Goal: Task Accomplishment & Management: Manage account settings

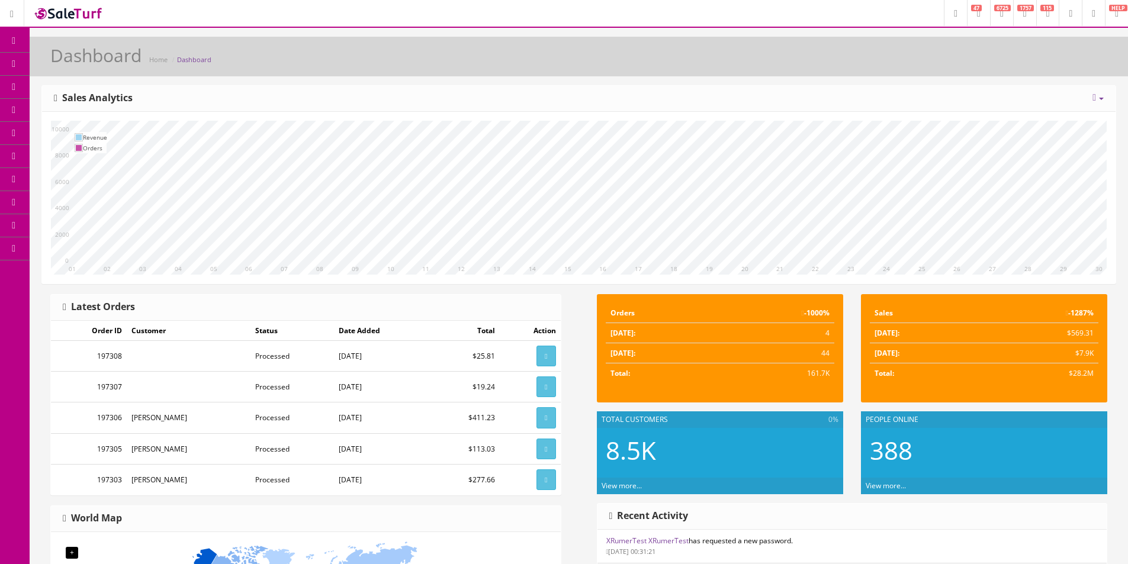
click at [90, 75] on link "Products" at bounding box center [92, 64] width 124 height 23
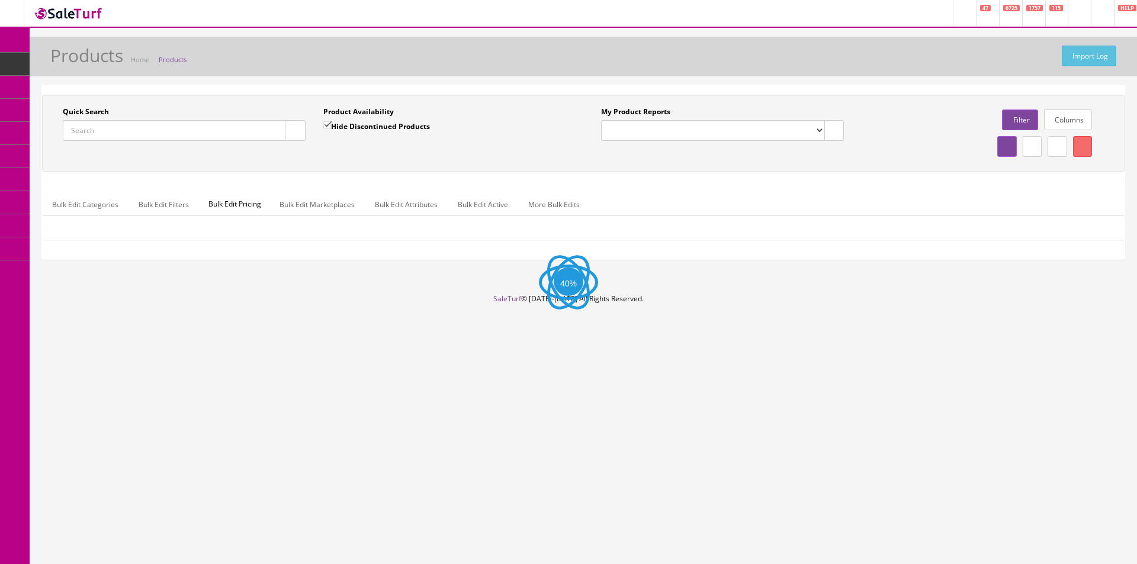
click at [201, 138] on input "Quick Search" at bounding box center [174, 130] width 223 height 21
paste input "CC230210765"
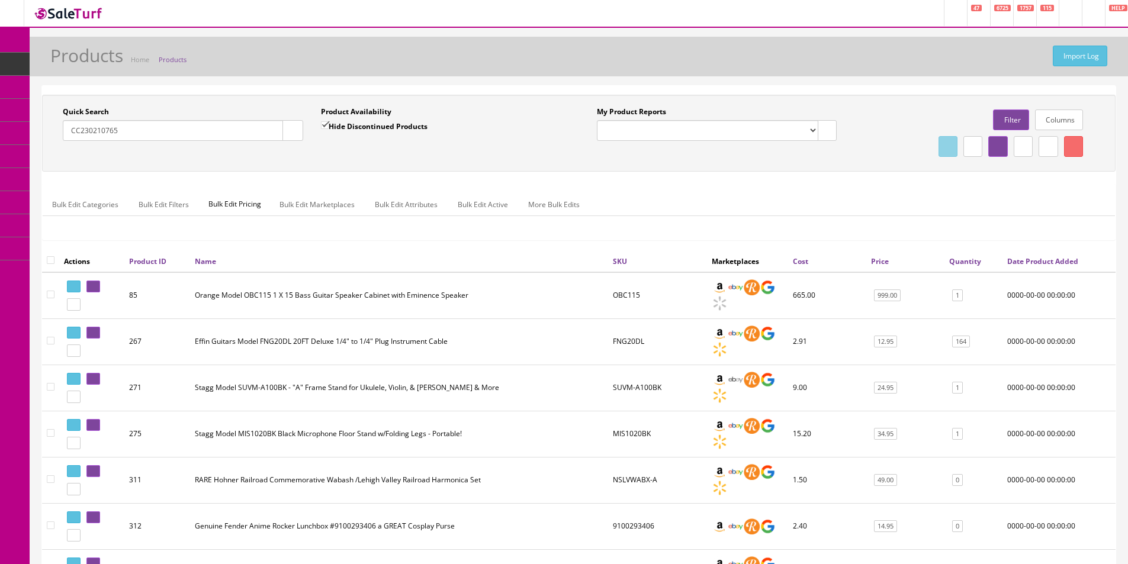
type input "CC230210765"
click at [336, 126] on label "Hide Discontinued Products" at bounding box center [374, 126] width 107 height 12
click at [329, 126] on input "Hide Discontinued Products" at bounding box center [325, 125] width 8 height 8
checkbox input "false"
drag, startPoint x: 291, startPoint y: 140, endPoint x: 316, endPoint y: 150, distance: 27.2
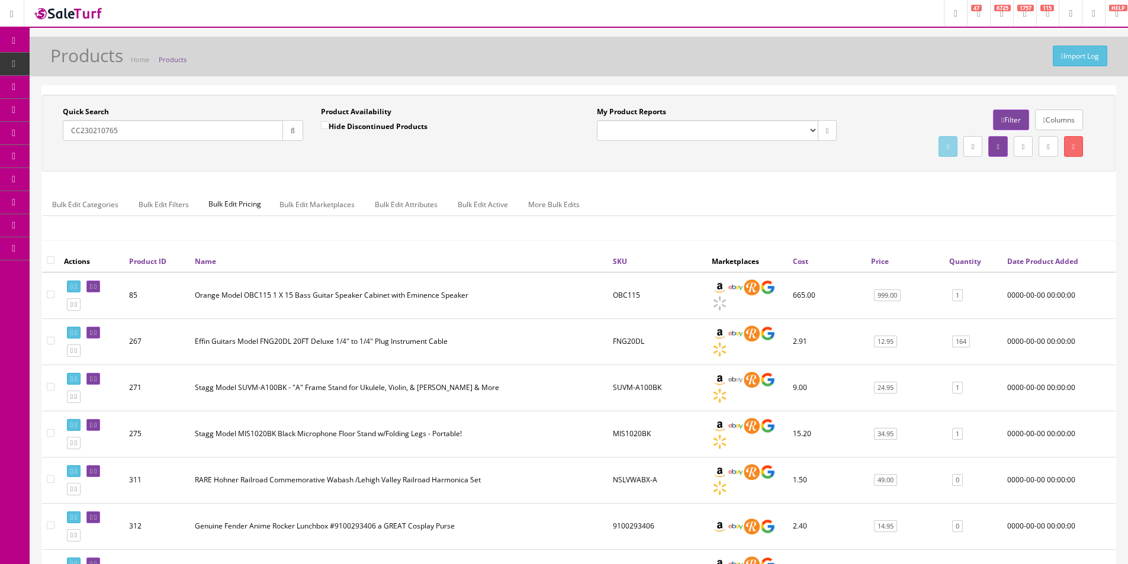
click at [292, 140] on button "button" at bounding box center [292, 130] width 21 height 21
click at [317, 150] on div "Quick Search CC230210765 Date From Product Availability Hide Discontinued Produ…" at bounding box center [312, 128] width 534 height 43
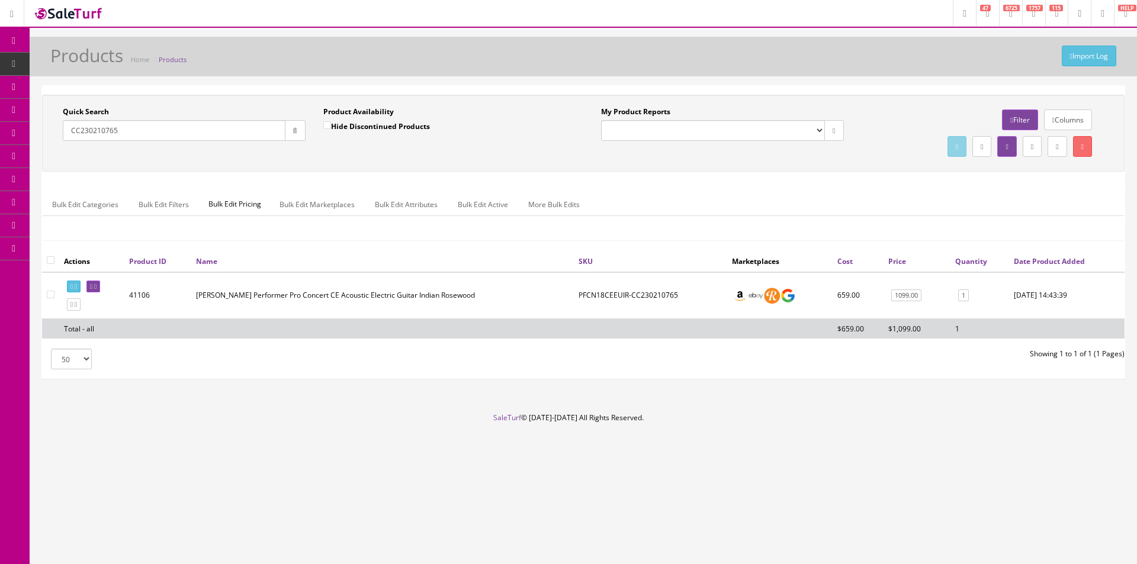
click at [164, 130] on input "CC230210765" at bounding box center [174, 130] width 223 height 21
paste input "JT25031039"
click at [285, 135] on button "button" at bounding box center [295, 130] width 21 height 21
click at [267, 133] on input "JT25031039" at bounding box center [174, 130] width 223 height 21
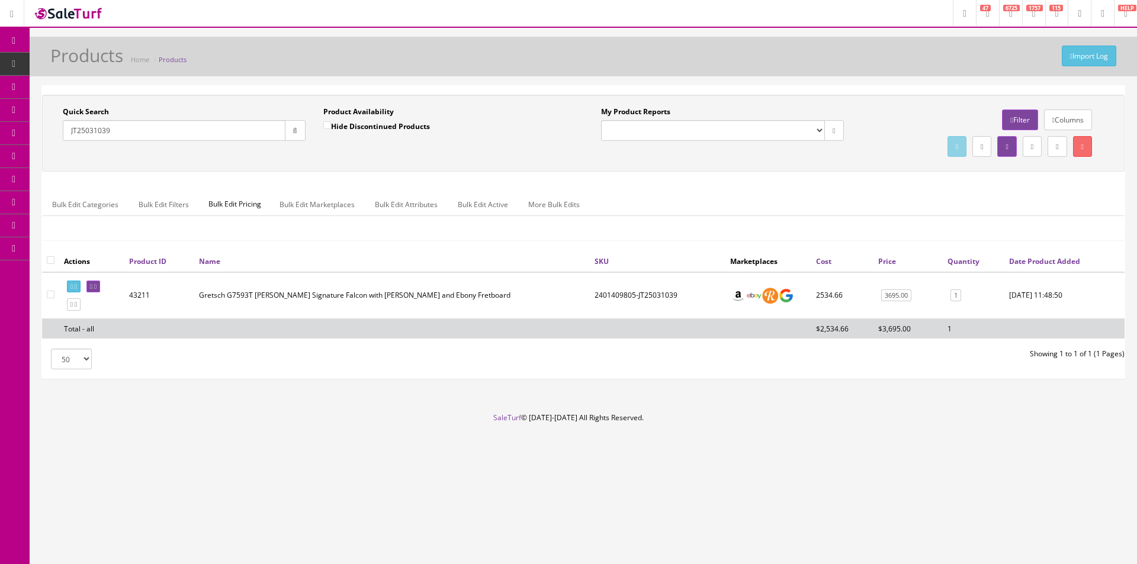
click at [267, 133] on input "JT25031039" at bounding box center [174, 130] width 223 height 21
paste input "CM800HEAD"
click at [299, 130] on button "button" at bounding box center [295, 130] width 21 height 21
click at [304, 156] on div "Quick Search JCM800HEAD Date From Product Availability Hide Discontinued Produc…" at bounding box center [583, 133] width 1077 height 53
click at [212, 130] on input "JCM800HEAD" at bounding box center [174, 130] width 223 height 21
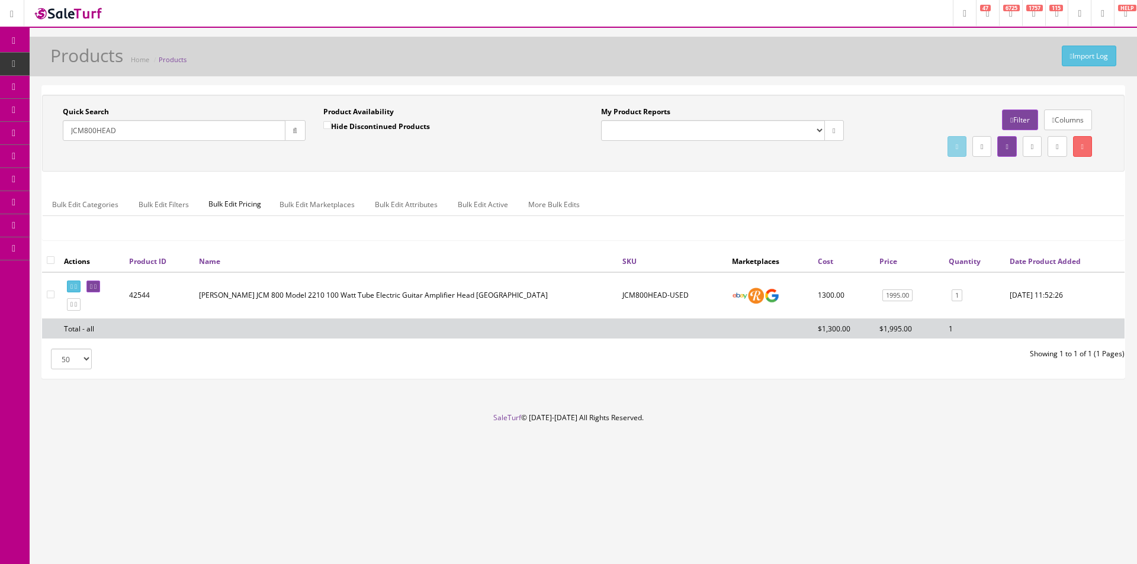
click at [212, 130] on input "JCM800HEAD" at bounding box center [174, 130] width 223 height 21
click at [243, 134] on input "JCM800HEAD" at bounding box center [174, 130] width 223 height 21
paste input "1P02121115982"
type input "1P02121115982"
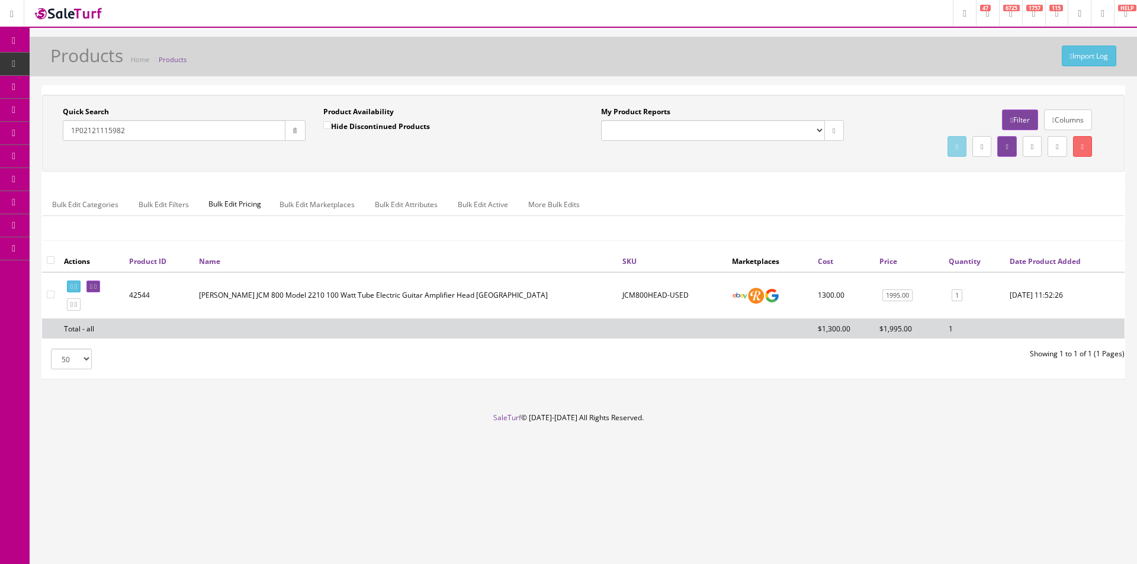
click at [297, 128] on icon "button" at bounding box center [295, 130] width 4 height 7
click at [959, 297] on link "0" at bounding box center [962, 296] width 11 height 12
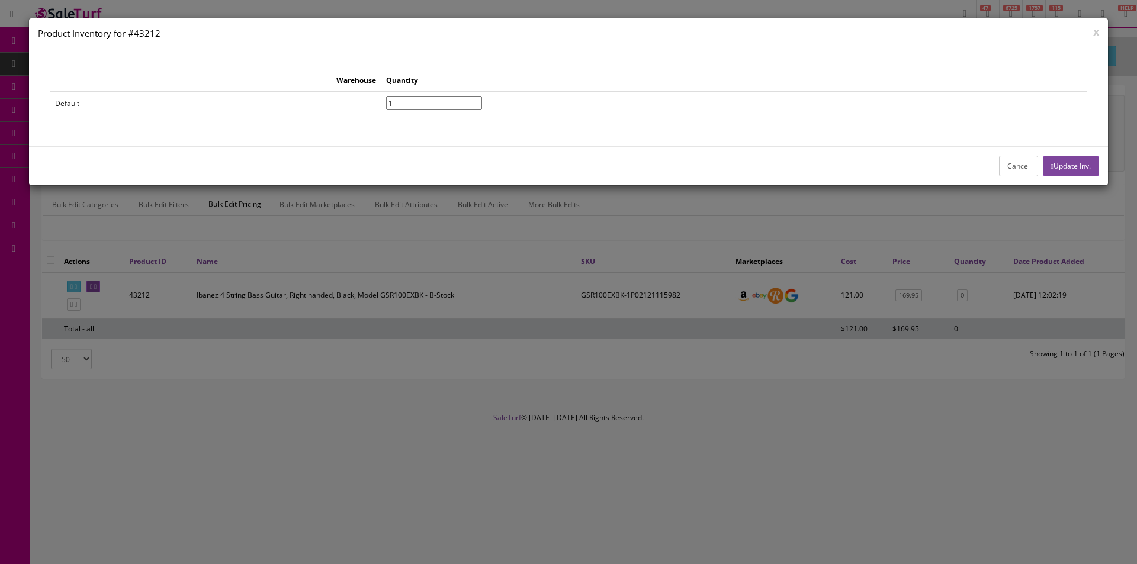
type input"] "1"
click at [482, 99] on input"] "1" at bounding box center [434, 104] width 96 height 14
click at [1060, 170] on button "Update Inv." at bounding box center [1071, 166] width 56 height 21
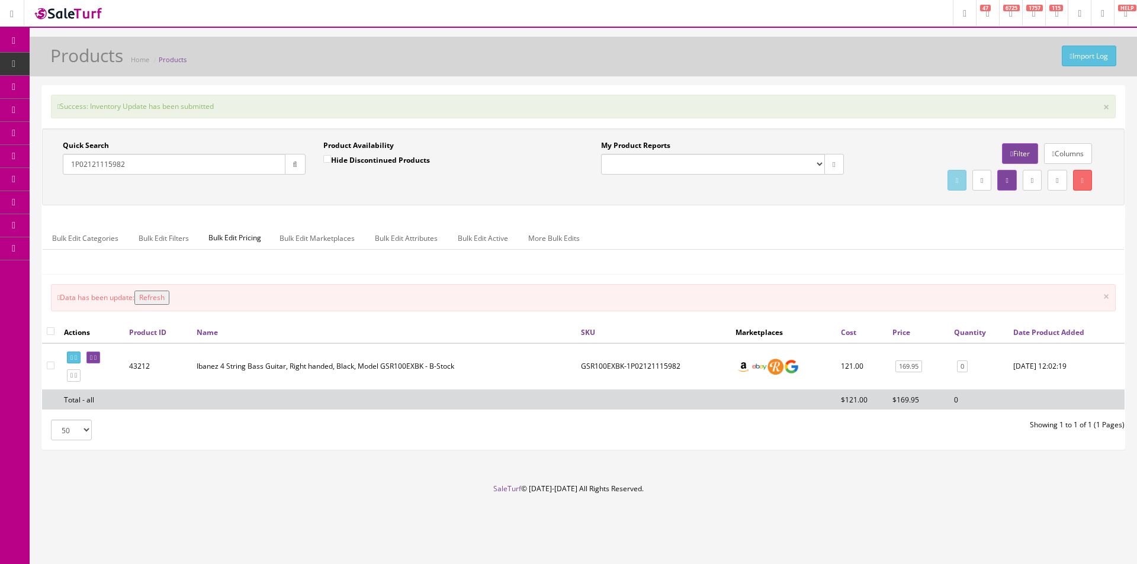
click at [243, 167] on input "1P02121115982" at bounding box center [174, 164] width 223 height 21
paste input "211P041231004416"
type input "211P041231004416"
click at [289, 164] on button "button" at bounding box center [295, 164] width 21 height 21
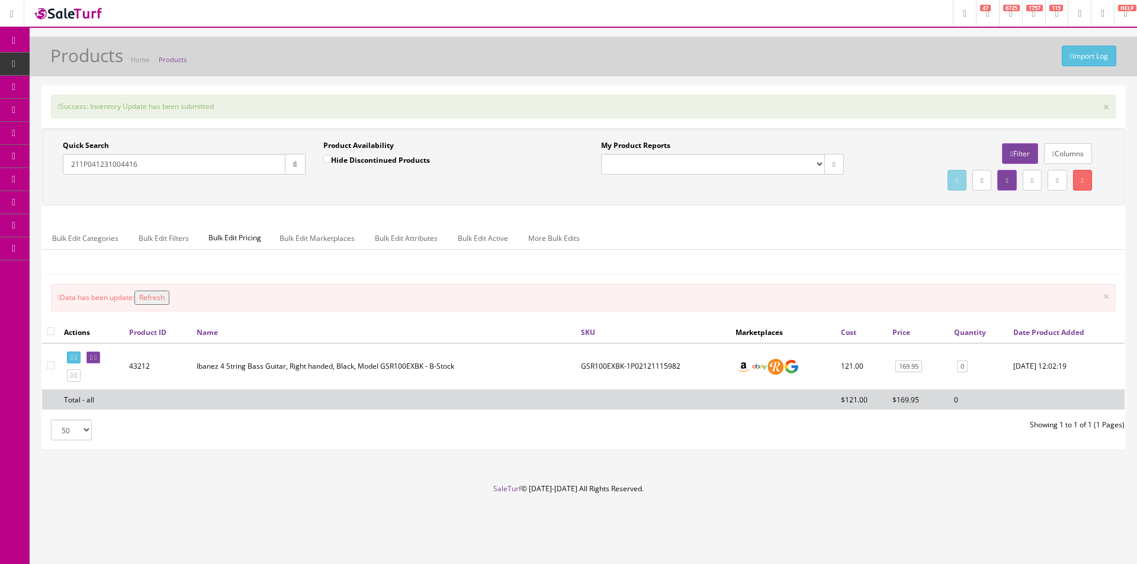
click at [295, 188] on div "Quick Search 211P041231004416 Date From Product Availability Hide Discontinued …" at bounding box center [583, 166] width 1077 height 53
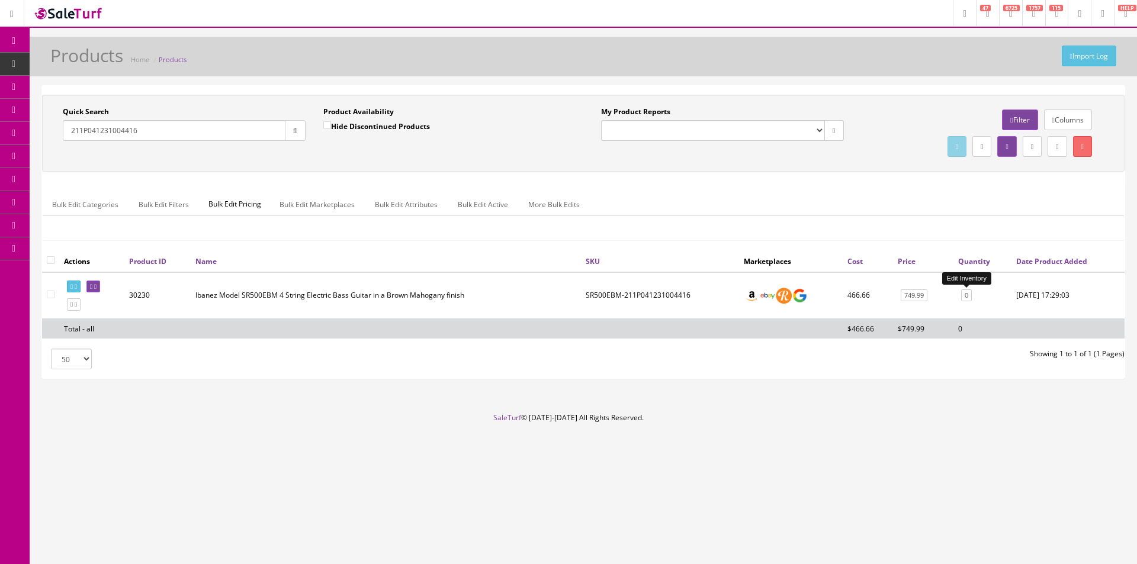
click at [962, 297] on link "0" at bounding box center [966, 296] width 11 height 12
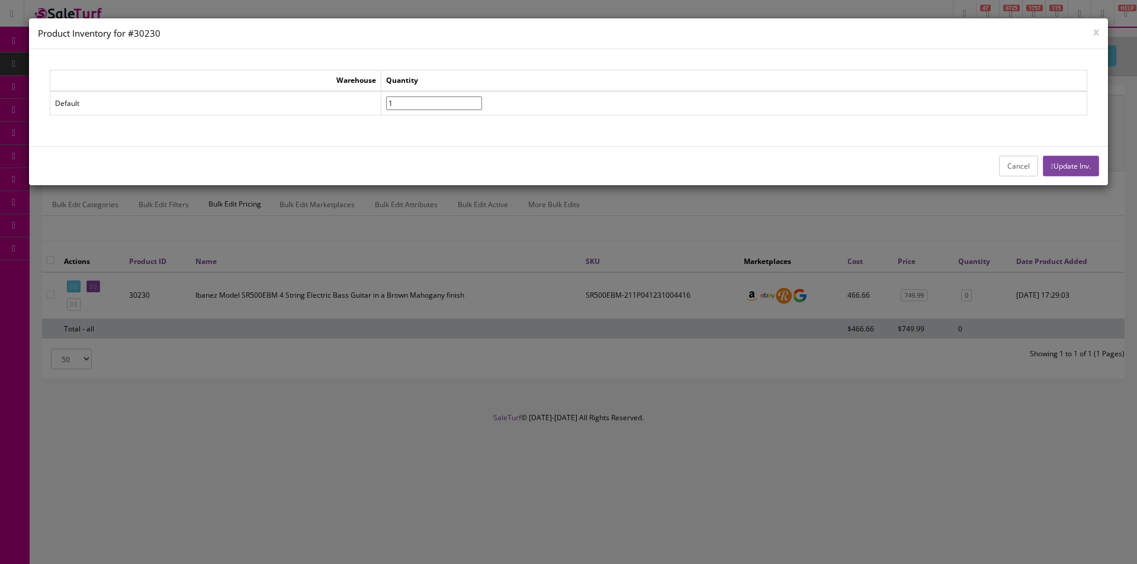
type input"] "1"
click at [482, 101] on input"] "1" at bounding box center [434, 104] width 96 height 14
click at [1058, 167] on button "Update Inv." at bounding box center [1071, 166] width 56 height 21
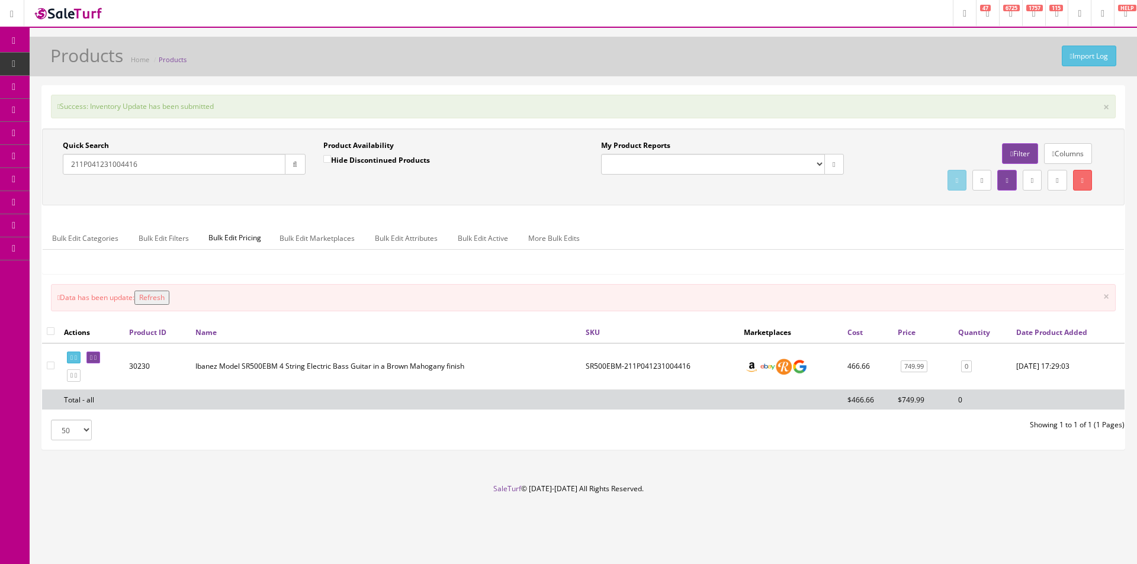
click at [271, 162] on input "211P041231004416" at bounding box center [174, 164] width 223 height 21
paste input "RO-328"
type input "RO-328"
click at [293, 165] on icon "button" at bounding box center [295, 164] width 4 height 7
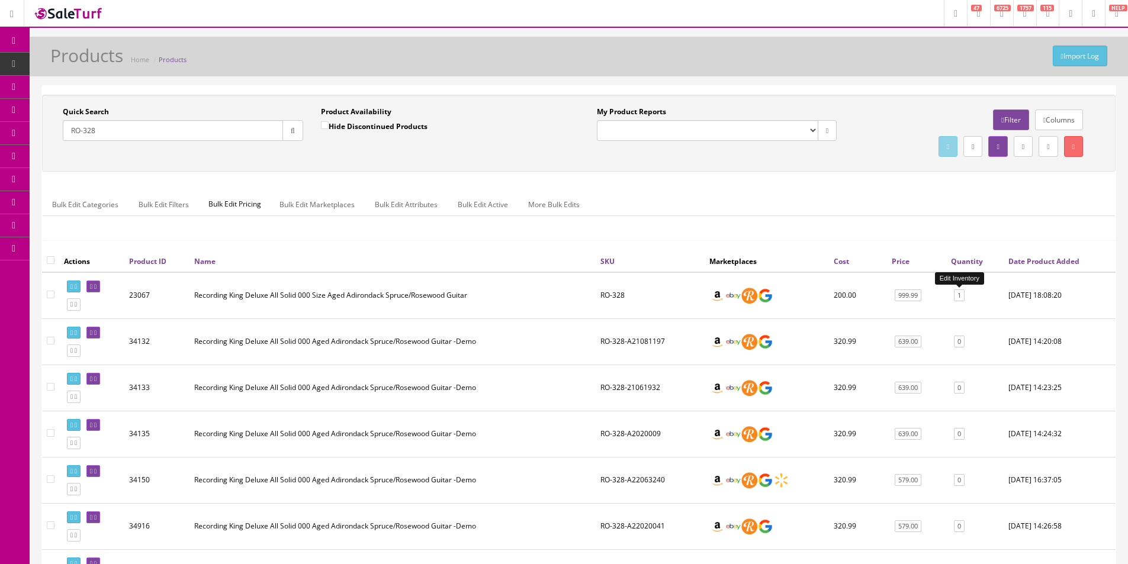
click at [960, 299] on link "1" at bounding box center [959, 296] width 11 height 12
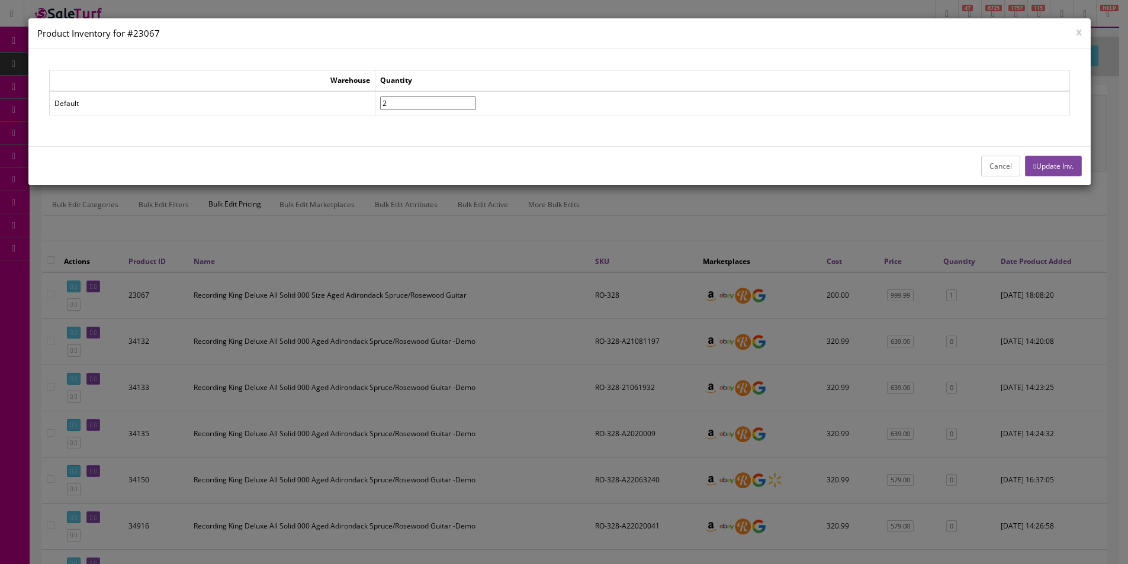
type input"] "2"
click at [476, 101] on input"] "2" at bounding box center [428, 104] width 96 height 14
click at [1039, 174] on button "Update Inv." at bounding box center [1053, 166] width 56 height 21
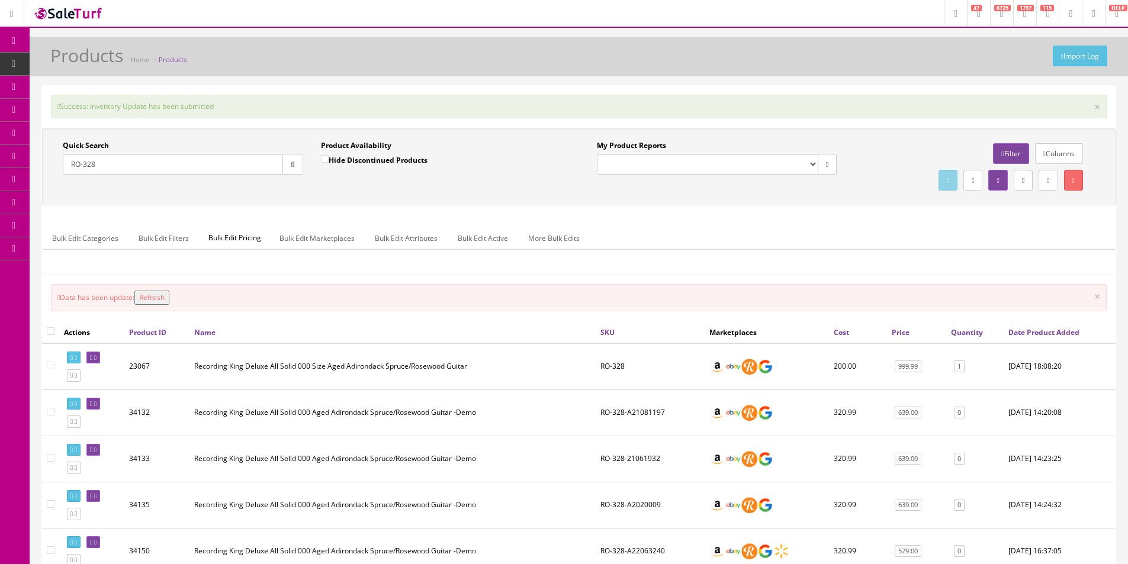
click at [207, 165] on input "RO-328" at bounding box center [173, 164] width 220 height 21
paste input "AZ42P1PBE"
type input "AZ42P1PBE"
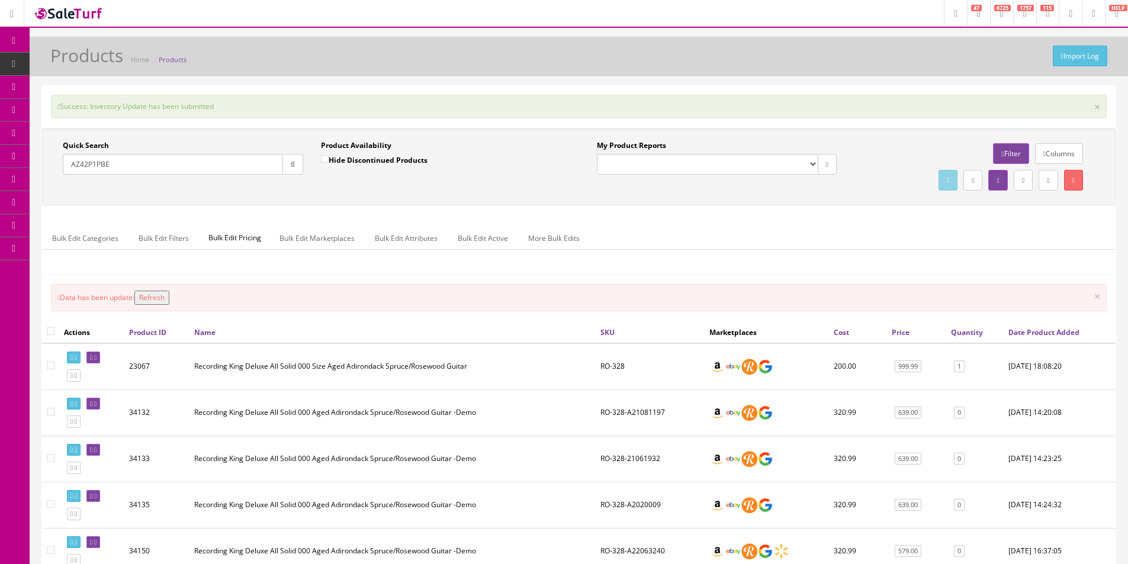
click at [292, 166] on icon "button" at bounding box center [293, 164] width 4 height 7
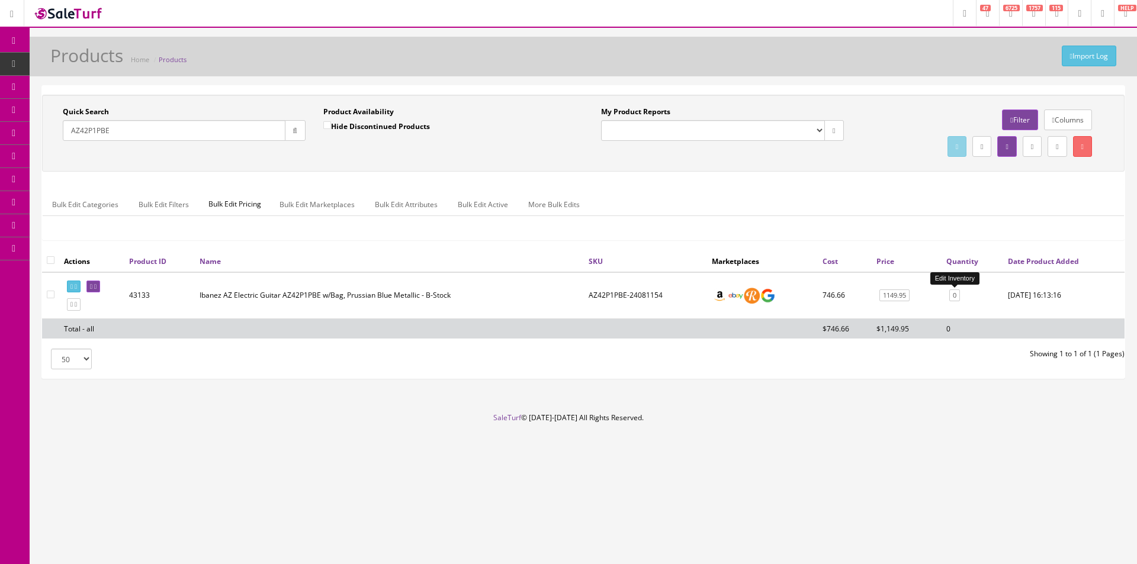
click at [958, 297] on link "0" at bounding box center [954, 296] width 11 height 12
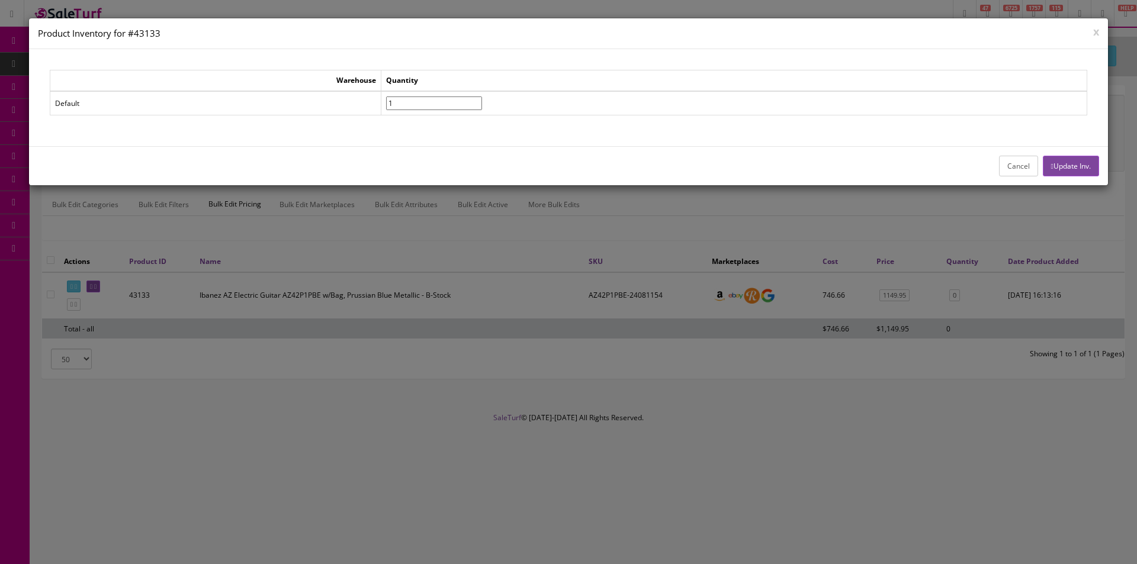
type input"] "1"
click at [482, 101] on input"] "1" at bounding box center [434, 104] width 96 height 14
click at [1073, 160] on button "Update Inv." at bounding box center [1071, 166] width 56 height 21
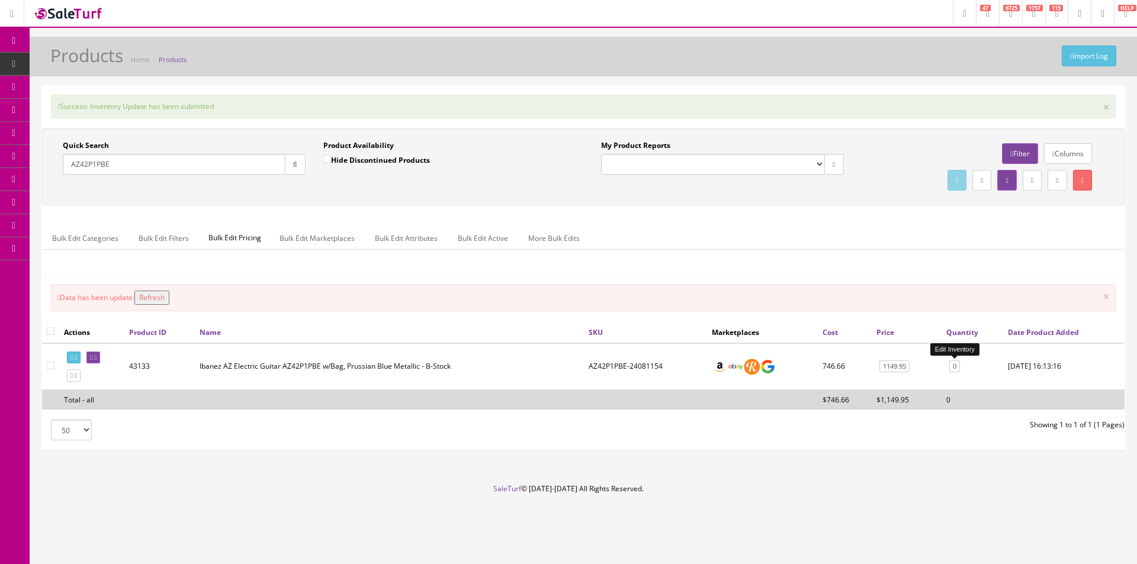
click at [957, 365] on link "0" at bounding box center [954, 367] width 11 height 12
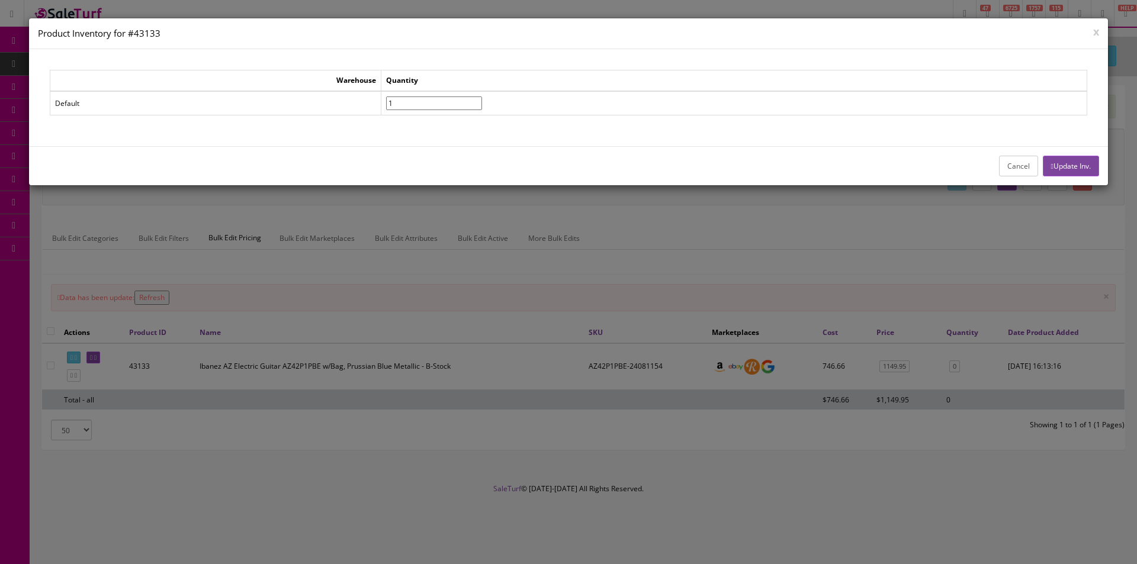
drag, startPoint x: 1095, startPoint y: 31, endPoint x: 1129, endPoint y: 31, distance: 33.8
click at [1096, 31] on button "x" at bounding box center [1096, 31] width 6 height 11
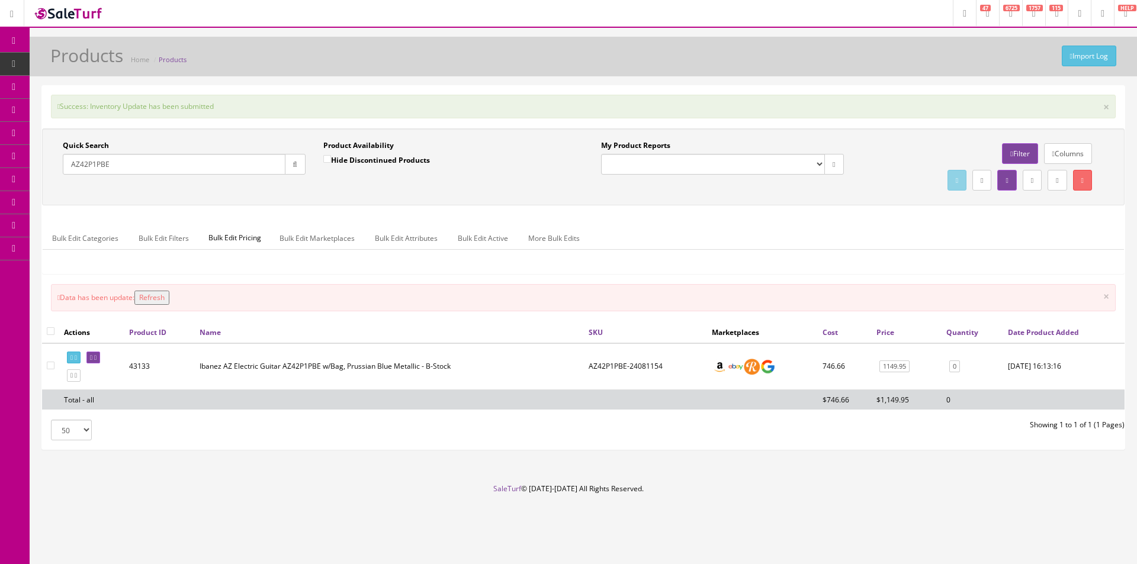
click at [254, 162] on input "AZ42P1PBE" at bounding box center [174, 164] width 223 height 21
paste input "24080460"
type input "A24080460"
drag, startPoint x: 297, startPoint y: 162, endPoint x: 297, endPoint y: 190, distance: 27.8
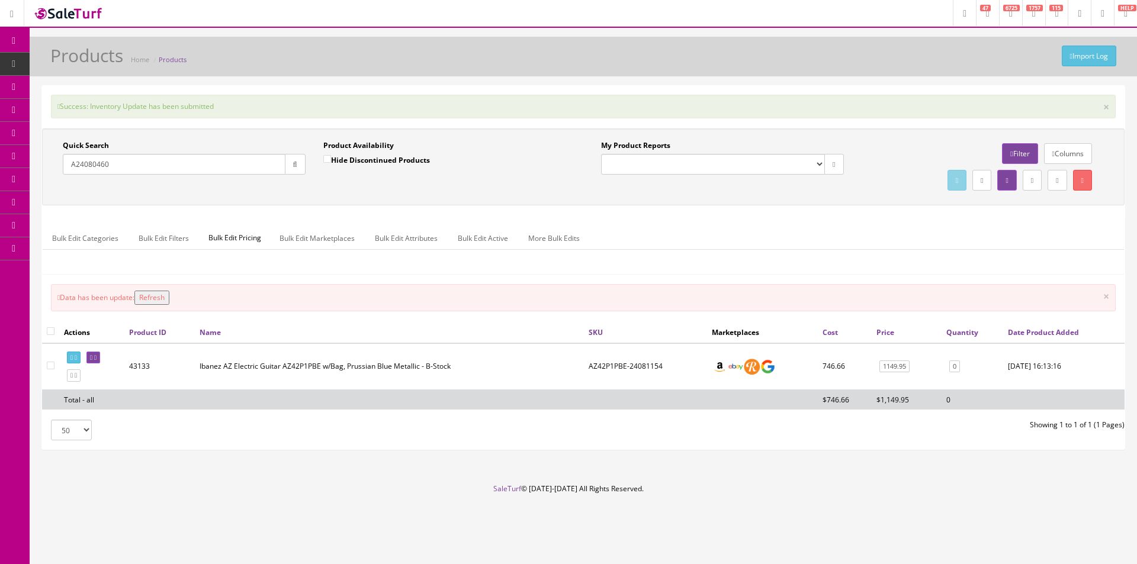
click at [297, 162] on icon "button" at bounding box center [295, 164] width 4 height 7
click at [297, 190] on div "Quick Search A24080460 Date From Product Availability Hide Discontinued Product…" at bounding box center [583, 166] width 1077 height 53
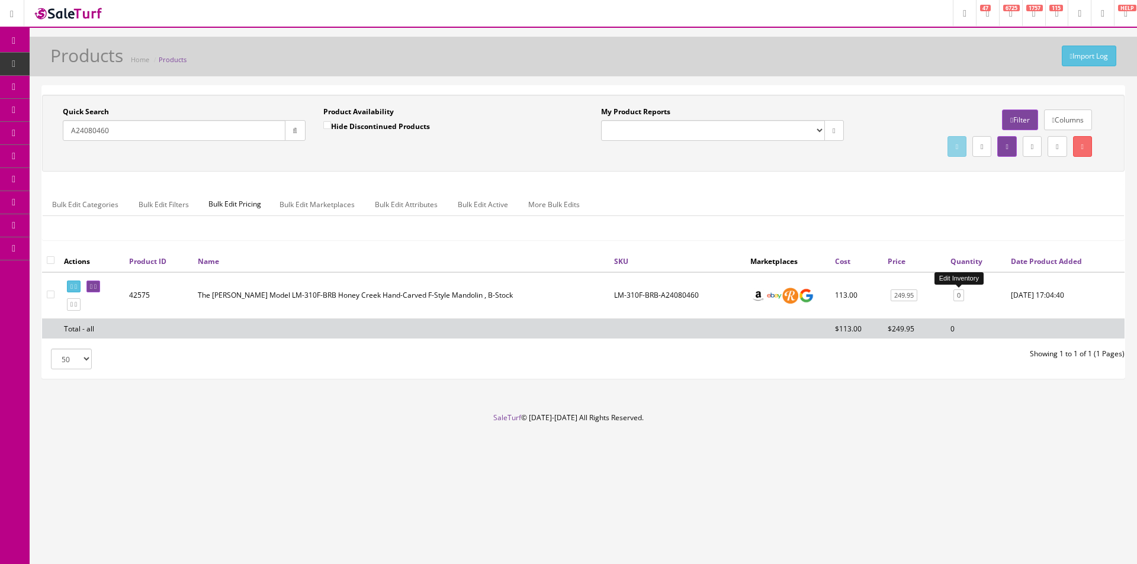
click at [959, 294] on link "0" at bounding box center [958, 296] width 11 height 12
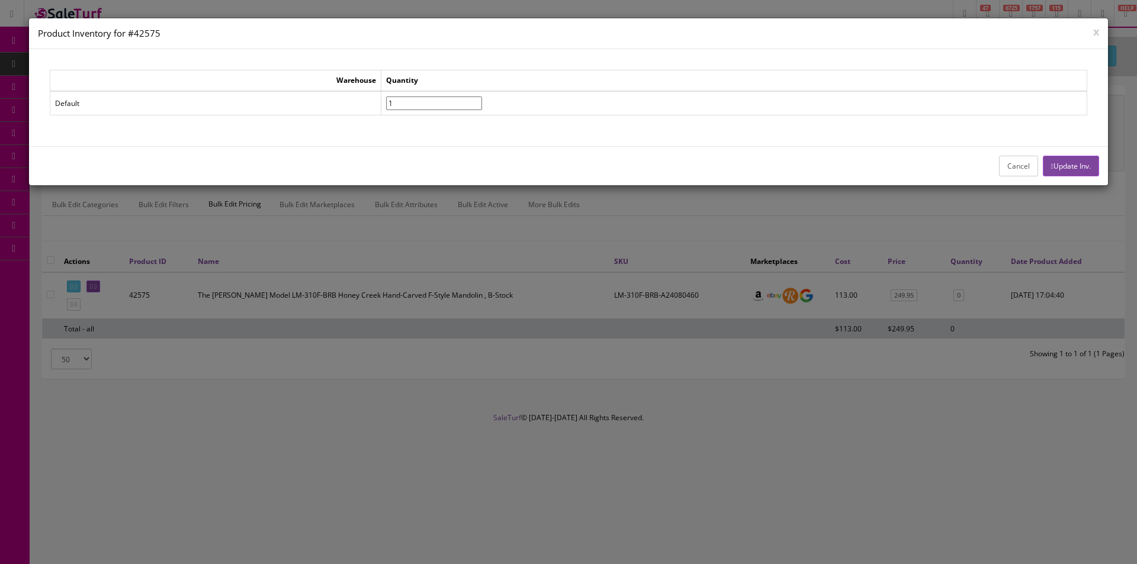
type input"] "1"
click at [482, 101] on input"] "1" at bounding box center [434, 104] width 96 height 14
click at [1073, 157] on button "Update Inv." at bounding box center [1071, 166] width 56 height 21
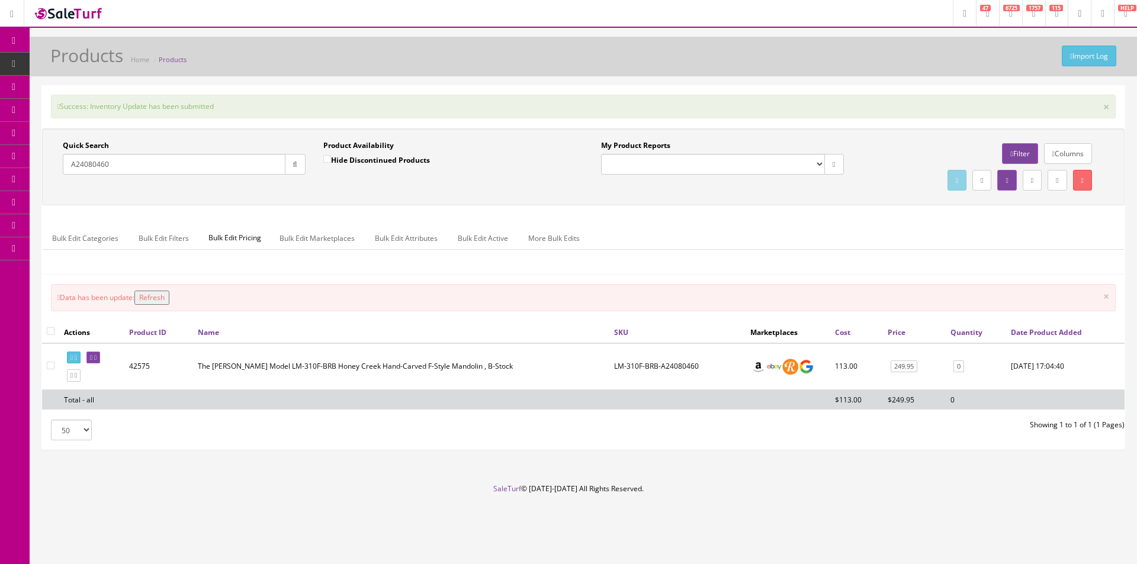
drag, startPoint x: 566, startPoint y: 550, endPoint x: 561, endPoint y: 564, distance: 14.4
click at [565, 551] on div "Research Trends Trending on Ebay Google Trends Amazon Insights (Login Before Cl…" at bounding box center [568, 282] width 1137 height 564
drag, startPoint x: 927, startPoint y: 535, endPoint x: 934, endPoint y: 537, distance: 7.3
click at [927, 535] on footer "SaleTurf © 2015-2025 All Rights Reserved." at bounding box center [568, 513] width 1137 height 59
click at [130, 160] on input "A24080460" at bounding box center [174, 164] width 223 height 21
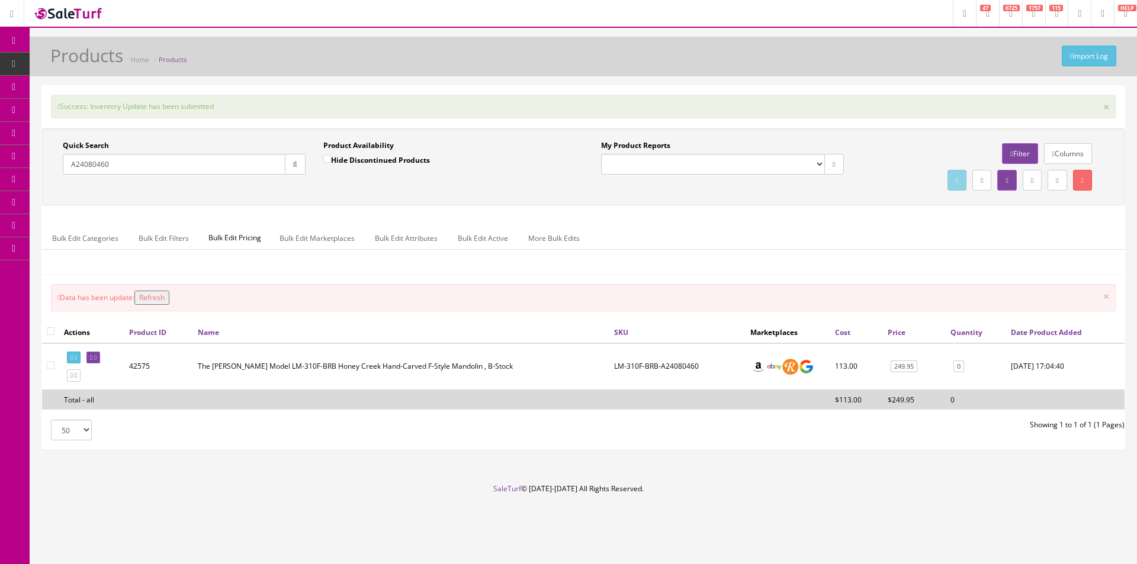
click at [130, 160] on input "A24080460" at bounding box center [174, 164] width 223 height 21
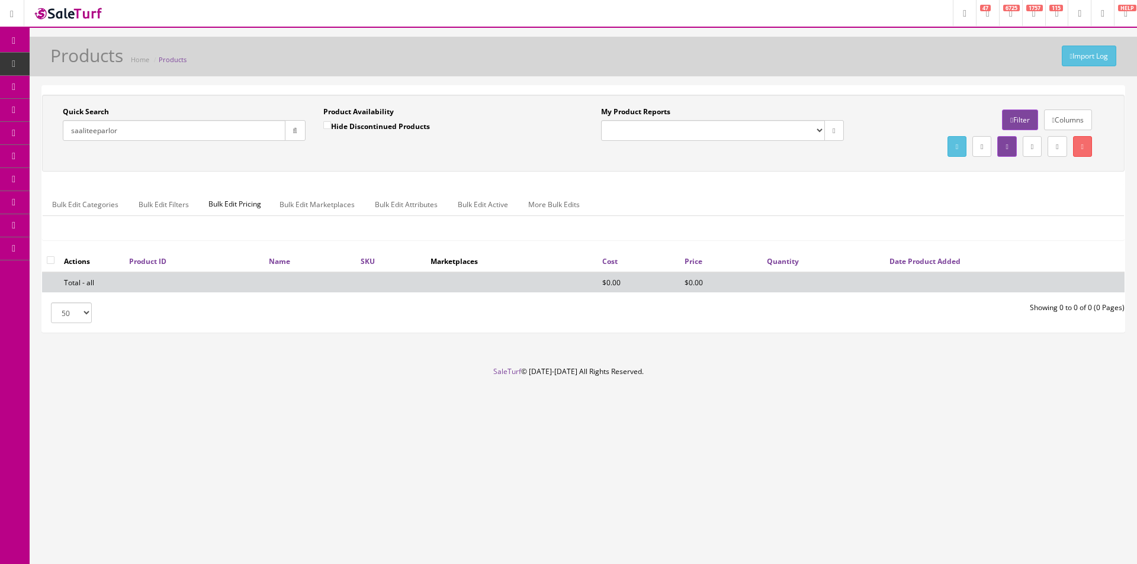
click at [80, 131] on input "saaliteeparlor" at bounding box center [174, 130] width 223 height 21
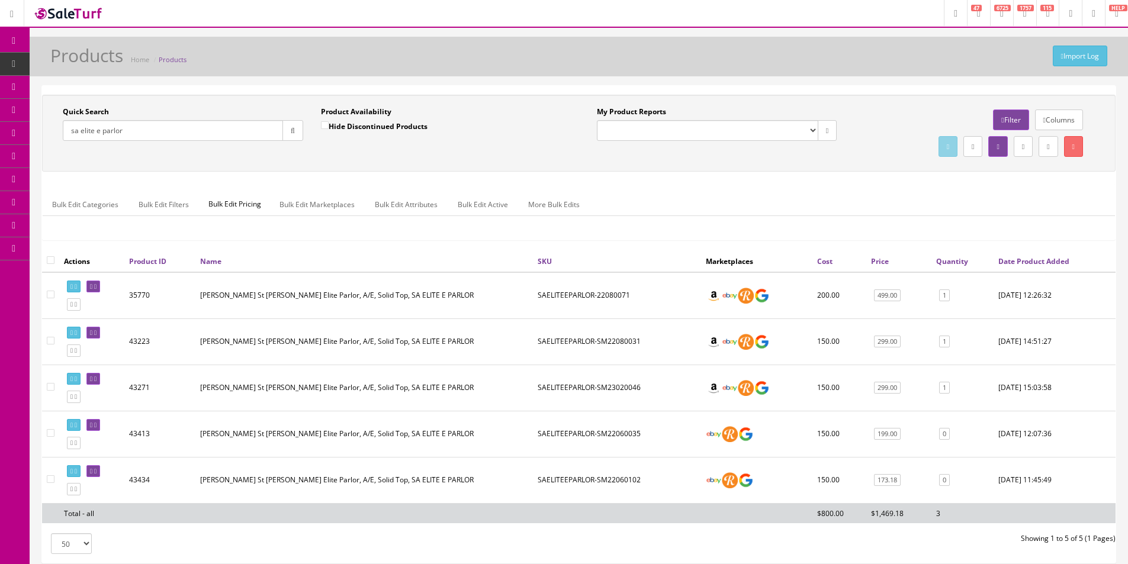
type input "sa elite e parlor"
click at [616, 474] on td "SAELITEEPARLOR-SM22060102" at bounding box center [617, 480] width 168 height 46
click at [617, 475] on td "SAELITEEPARLOR-SM22060102" at bounding box center [617, 480] width 168 height 46
copy td "SAELITEEPARLOR-SM22060102"
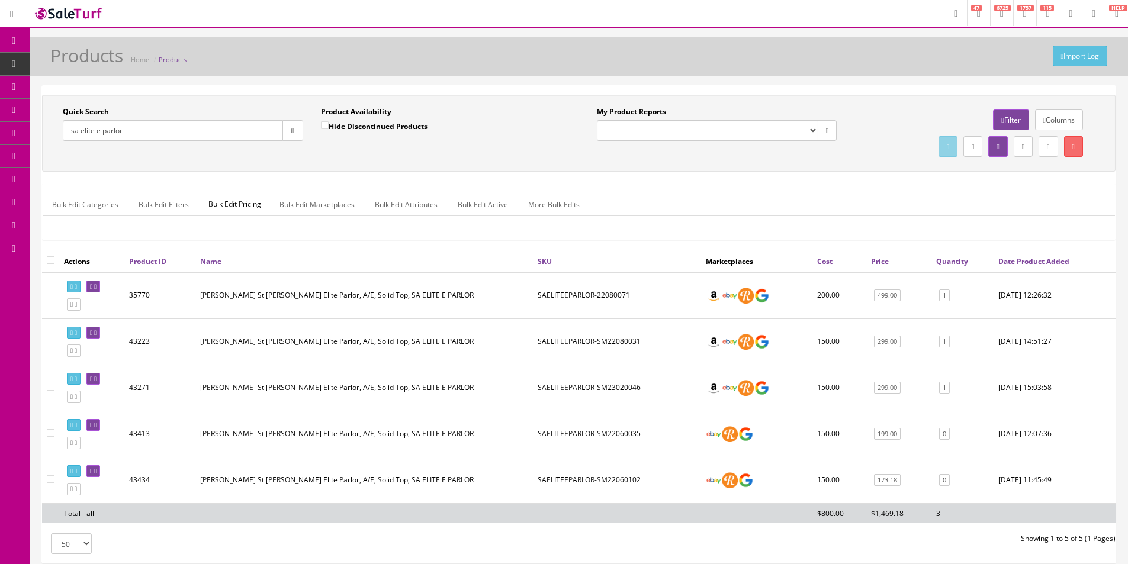
click at [702, 199] on ul "Bulk Edit Categories Bulk Edit Filters Bulk Edit Pricing Bulk Edit Marketplaces…" at bounding box center [579, 204] width 1073 height 23
click at [576, 151] on div "Quick Search sa elite e parlor Date From Product Availability Hide Discontinued…" at bounding box center [579, 133] width 1068 height 53
click at [576, 153] on div "Quick Search sa elite e parlor Date From Product Availability Hide Discontinued…" at bounding box center [579, 133] width 1068 height 53
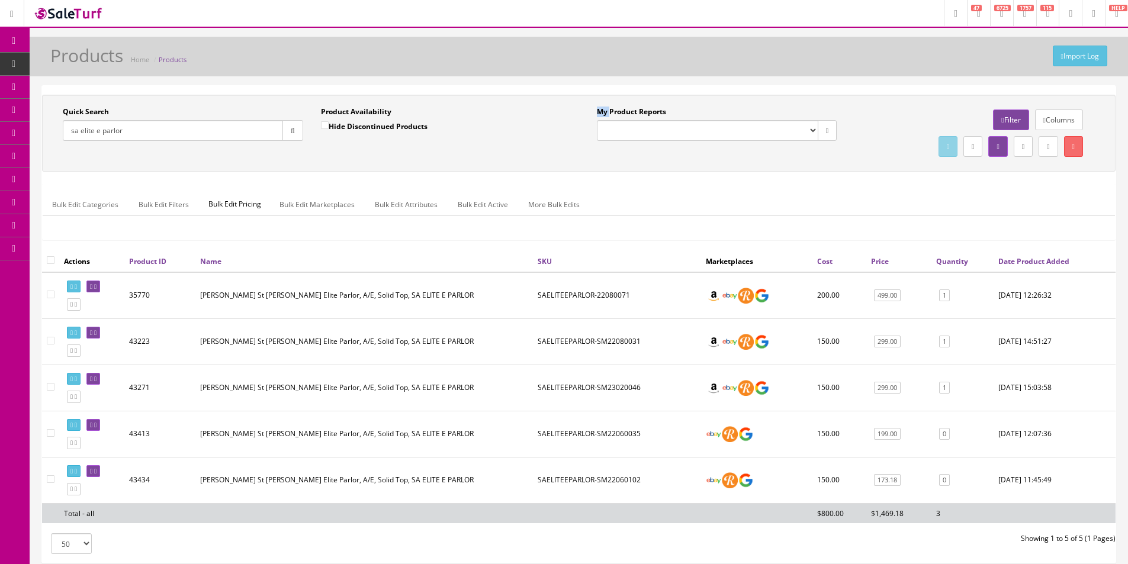
click at [576, 153] on div "Quick Search sa elite e parlor Date From Product Availability Hide Discontinued…" at bounding box center [579, 133] width 1068 height 53
click at [576, 156] on div "Quick Search sa elite e parlor Date From Product Availability Hide Discontinued…" at bounding box center [579, 133] width 1068 height 53
click at [576, 157] on div "Quick Search sa elite e parlor Date From Product Availability Hide Discontinued…" at bounding box center [579, 133] width 1068 height 53
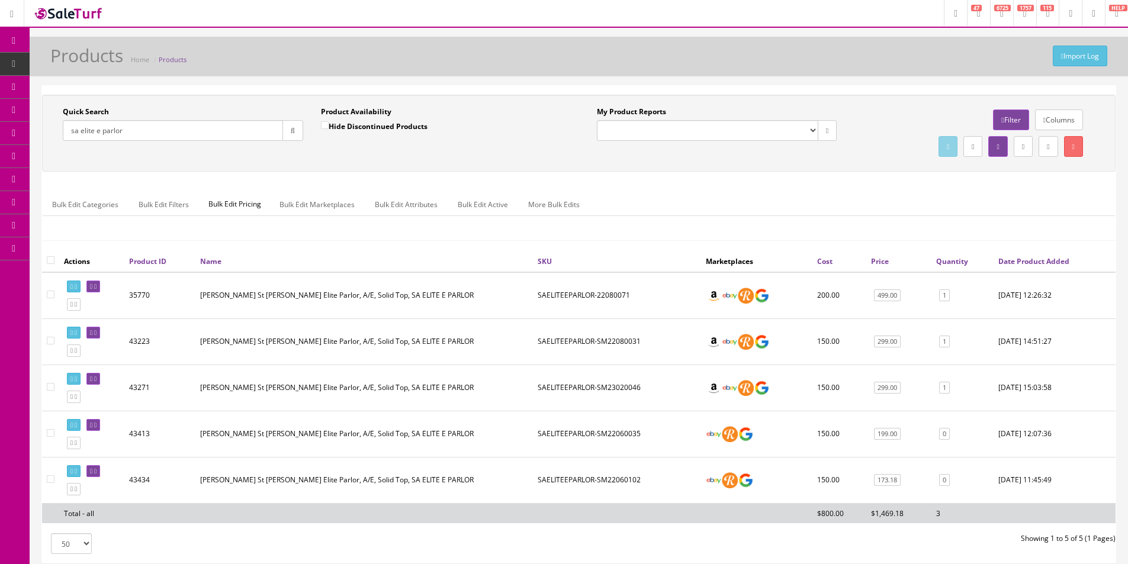
click at [381, 114] on label "Product Availability" at bounding box center [356, 112] width 70 height 11
click at [339, 110] on label "Product Availability" at bounding box center [356, 112] width 70 height 11
click at [339, 109] on label "Product Availability" at bounding box center [356, 112] width 70 height 11
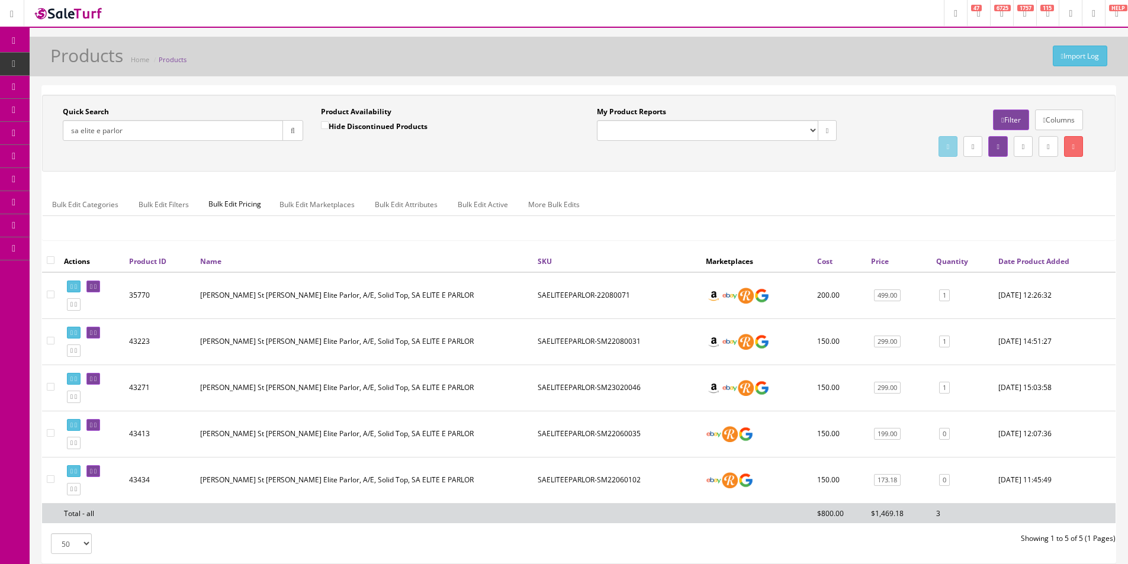
click at [399, 102] on div "Quick Search sa elite e parlor Date From Product Availability Hide Discontinued…" at bounding box center [579, 133] width 1074 height 77
click at [394, 106] on div "Quick Search sa elite e parlor Date From Product Availability Hide Discontinued…" at bounding box center [579, 133] width 1074 height 77
click at [391, 108] on div "Quick Search sa elite e parlor Date From Product Availability Hide Discontinued…" at bounding box center [579, 133] width 1074 height 77
drag, startPoint x: 667, startPoint y: 483, endPoint x: 537, endPoint y: 485, distance: 130.9
click at [537, 485] on td "SAELITEEPARLOR-SM22060102" at bounding box center [617, 480] width 168 height 46
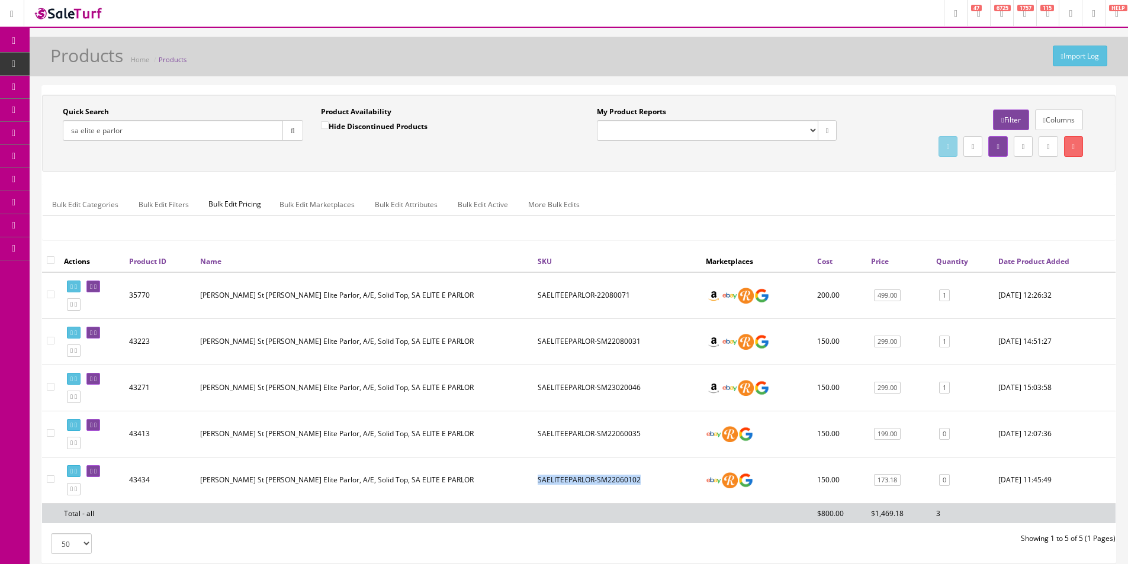
copy td "SAELITEEPARLOR-SM22060102"
click at [1061, 392] on td "[DATE] 15:03:58" at bounding box center [1055, 388] width 122 height 46
click at [865, 226] on div "Bulk Edit Categories Bulk Edit Filters Bulk Edit Pricing Bulk Edit Marketplaces…" at bounding box center [579, 212] width 1073 height 38
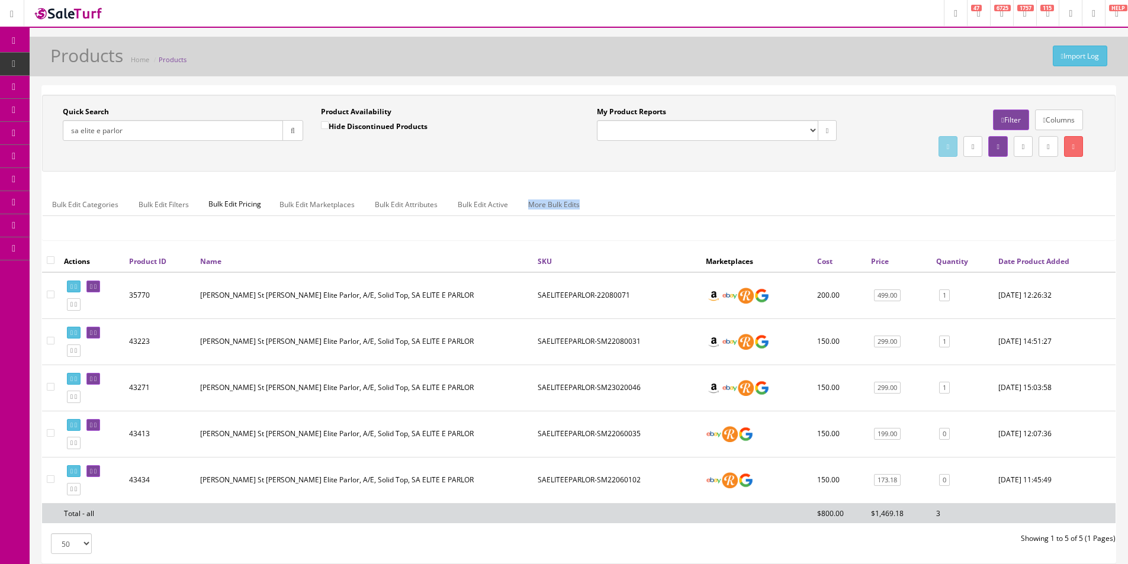
click at [865, 226] on div "Bulk Edit Categories Bulk Edit Filters Bulk Edit Pricing Bulk Edit Marketplaces…" at bounding box center [579, 212] width 1073 height 38
click at [865, 225] on div "Bulk Edit Categories Bulk Edit Filters Bulk Edit Pricing Bulk Edit Marketplaces…" at bounding box center [579, 212] width 1073 height 38
click at [788, 219] on div "Bulk Edit Categories Bulk Edit Filters Bulk Edit Pricing Bulk Edit Marketplaces…" at bounding box center [579, 212] width 1073 height 38
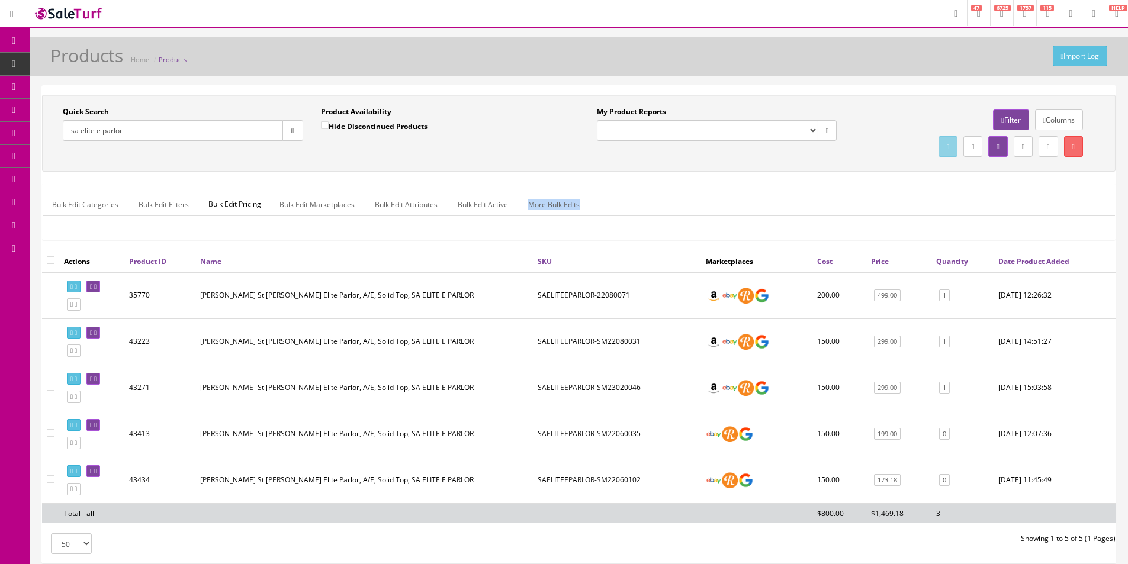
click at [788, 219] on div "Bulk Edit Categories Bulk Edit Filters Bulk Edit Pricing Bulk Edit Marketplaces…" at bounding box center [579, 212] width 1073 height 38
click at [788, 218] on div "Bulk Edit Categories Bulk Edit Filters Bulk Edit Pricing Bulk Edit Marketplaces…" at bounding box center [579, 212] width 1073 height 38
click at [688, 181] on div "Quick Search sa elite e parlor Date From Product Availability Hide Discontinued…" at bounding box center [579, 173] width 1074 height 156
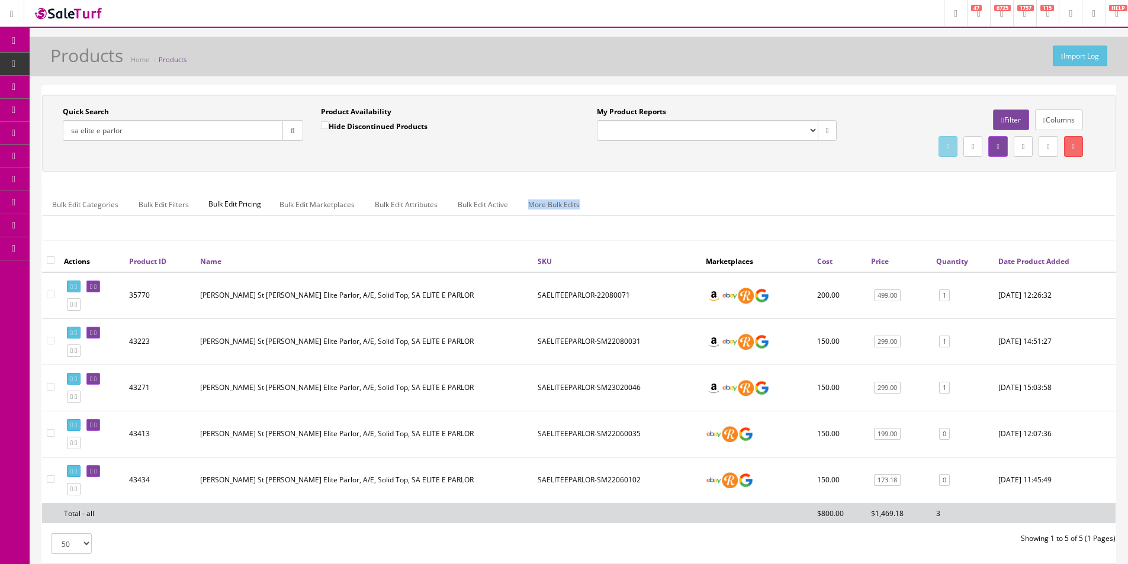
click at [688, 181] on div "Quick Search sa elite e parlor Date From Product Availability Hide Discontinued…" at bounding box center [579, 173] width 1074 height 156
click at [100, 477] on link at bounding box center [93, 471] width 14 height 12
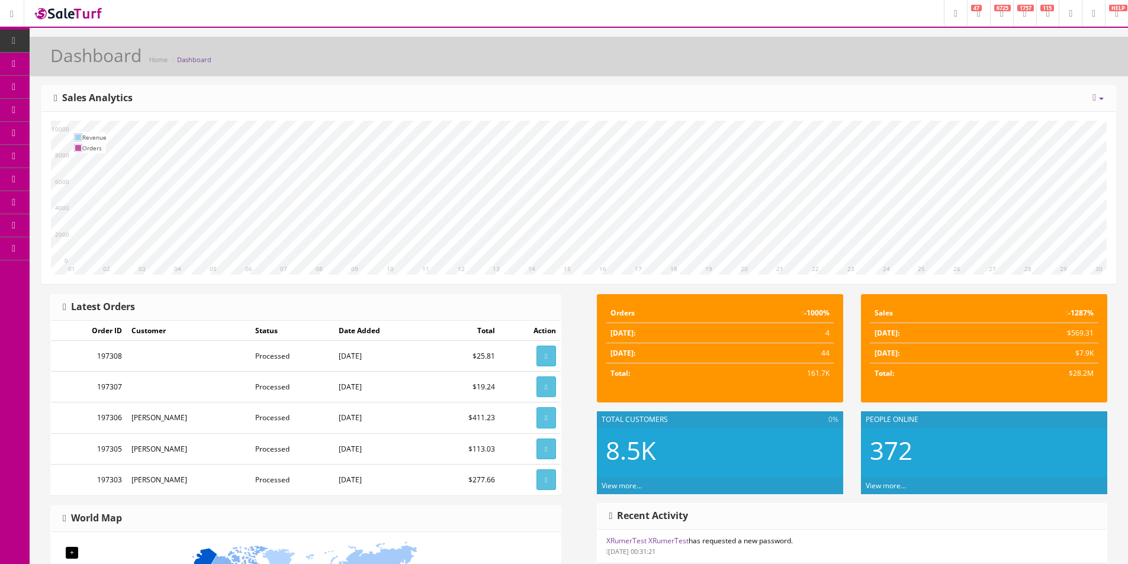
click at [1102, 93] on div "Today Week Month Year Year over Year Last Year over Prior Year" at bounding box center [1098, 98] width 11 height 11
click at [1102, 98] on icon at bounding box center [1101, 99] width 5 height 2
click at [1062, 163] on link "Year" at bounding box center [1062, 164] width 106 height 14
click at [800, 99] on div "Today Week Month Year Year over Year Last Year over Prior Year Sales Analytics" at bounding box center [579, 99] width 1074 height 26
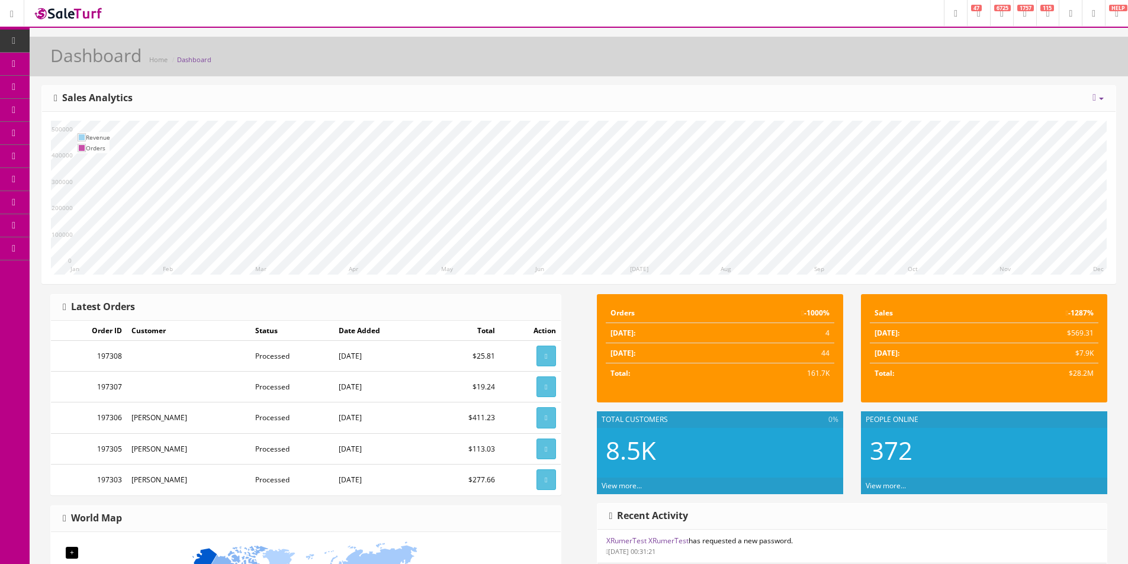
click at [800, 99] on div "Today Week Month Year Year over Year Last Year over Prior Year Sales Analytics" at bounding box center [579, 99] width 1074 height 26
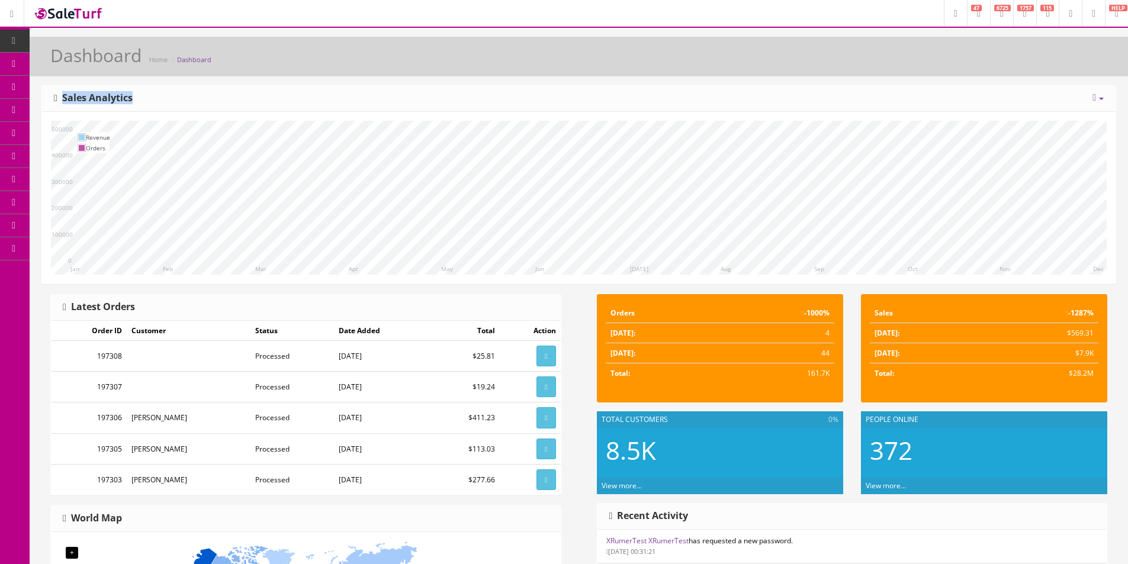
click at [800, 99] on div "Today Week Month Year Year over Year Last Year over Prior Year Sales Analytics" at bounding box center [579, 99] width 1074 height 26
drag, startPoint x: 800, startPoint y: 99, endPoint x: 850, endPoint y: 109, distance: 50.6
click at [800, 99] on div "Today Week Month Year Year over Year Last Year over Prior Year Sales Analytics" at bounding box center [579, 99] width 1074 height 26
click at [1097, 101] on link at bounding box center [1098, 98] width 11 height 10
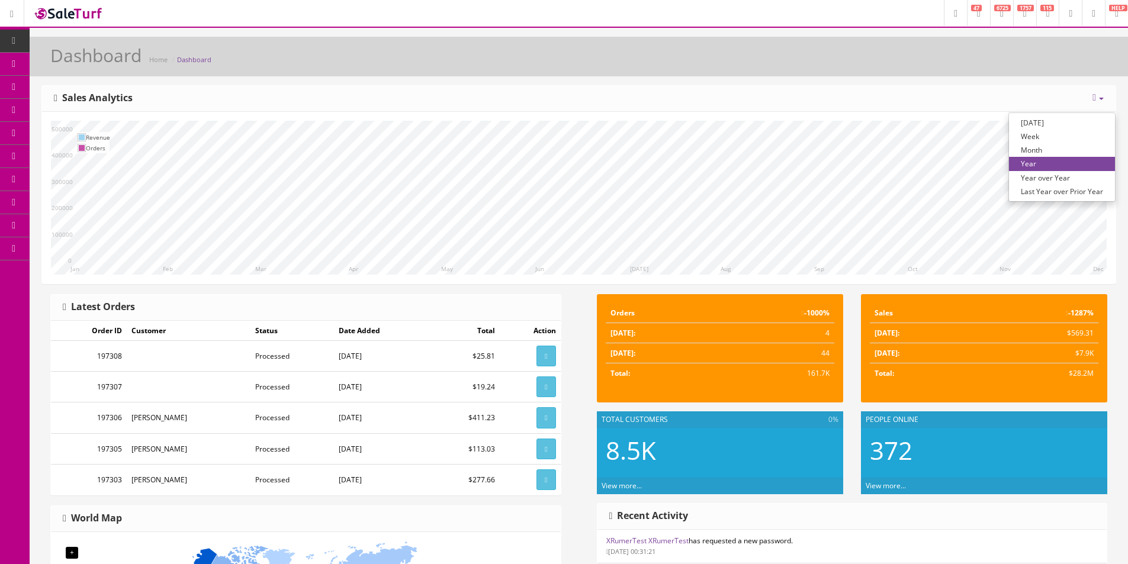
click at [1046, 137] on link "Week" at bounding box center [1062, 137] width 106 height 14
drag, startPoint x: 104, startPoint y: 149, endPoint x: 407, endPoint y: 71, distance: 313.1
click at [407, 71] on div "Dashboard Home Dashboard" at bounding box center [578, 60] width 1081 height 28
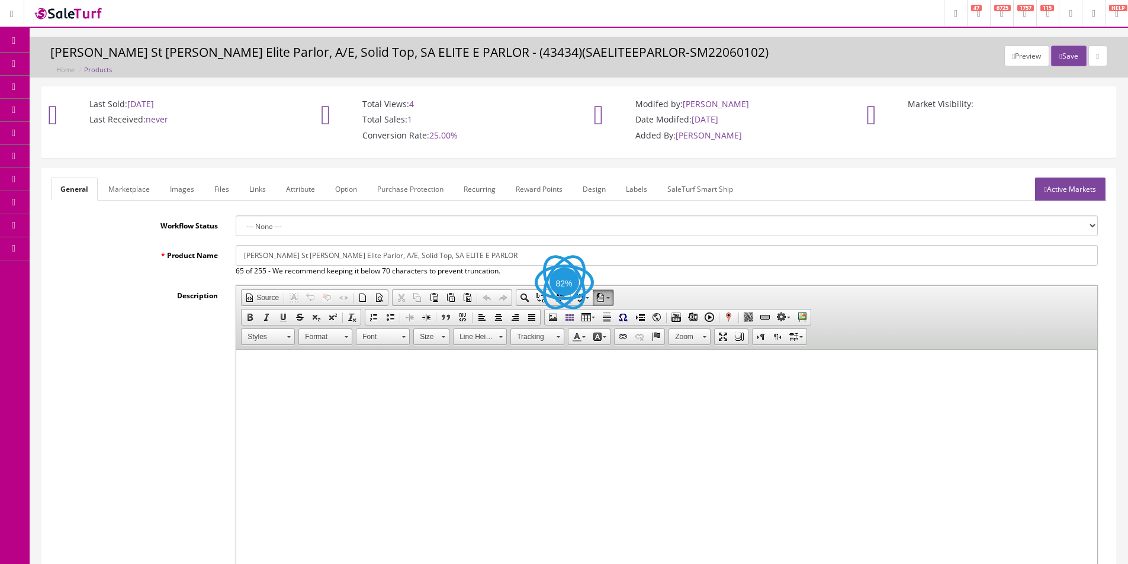
click at [192, 188] on link "Images" at bounding box center [181, 189] width 43 height 23
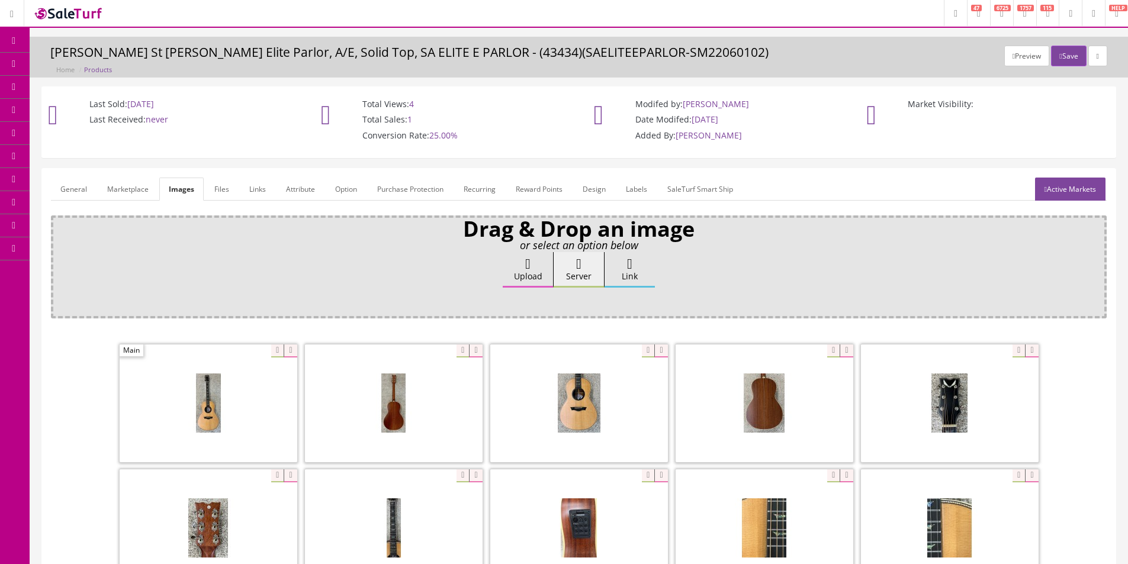
click at [133, 191] on link "Marketplace" at bounding box center [128, 189] width 60 height 23
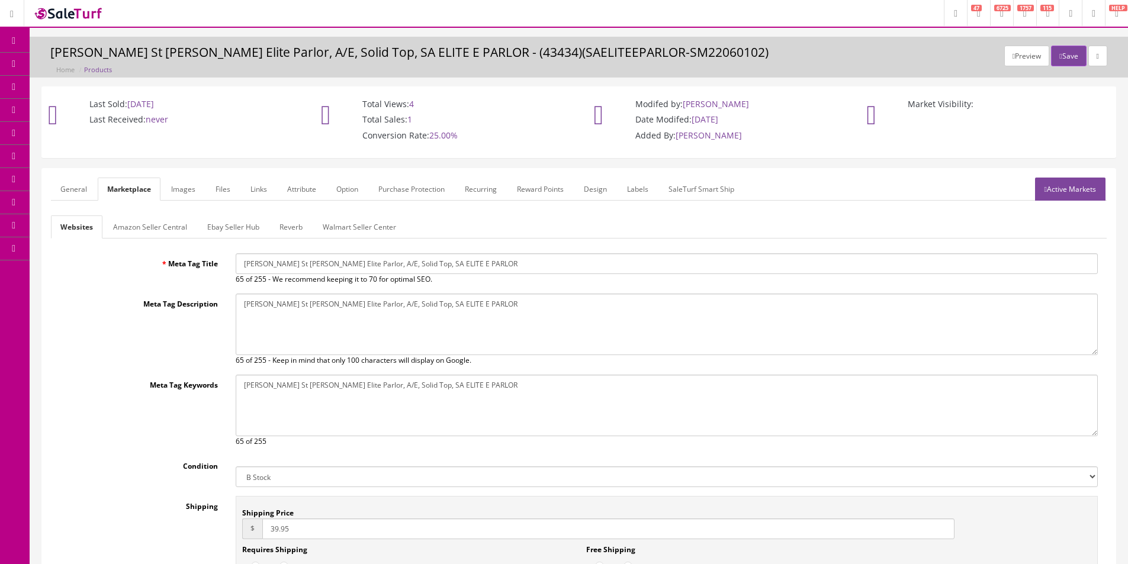
click at [66, 188] on link "General" at bounding box center [74, 189] width 46 height 23
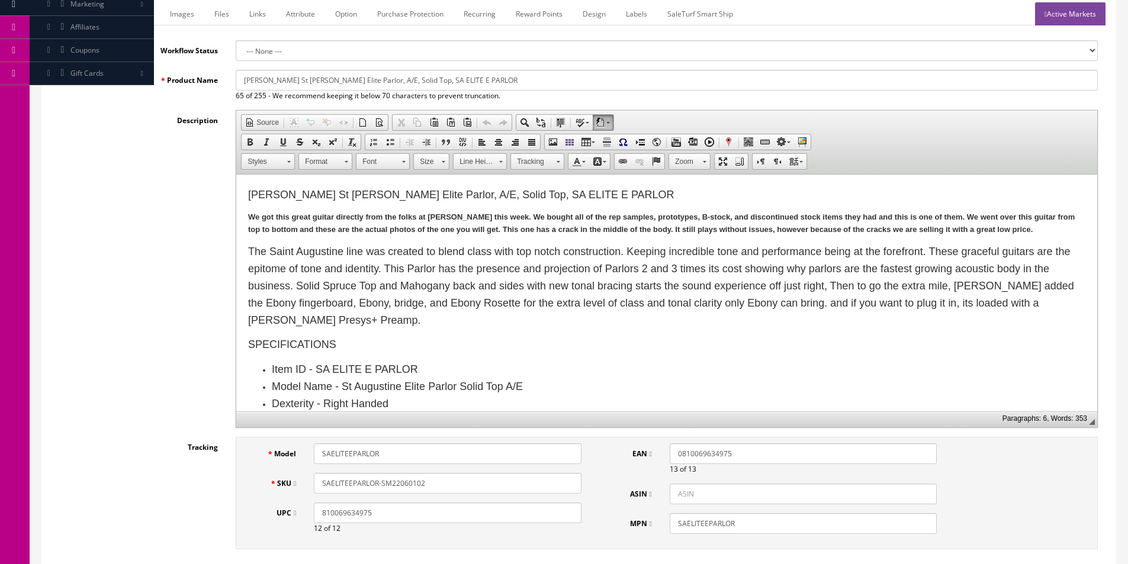
scroll to position [178, 0]
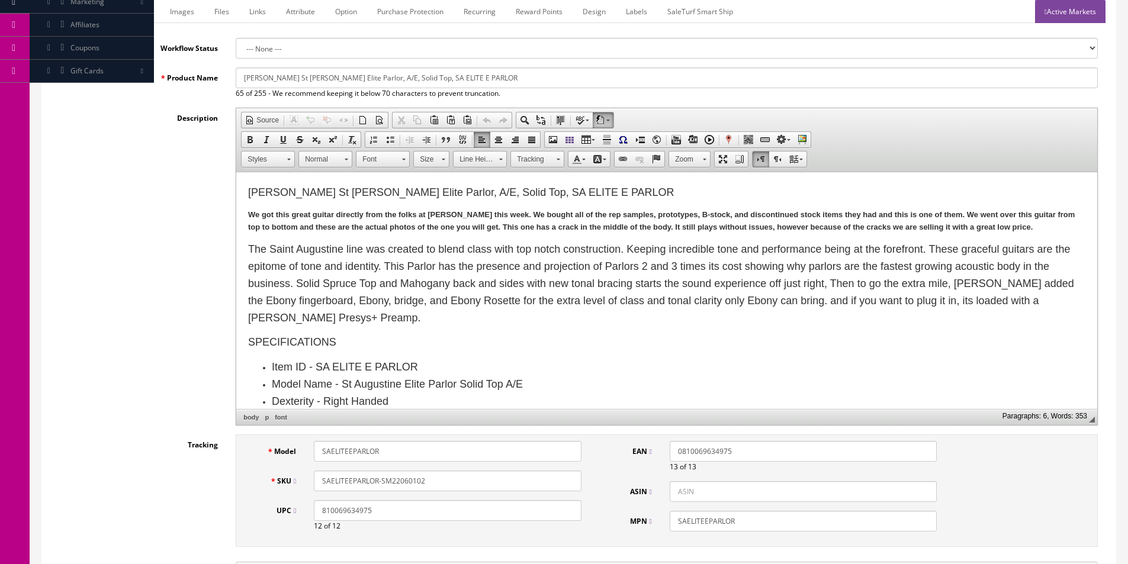
click at [597, 221] on p "We got this great guitar directly from the folks at Dean this week. We bought a…" at bounding box center [666, 221] width 837 height 25
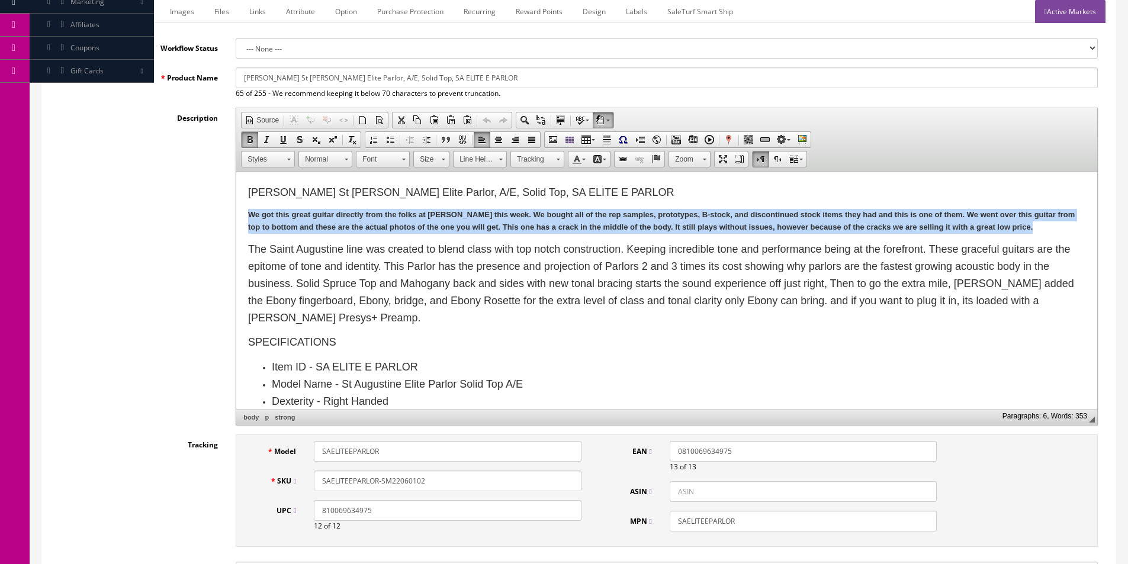
click at [597, 221] on p "We got this great guitar directly from the folks at Dean this week. We bought a…" at bounding box center [666, 221] width 837 height 25
click at [475, 230] on strong "We got this great guitar directly from the folks at Dean this week. We bought a…" at bounding box center [661, 220] width 827 height 21
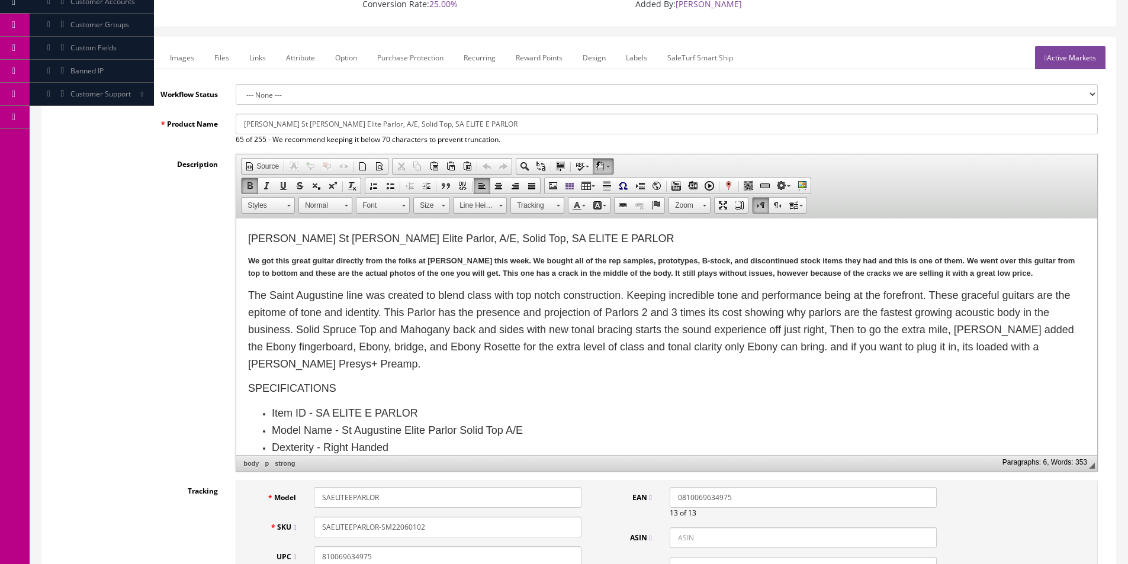
scroll to position [118, 0]
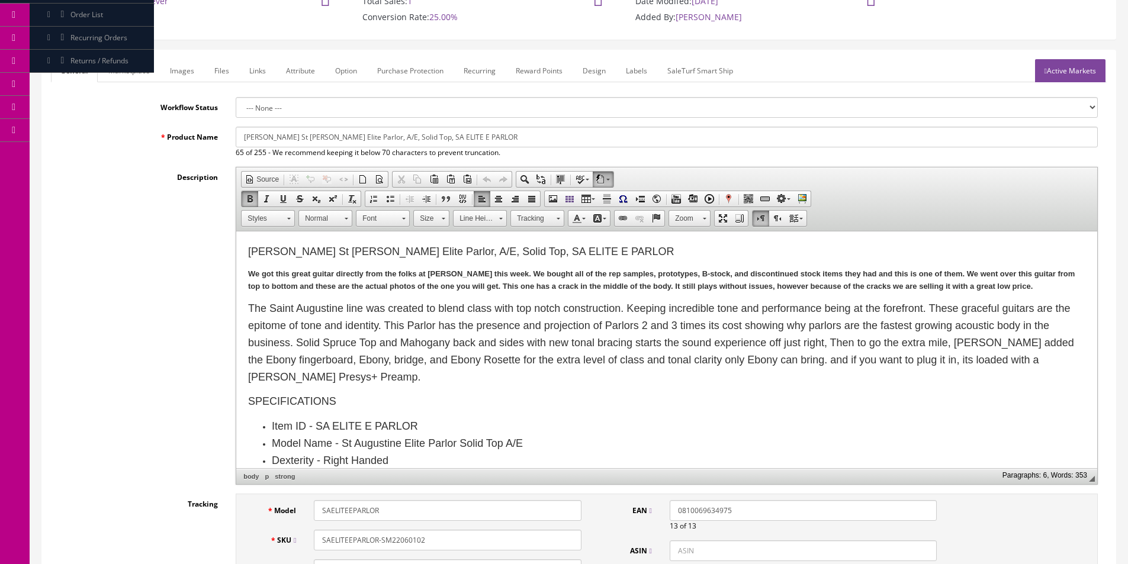
click at [178, 66] on link "Images" at bounding box center [181, 70] width 43 height 23
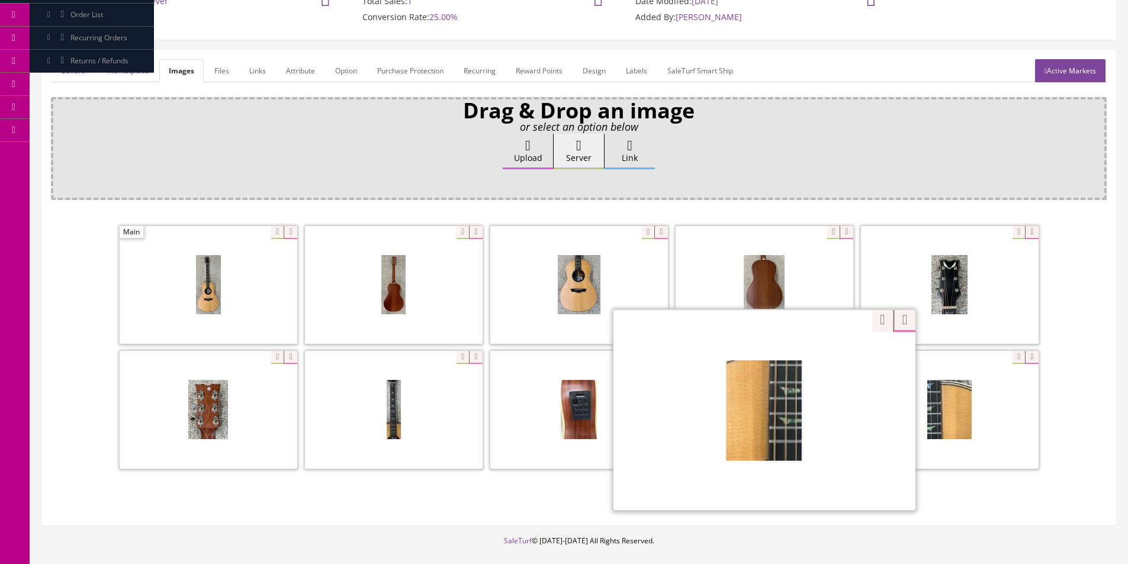
click at [829, 355] on div "Zoom" at bounding box center [765, 409] width 302 height 201
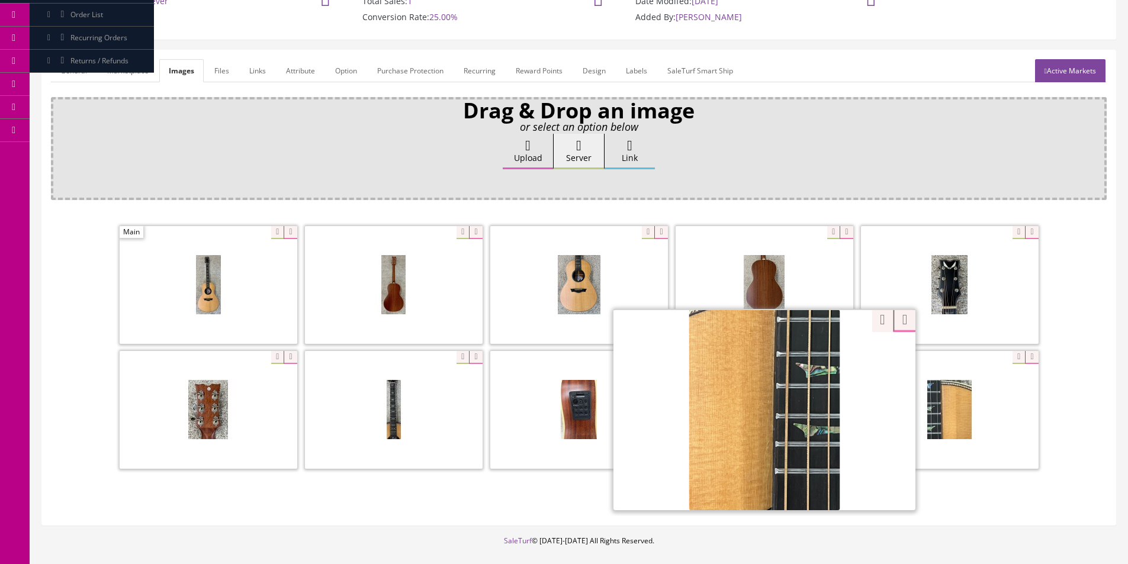
click at [867, 316] on div "Zoom" at bounding box center [579, 349] width 1056 height 250
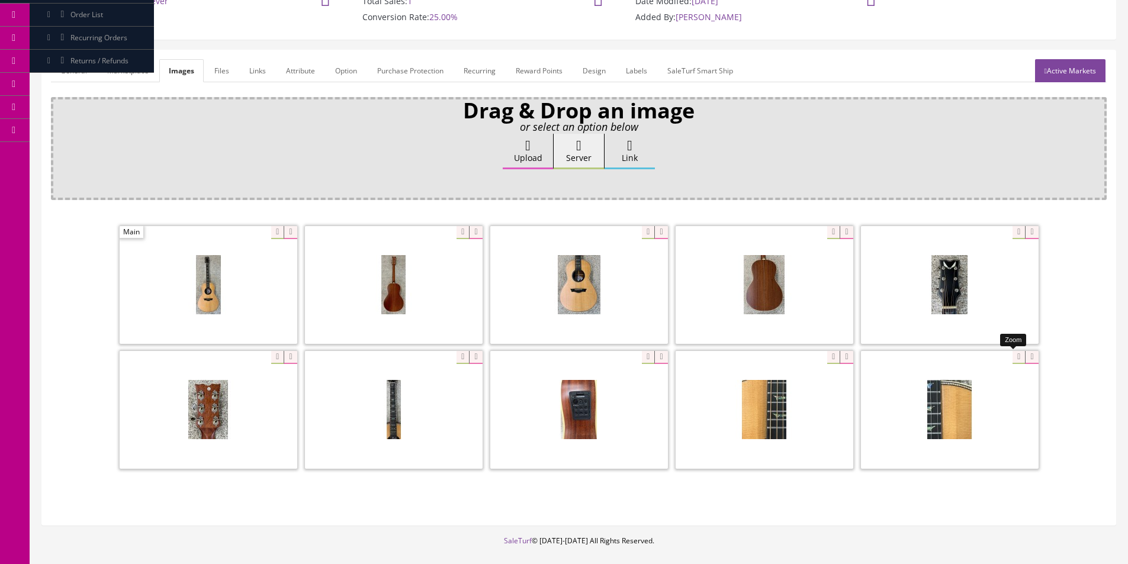
click at [1016, 356] on div at bounding box center [950, 410] width 178 height 118
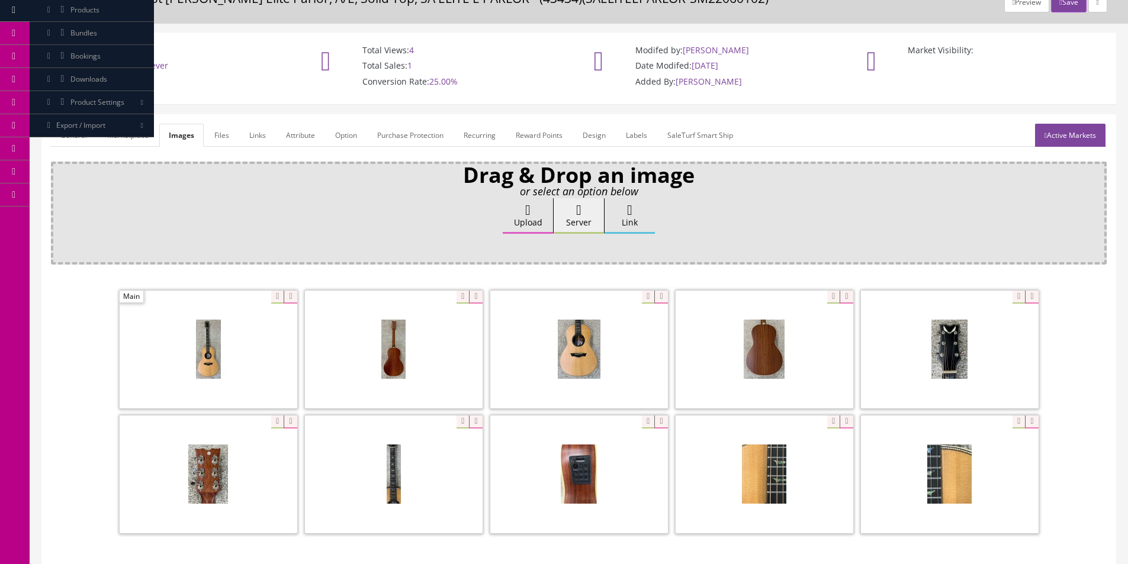
scroll to position [0, 0]
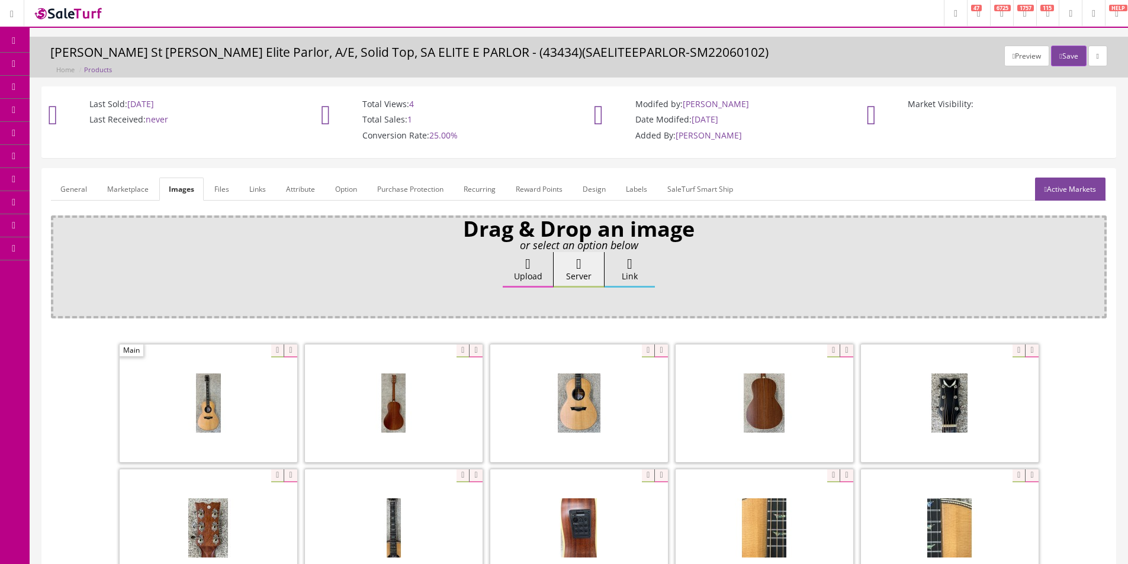
click at [81, 66] on span "Products" at bounding box center [84, 64] width 29 height 10
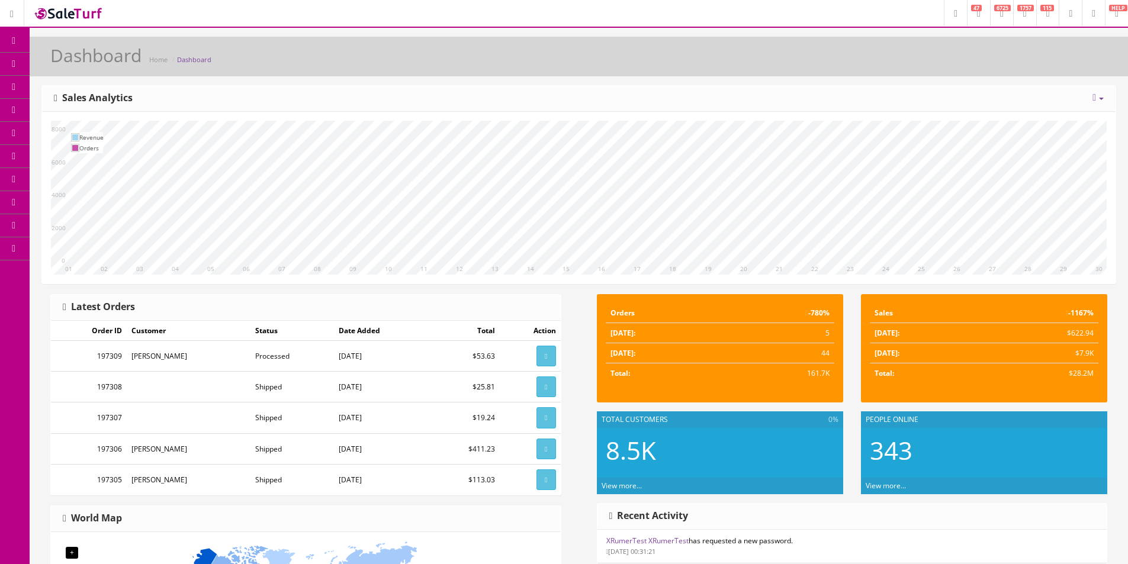
click at [508, 68] on div "Dashboard Home Dashboard" at bounding box center [578, 60] width 1081 height 28
click at [737, 79] on div "Dashboard Home Dashboard [DATE] Week Month Year Year over Year Last Year over P…" at bounding box center [579, 489] width 1099 height 905
drag, startPoint x: 1016, startPoint y: 78, endPoint x: 1016, endPoint y: 94, distance: 16.0
click at [1014, 82] on div "Dashboard Home Dashboard [DATE] Week Month Year Year over Year Last Year over P…" at bounding box center [579, 489] width 1099 height 905
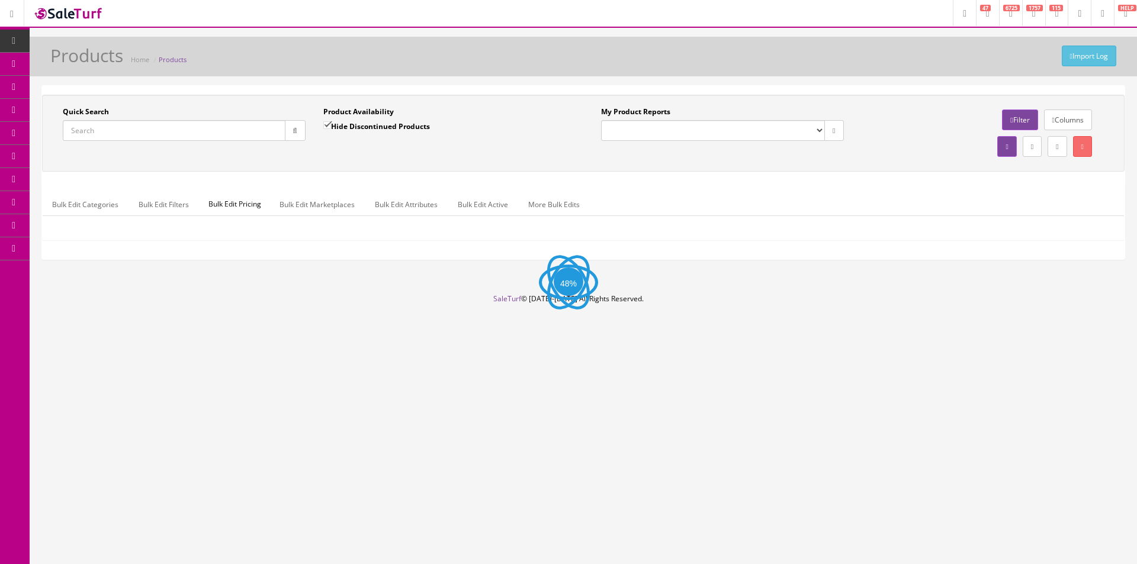
click at [207, 136] on input "Quick Search" at bounding box center [174, 130] width 223 height 21
paste input "0198612357."
click at [296, 131] on icon "button" at bounding box center [295, 130] width 4 height 7
click at [336, 149] on div "Product Availability Hide Discontinued Products Date To" at bounding box center [444, 128] width 261 height 43
click at [145, 136] on input "0198612357." at bounding box center [174, 130] width 223 height 21
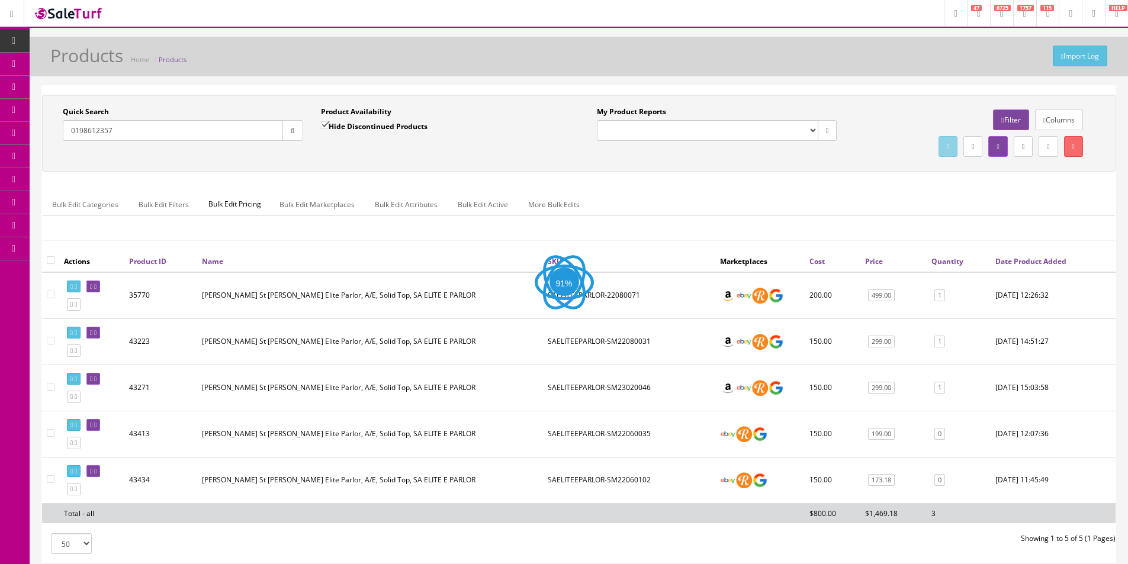
type input "0198612357"
click at [408, 136] on div "Hide Discontinued Products" at bounding box center [374, 130] width 107 height 21
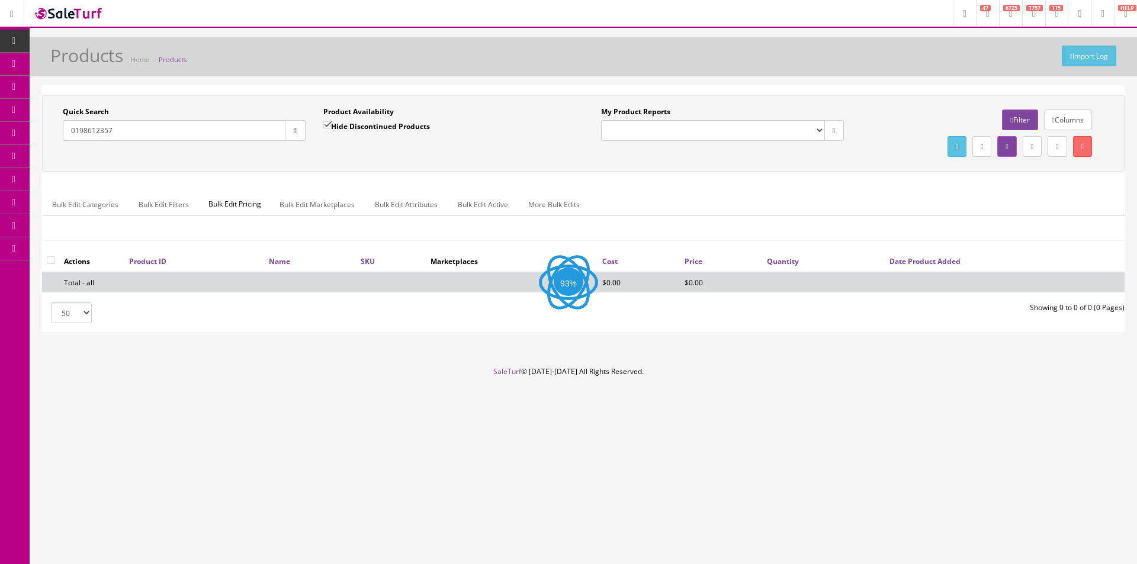
click at [397, 131] on label "Hide Discontinued Products" at bounding box center [376, 126] width 107 height 12
click at [331, 129] on input "Hide Discontinued Products" at bounding box center [327, 125] width 8 height 8
checkbox input "false"
click at [452, 146] on div "Product Availability Hide Discontinued Products Date To" at bounding box center [444, 128] width 261 height 43
click at [298, 133] on button "button" at bounding box center [295, 130] width 21 height 21
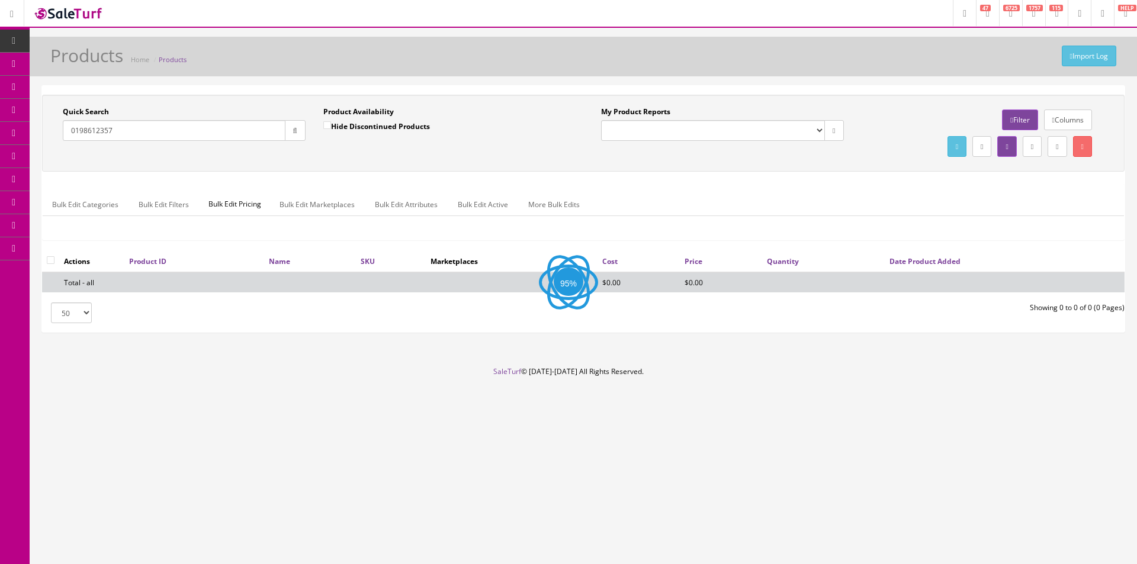
click at [381, 77] on div "Import Log Products Home Products Quick Search 0198612357 Date From Product Ava…" at bounding box center [583, 202] width 1107 height 330
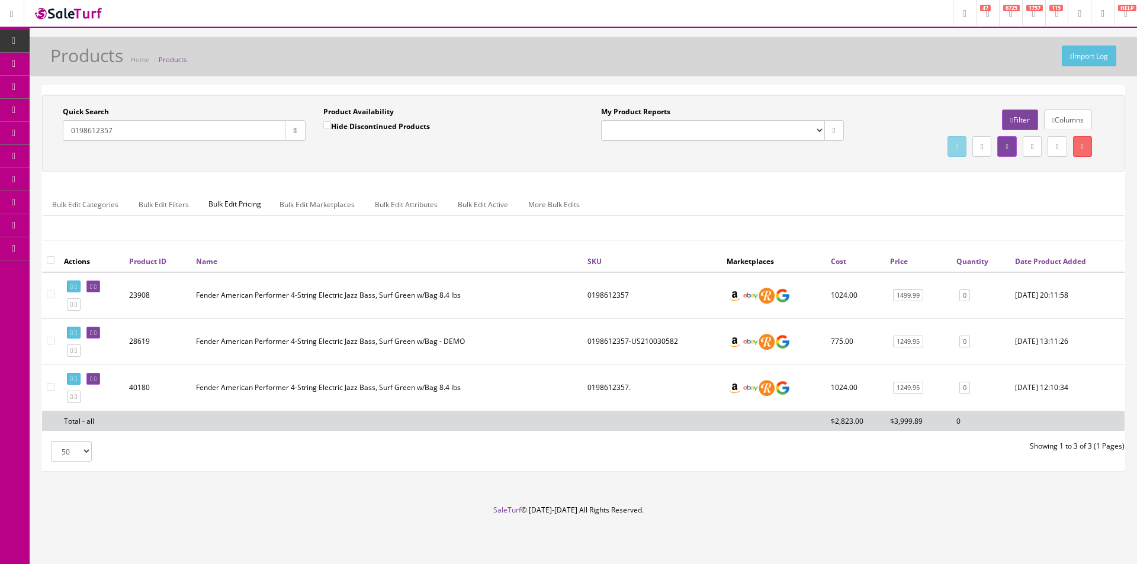
click at [1067, 460] on div "50 50 100 250 500 Showing 1 to 3 of 3 (1 Pages)" at bounding box center [583, 451] width 1100 height 21
click at [1090, 506] on footer "SaleTurf © [DATE]-[DATE] All Rights Reserved." at bounding box center [568, 534] width 1137 height 59
click at [847, 204] on ul "Bulk Edit Categories Bulk Edit Filters Bulk Edit Pricing Bulk Edit Marketplaces…" at bounding box center [583, 204] width 1081 height 23
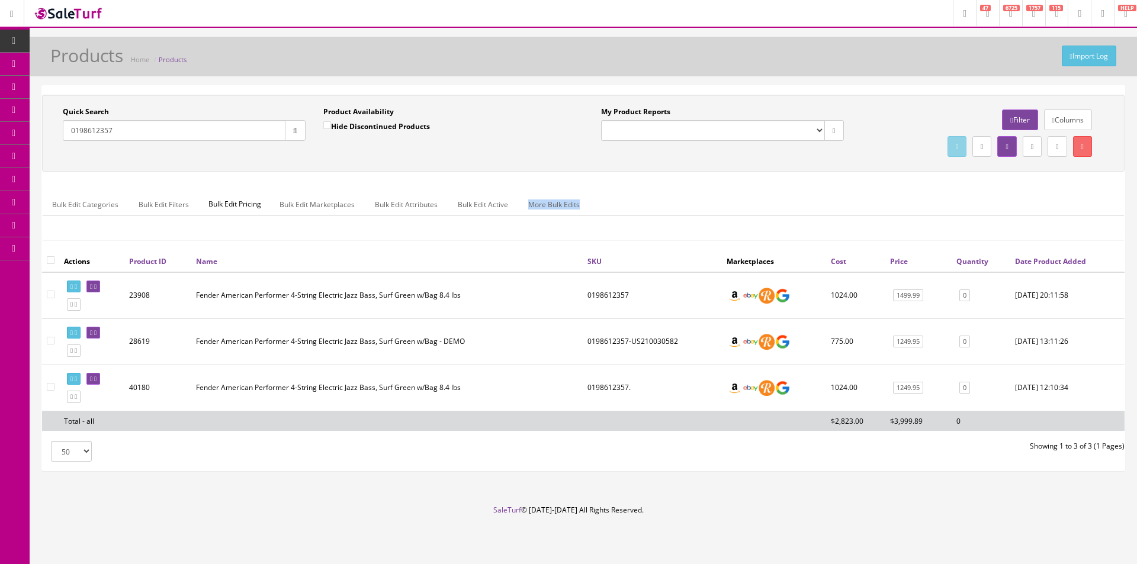
click at [847, 204] on ul "Bulk Edit Categories Bulk Edit Filters Bulk Edit Pricing Bulk Edit Marketplaces…" at bounding box center [583, 204] width 1081 height 23
drag, startPoint x: 847, startPoint y: 204, endPoint x: 856, endPoint y: 203, distance: 8.4
click at [847, 204] on ul "Bulk Edit Categories Bulk Edit Filters Bulk Edit Pricing Bulk Edit Marketplaces…" at bounding box center [583, 204] width 1081 height 23
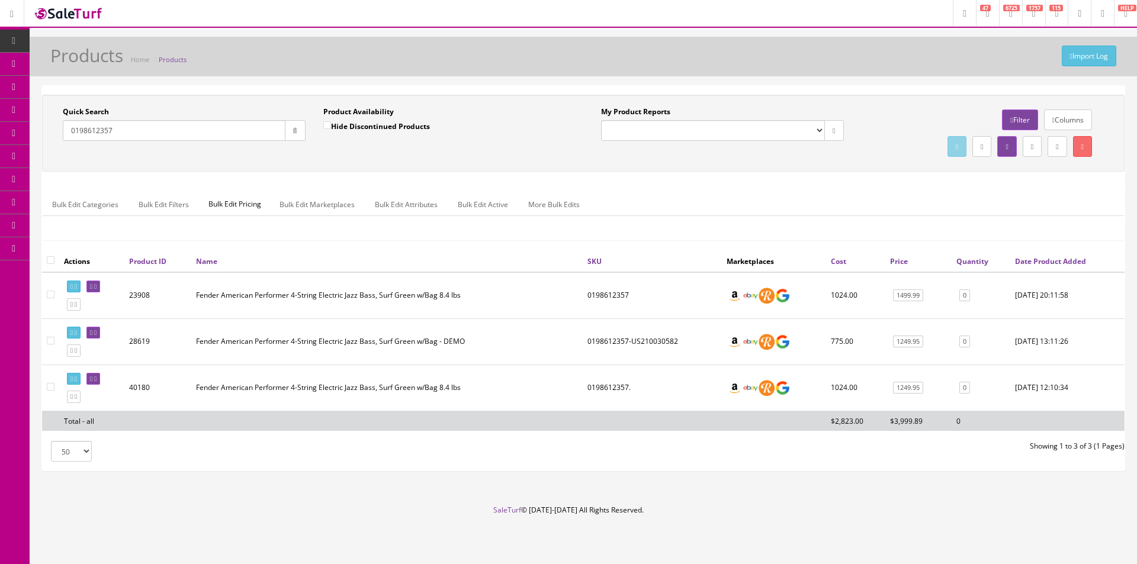
click at [213, 138] on input "0198612357" at bounding box center [174, 130] width 223 height 21
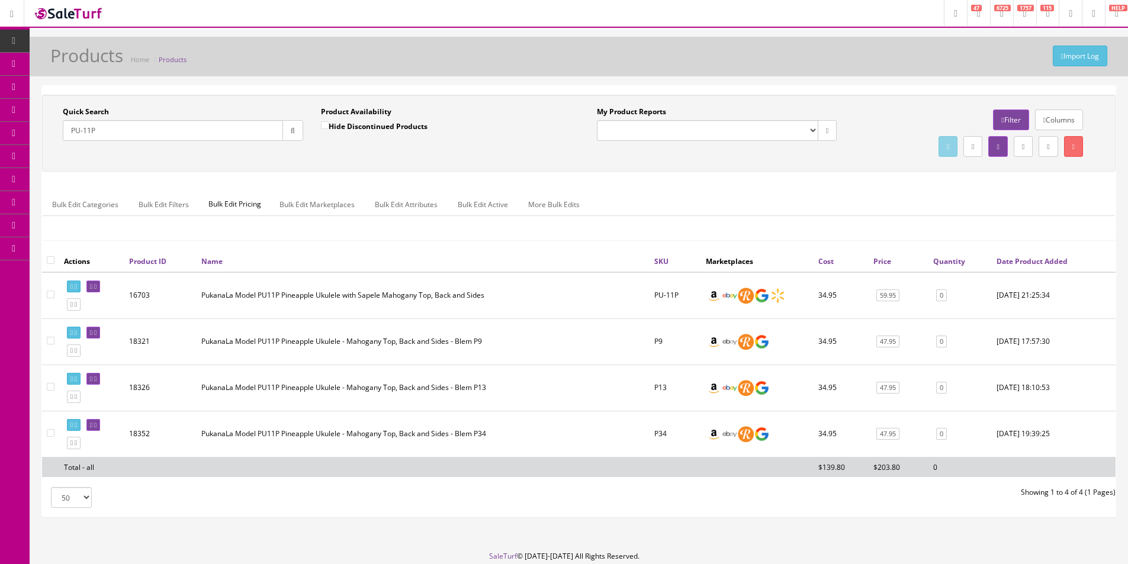
click at [272, 133] on input "PU-11P" at bounding box center [173, 130] width 220 height 21
paste input "0971443032"
paste input "text"
click at [291, 133] on icon "button" at bounding box center [293, 130] width 4 height 7
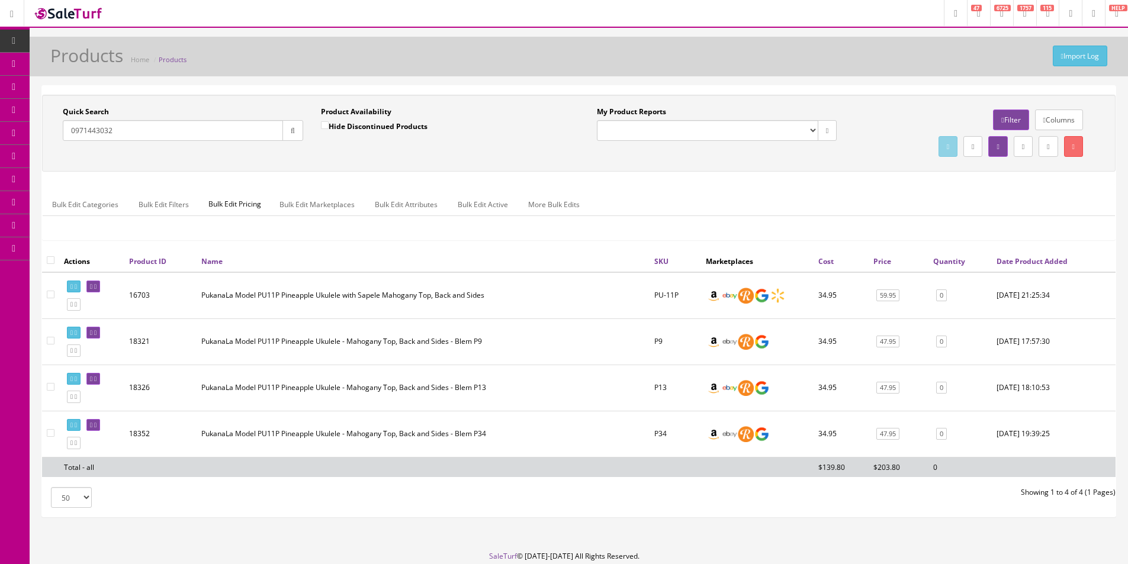
click at [306, 152] on div "Quick Search 0971443032 Date From Product Availability Hide Discontinued Produc…" at bounding box center [579, 133] width 1068 height 53
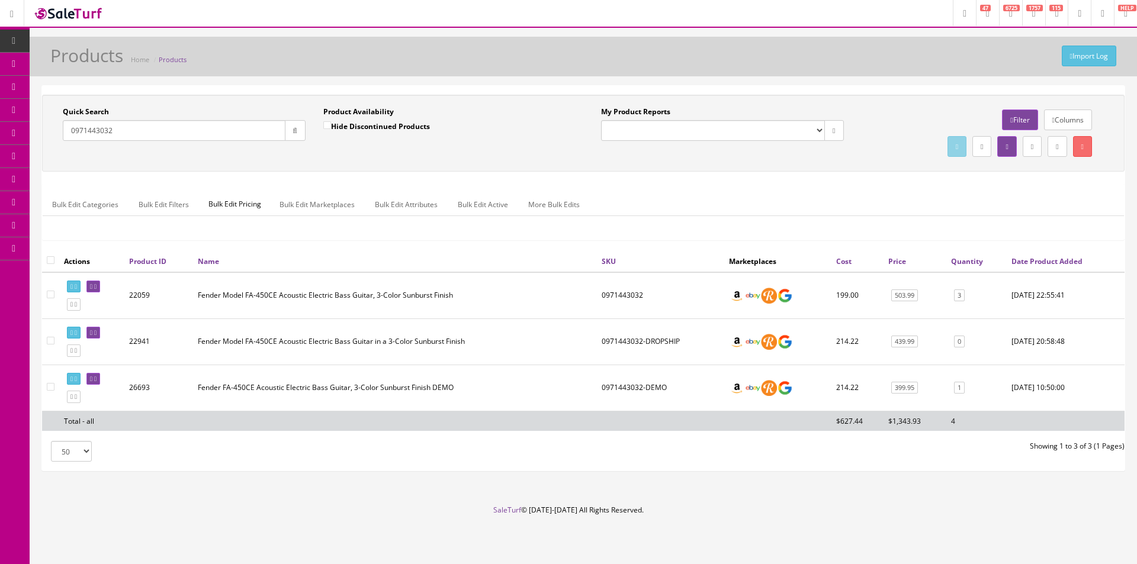
click at [576, 535] on footer "SaleTurf © [DATE]-[DATE] All Rights Reserved." at bounding box center [568, 534] width 1137 height 59
click at [756, 553] on footer "SaleTurf © [DATE]-[DATE] All Rights Reserved." at bounding box center [568, 534] width 1137 height 59
click at [251, 137] on input "0971443032" at bounding box center [174, 130] width 223 height 21
paste input "2518600505"
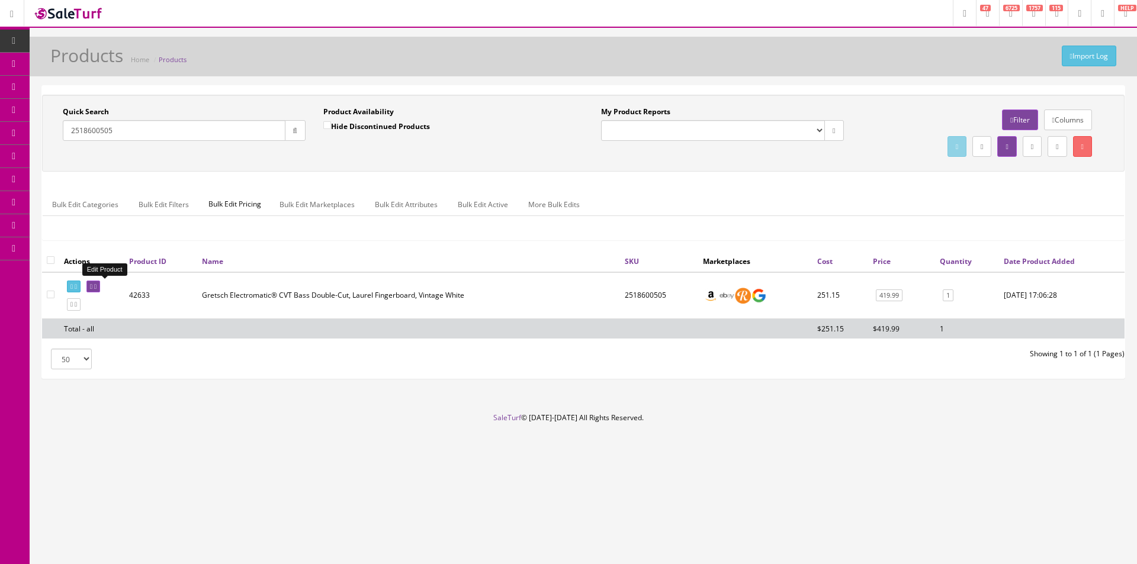
type input "2518600505"
click at [100, 285] on link at bounding box center [93, 287] width 14 height 12
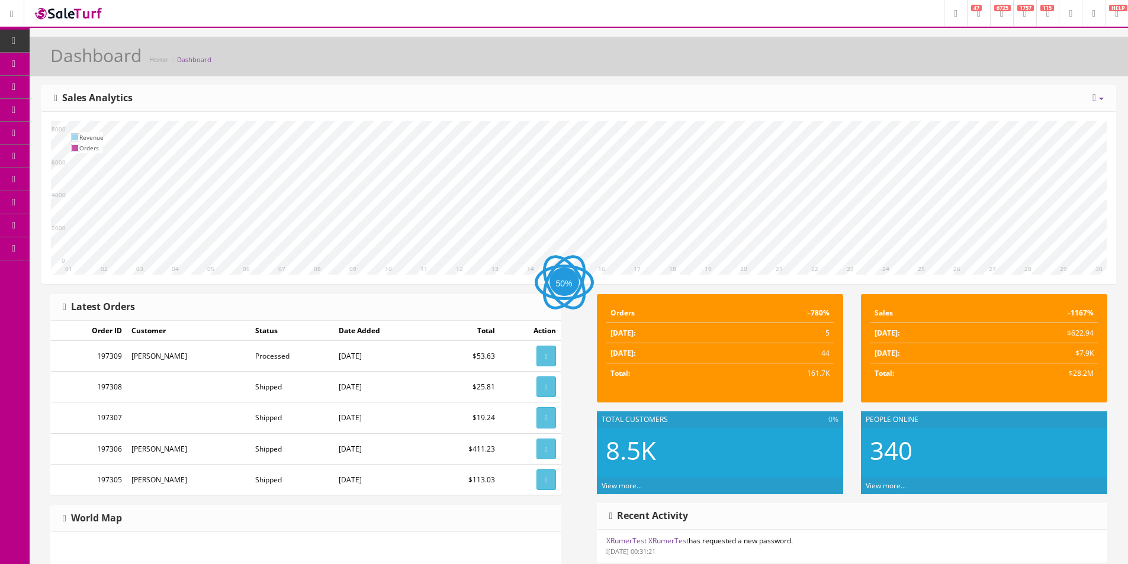
click at [1096, 94] on link at bounding box center [1098, 98] width 11 height 10
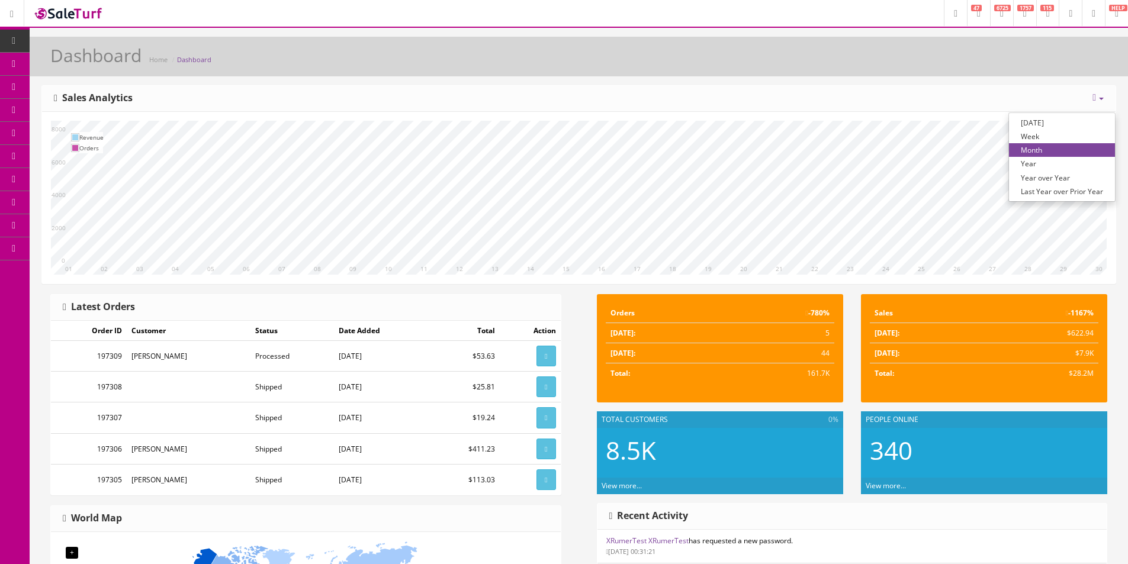
click at [1061, 160] on link "Year" at bounding box center [1062, 164] width 106 height 14
click at [936, 91] on div "Today Week Month Year Year over Year Last Year over Prior Year Sales Analytics" at bounding box center [579, 99] width 1074 height 26
click at [760, 76] on div "Dashboard Home Dashboard" at bounding box center [579, 57] width 1099 height 40
click at [1104, 102] on div "Today Week Month Year Year over Year Last Year over Prior Year Sales Analytics" at bounding box center [579, 99] width 1074 height 26
click at [1100, 100] on icon at bounding box center [1101, 99] width 5 height 2
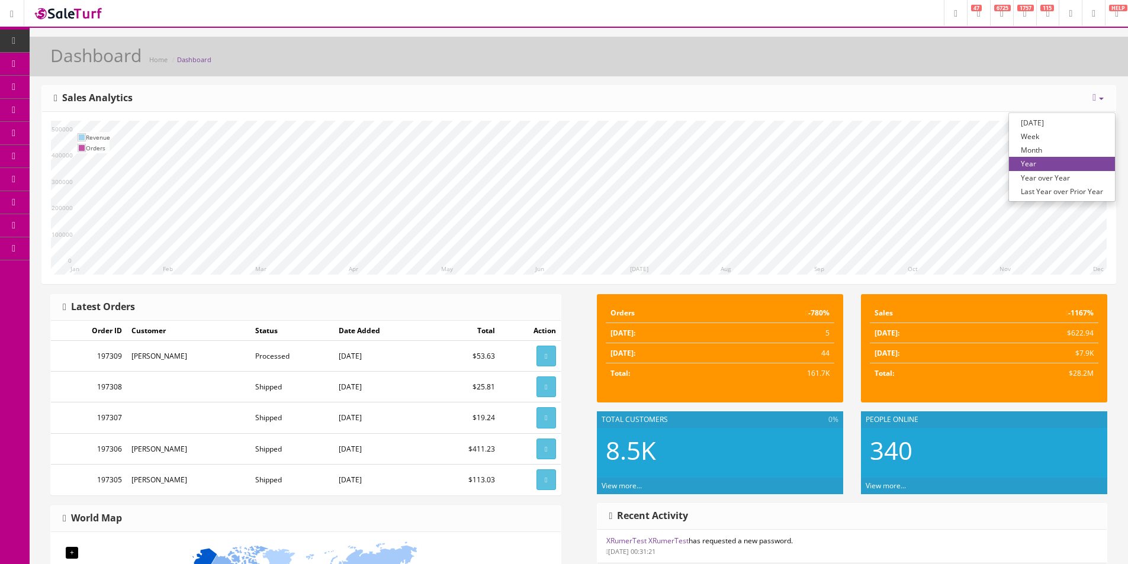
click at [936, 68] on div "Dashboard Home Dashboard" at bounding box center [578, 60] width 1081 height 28
click at [1097, 105] on div "Today Week Month Year Year over Year Last Year over Prior Year Sales Analytics" at bounding box center [579, 99] width 1074 height 26
click at [1099, 102] on link at bounding box center [1098, 98] width 11 height 10
click at [1037, 138] on link "Week" at bounding box center [1062, 137] width 106 height 14
click at [899, 86] on div "Today Week Month Year Year over Year Last Year over Prior Year Sales Analytics" at bounding box center [579, 99] width 1074 height 26
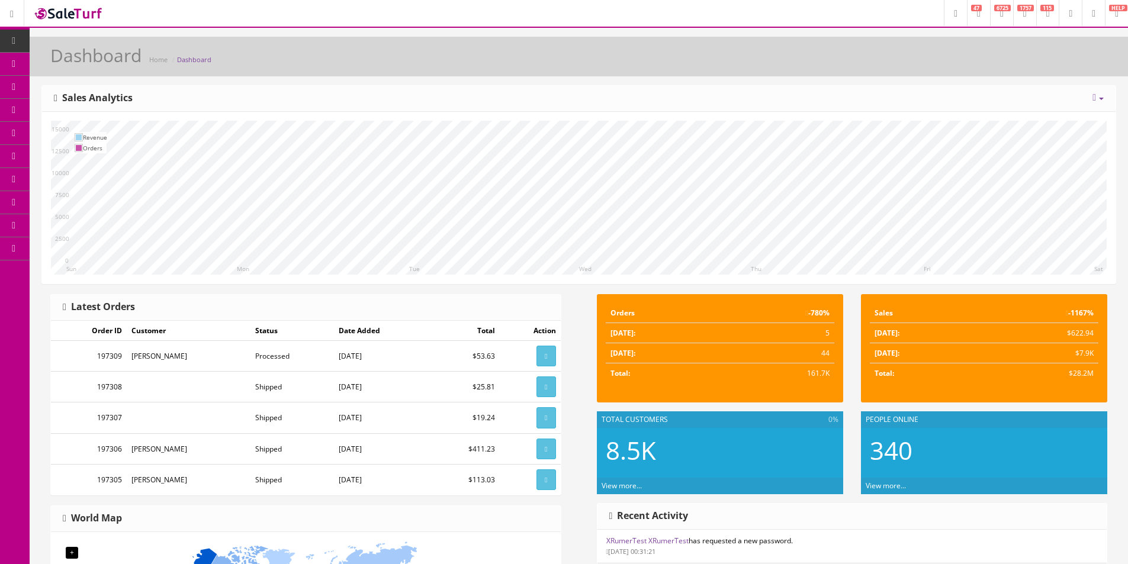
click at [975, 118] on div "Sun Mon Tue Wed Thu Fri Sat 0 2500 5000 7500 10000 12500 15000 Revenue Orders" at bounding box center [579, 198] width 1074 height 172
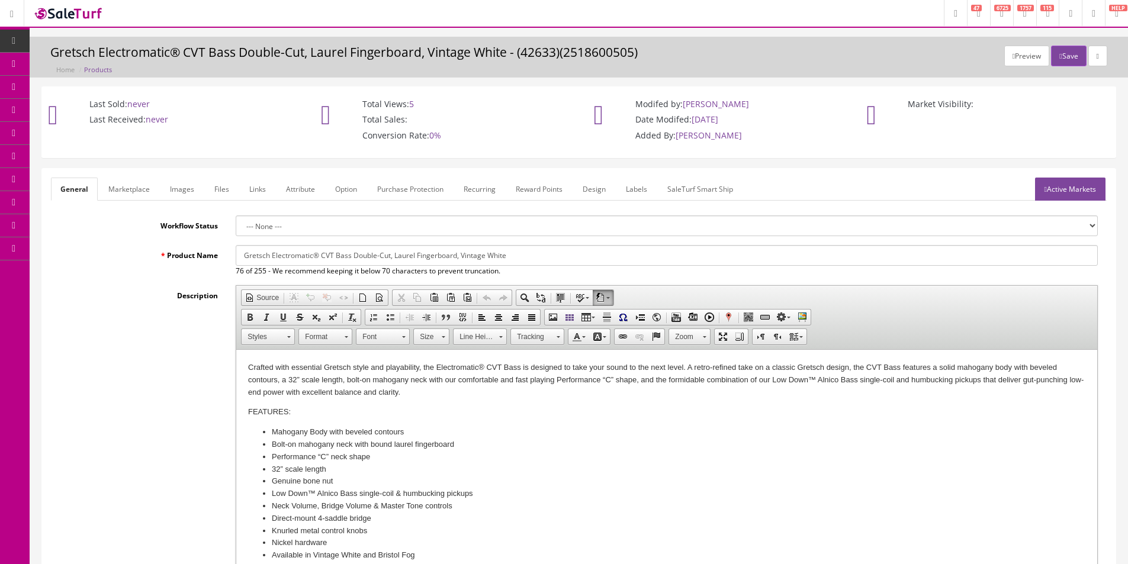
drag, startPoint x: 186, startPoint y: 192, endPoint x: 209, endPoint y: 201, distance: 24.7
click at [186, 192] on link "Images" at bounding box center [181, 189] width 43 height 23
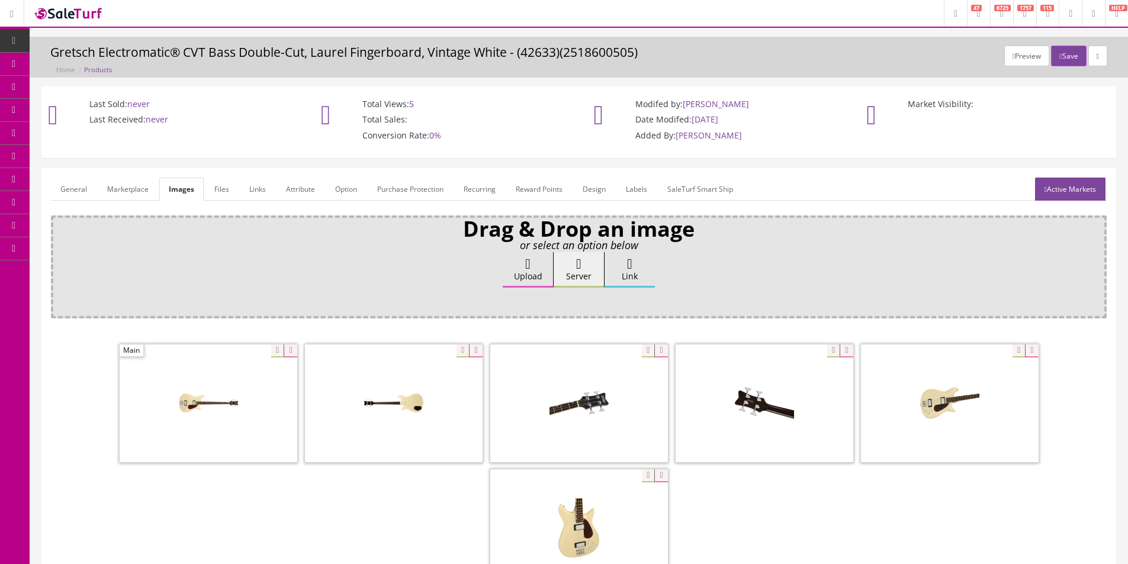
click at [661, 301] on div "Ok" at bounding box center [578, 302] width 1039 height 18
click at [291, 354] on icon at bounding box center [290, 351] width 13 height 13
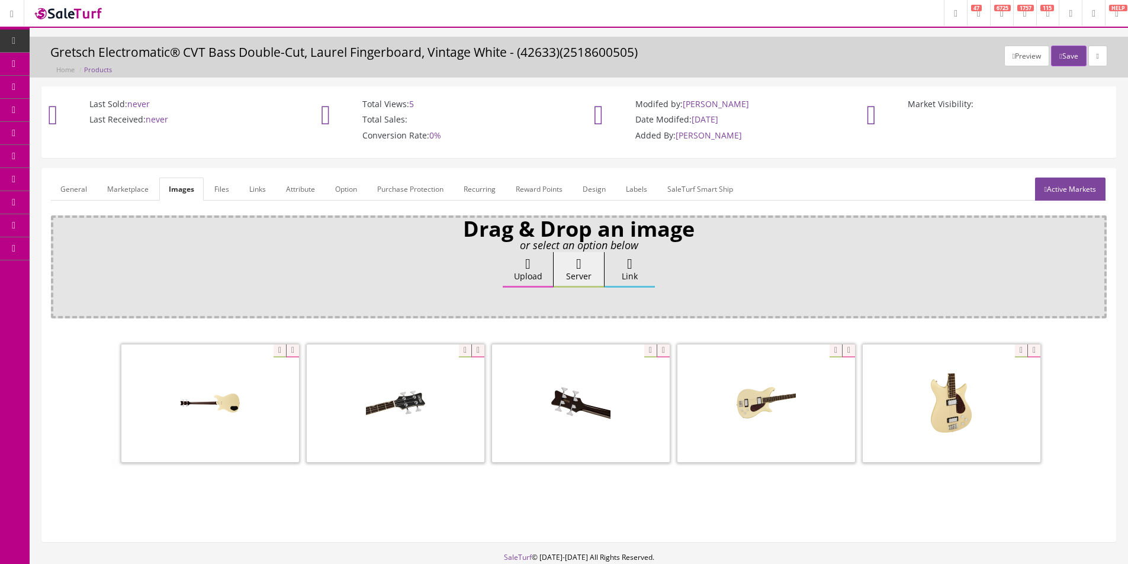
click at [313, 297] on div "Ok" at bounding box center [578, 302] width 1039 height 18
click at [528, 271] on label "Upload" at bounding box center [528, 270] width 50 height 36
click at [59, 264] on input "Upload" at bounding box center [59, 258] width 0 height 12
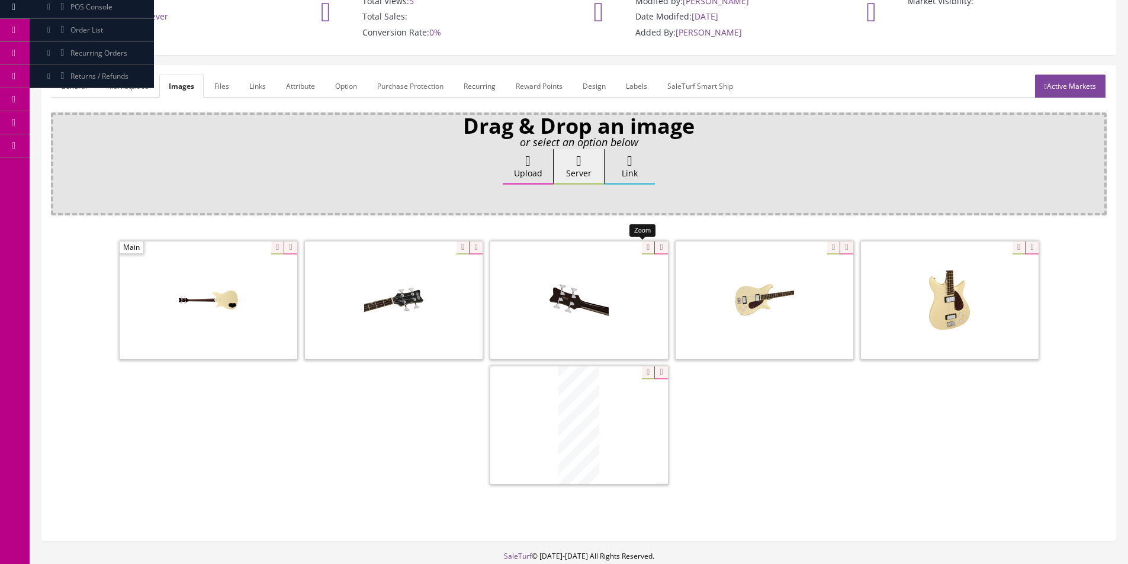
scroll to position [173, 0]
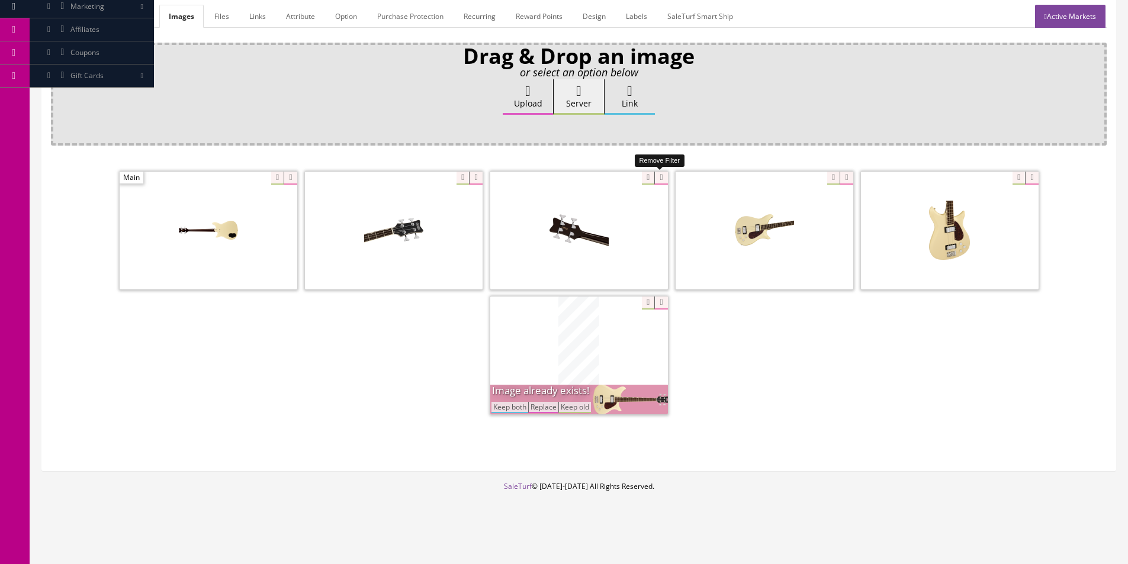
click at [658, 179] on icon at bounding box center [660, 178] width 13 height 13
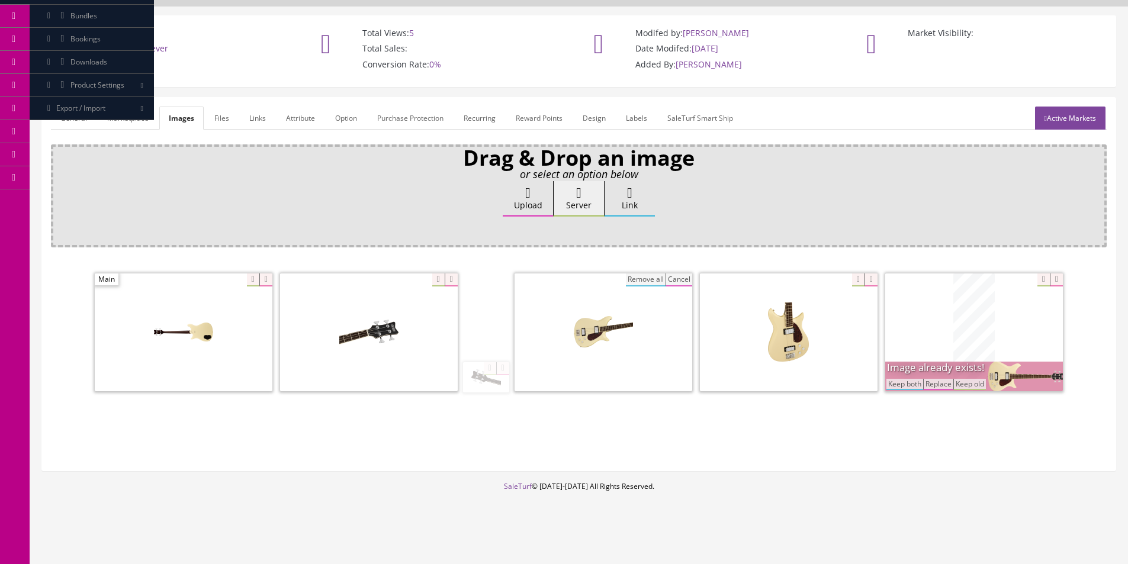
scroll to position [71, 0]
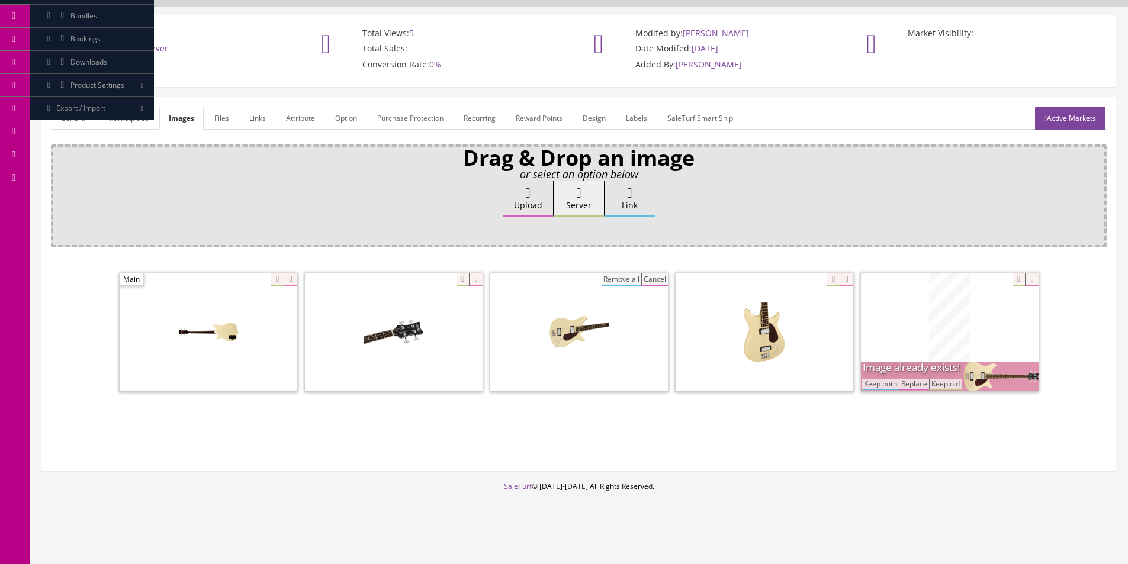
click at [887, 386] on button "Keep both" at bounding box center [880, 384] width 37 height 11
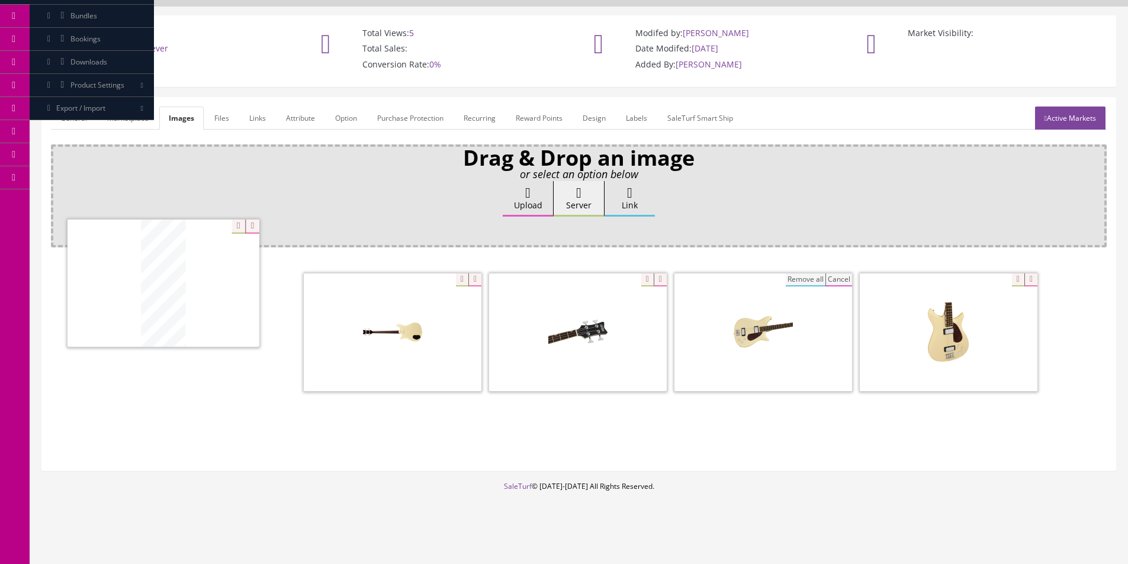
drag, startPoint x: 942, startPoint y: 349, endPoint x: 155, endPoint y: 300, distance: 788.0
click at [93, 132] on form "General Marketplace Images Files Links Attribute Option Purchase Protection Rec…" at bounding box center [579, 284] width 1056 height 355
click at [73, 113] on link "General" at bounding box center [74, 118] width 46 height 23
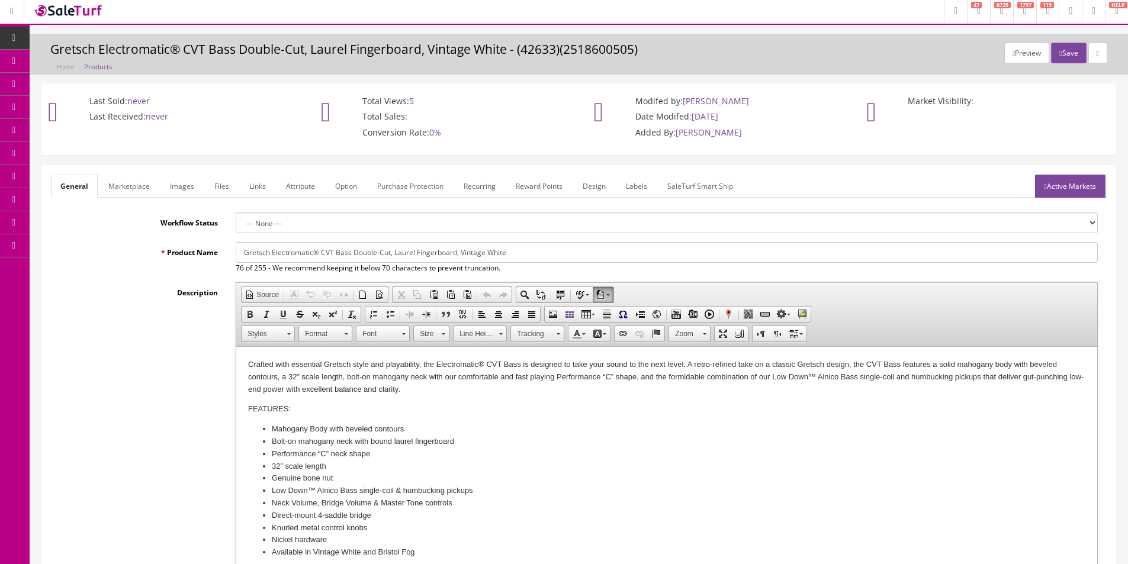
scroll to position [0, 0]
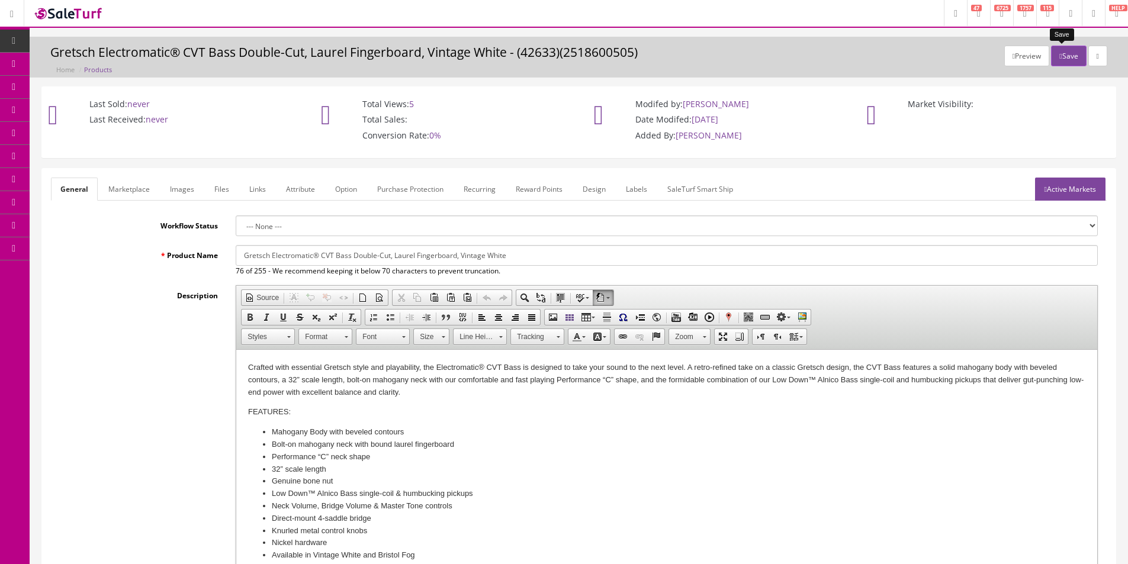
click at [1063, 50] on button "Save" at bounding box center [1068, 56] width 35 height 21
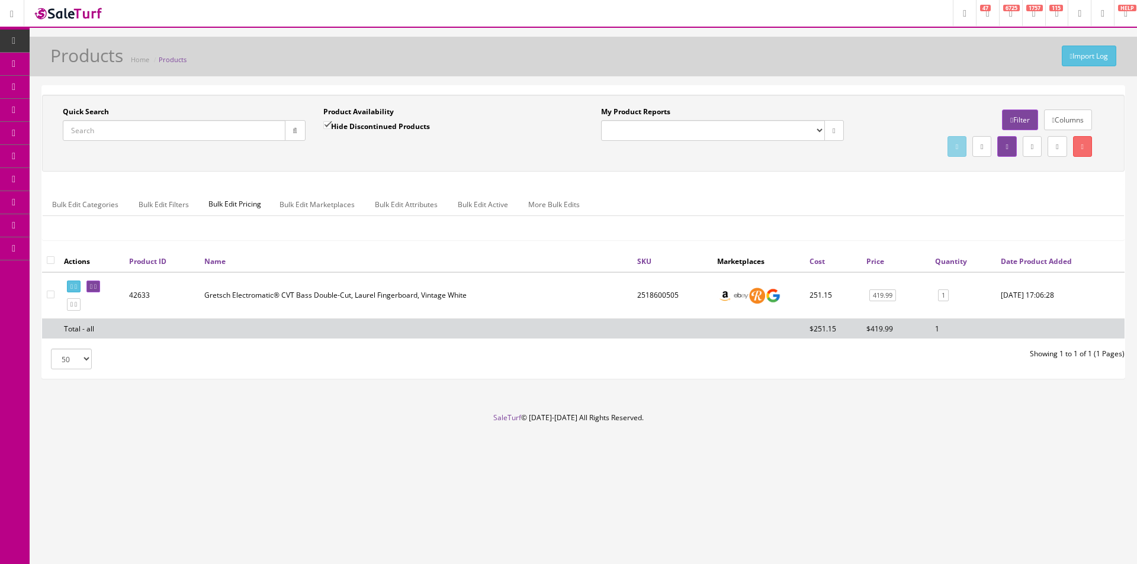
click at [772, 195] on ul "Bulk Edit Categories Bulk Edit Filters Bulk Edit Pricing Bulk Edit Marketplaces…" at bounding box center [583, 204] width 1081 height 23
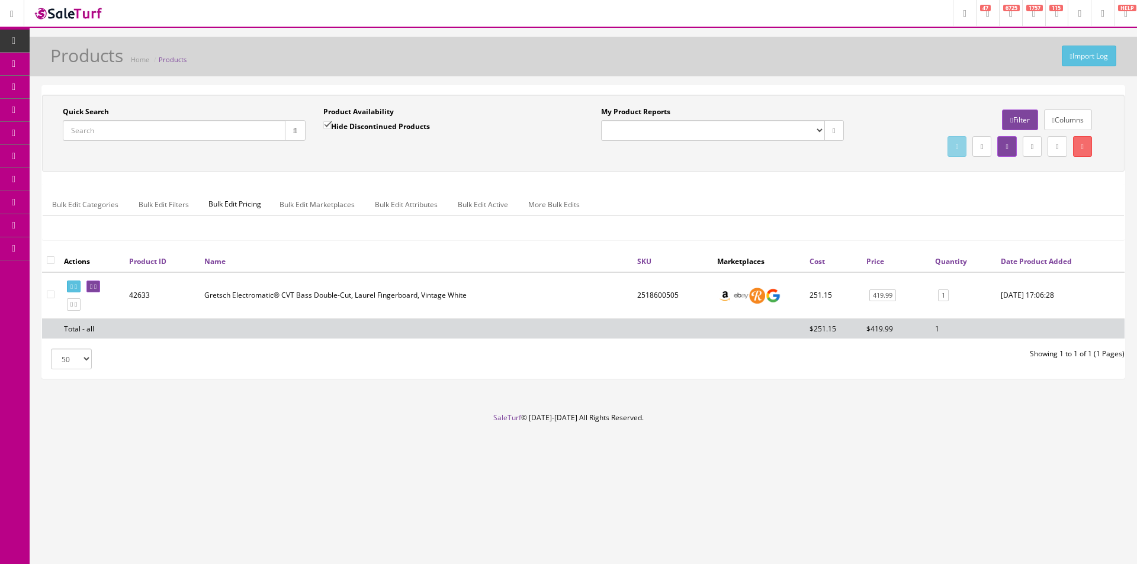
click at [772, 194] on ul "Bulk Edit Categories Bulk Edit Filters Bulk Edit Pricing Bulk Edit Marketplaces…" at bounding box center [583, 204] width 1081 height 23
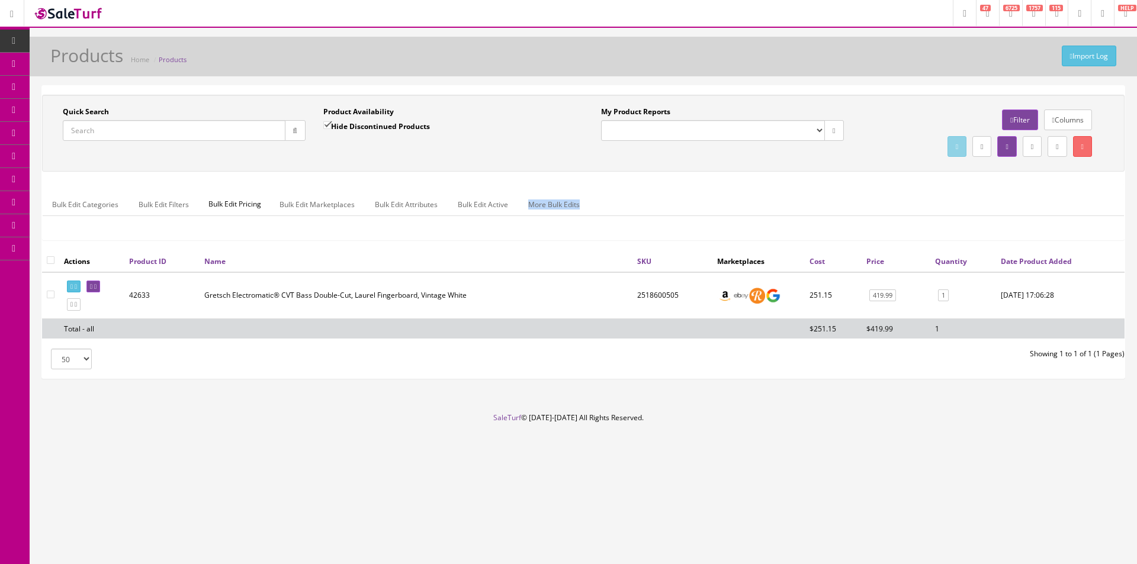
click at [772, 193] on ul "Bulk Edit Categories Bulk Edit Filters Bulk Edit Pricing Bulk Edit Marketplaces…" at bounding box center [583, 204] width 1081 height 23
drag, startPoint x: 772, startPoint y: 193, endPoint x: 836, endPoint y: 189, distance: 64.1
click at [773, 193] on ul "Bulk Edit Categories Bulk Edit Filters Bulk Edit Pricing Bulk Edit Marketplaces…" at bounding box center [583, 204] width 1081 height 23
click at [217, 129] on input "Quick Search" at bounding box center [174, 130] width 223 height 21
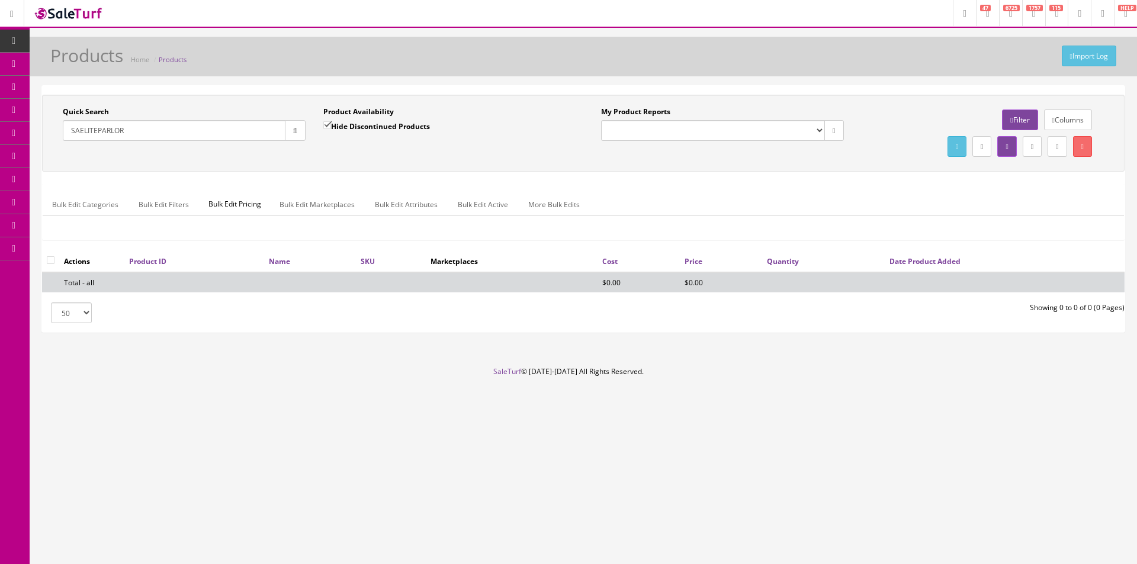
type input "SAELITEPARLOR"
click at [324, 124] on input "Hide Discontinued Products" at bounding box center [327, 125] width 8 height 8
checkbox input "false"
click at [330, 144] on div "Product Availability Hide Discontinued Products Date To" at bounding box center [444, 128] width 261 height 43
click at [101, 127] on input "SAELITEPARLOR" at bounding box center [174, 130] width 223 height 21
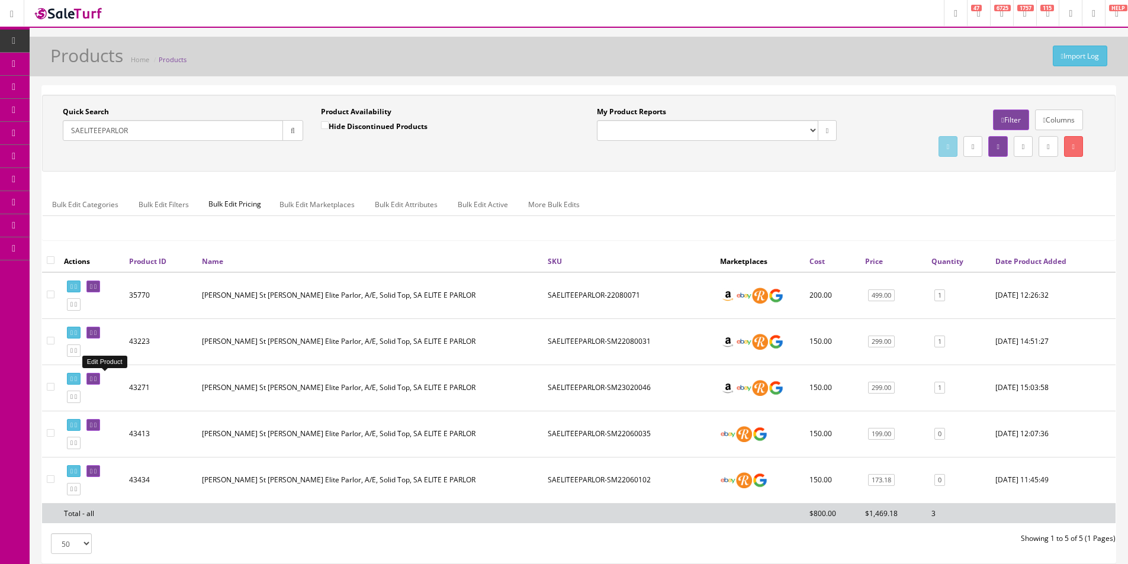
type input "SAELITEEPARLOR"
click at [53, 384] on input"] "checkbox" at bounding box center [51, 387] width 8 height 8
checkbox input"] "true"
click at [1066, 151] on link at bounding box center [1073, 146] width 19 height 21
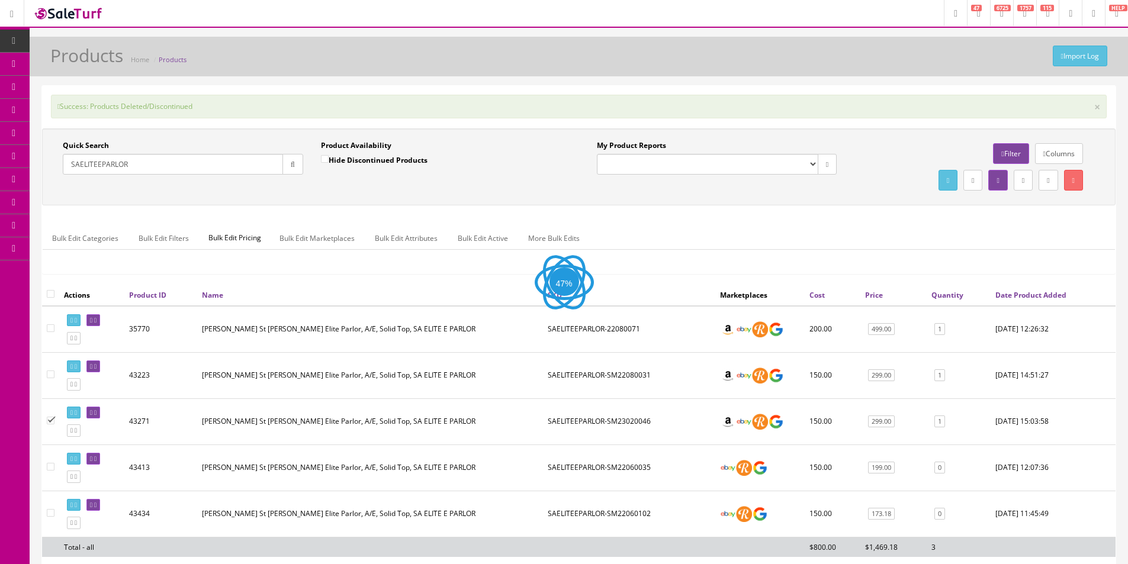
click at [267, 165] on input "SAELITEEPARLOR" at bounding box center [173, 164] width 220 height 21
click at [267, 166] on input "SAELITEEPARLOR" at bounding box center [173, 164] width 220 height 21
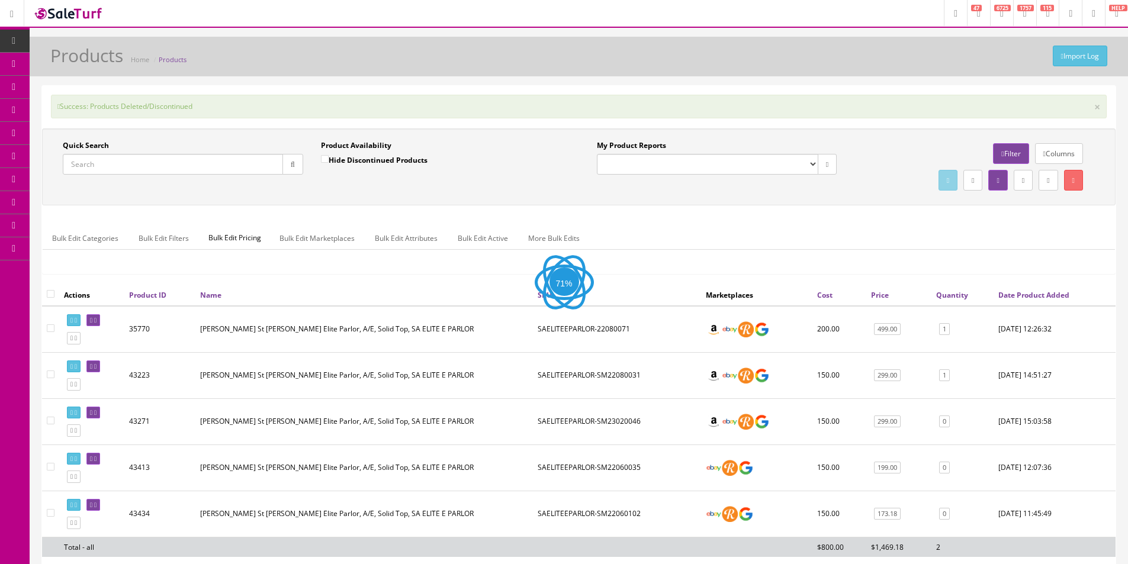
click at [451, 188] on div "Quick Search Date From Product Availability Hide Discontinued Products Date To …" at bounding box center [579, 166] width 1068 height 53
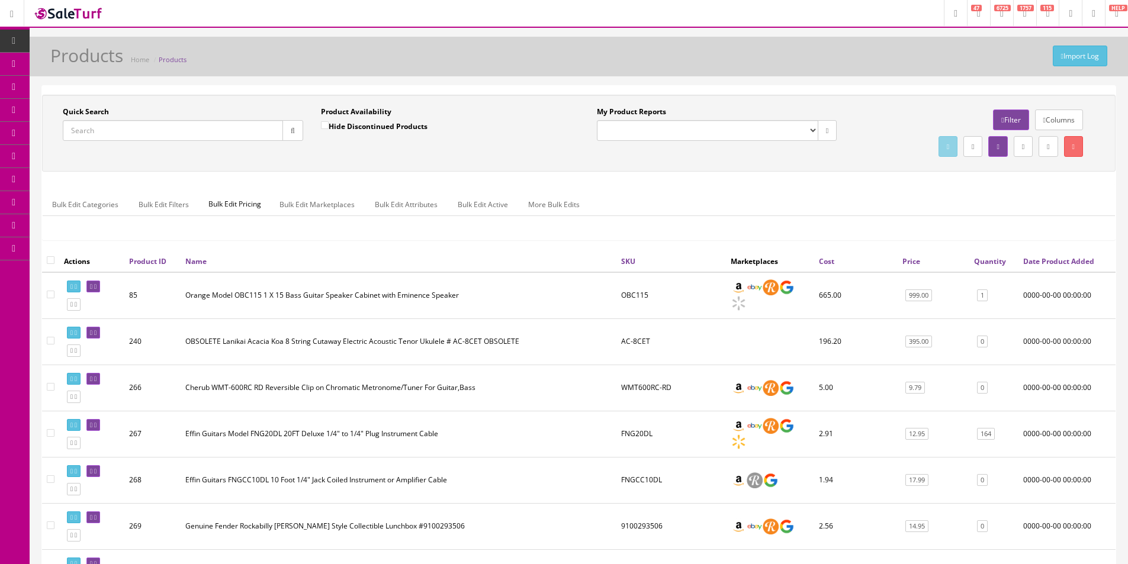
click at [453, 185] on div "Bulk Edit Categories Bulk Edit Filters Bulk Edit Pricing Bulk Edit Marketplaces…" at bounding box center [579, 212] width 1073 height 56
click at [198, 130] on input "Quick Search" at bounding box center [173, 130] width 220 height 21
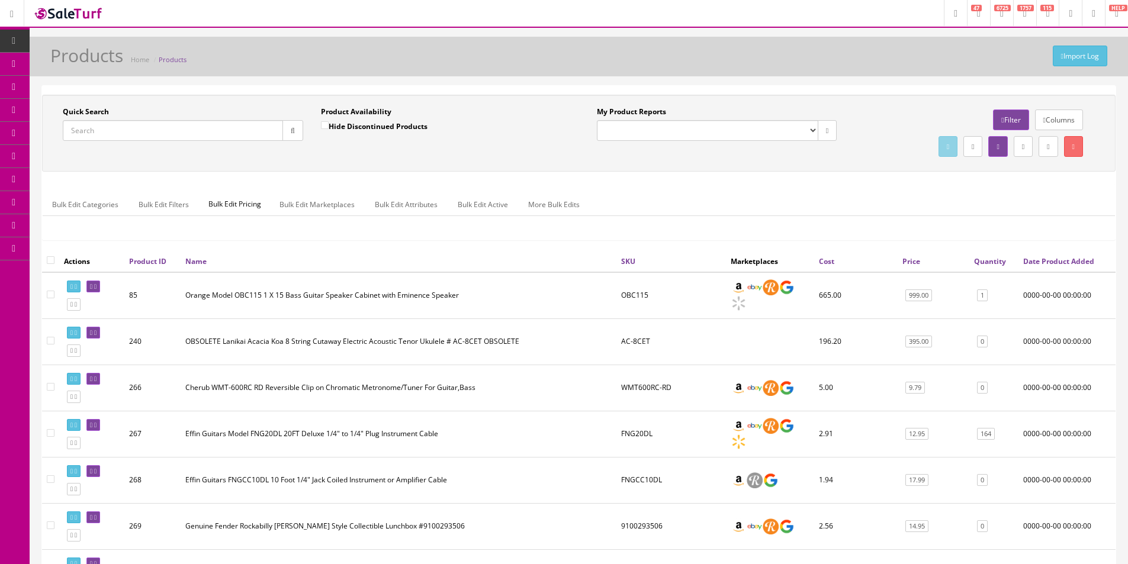
click at [328, 258] on th "Name" at bounding box center [399, 261] width 436 height 21
click at [185, 120] on input "Quick Search" at bounding box center [173, 130] width 220 height 21
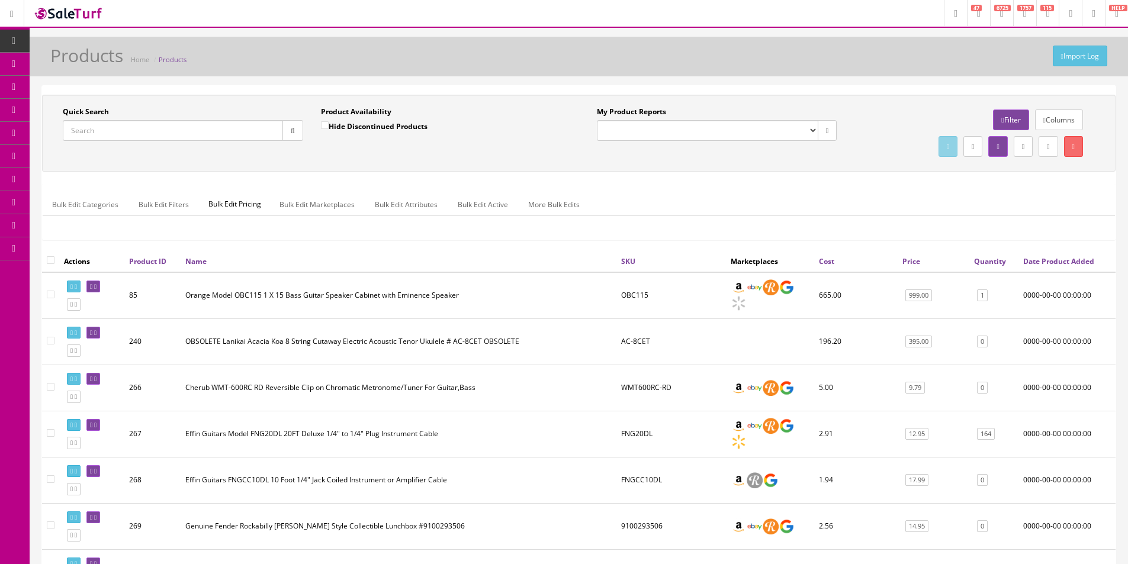
paste input "ST-RAY35-DGR"
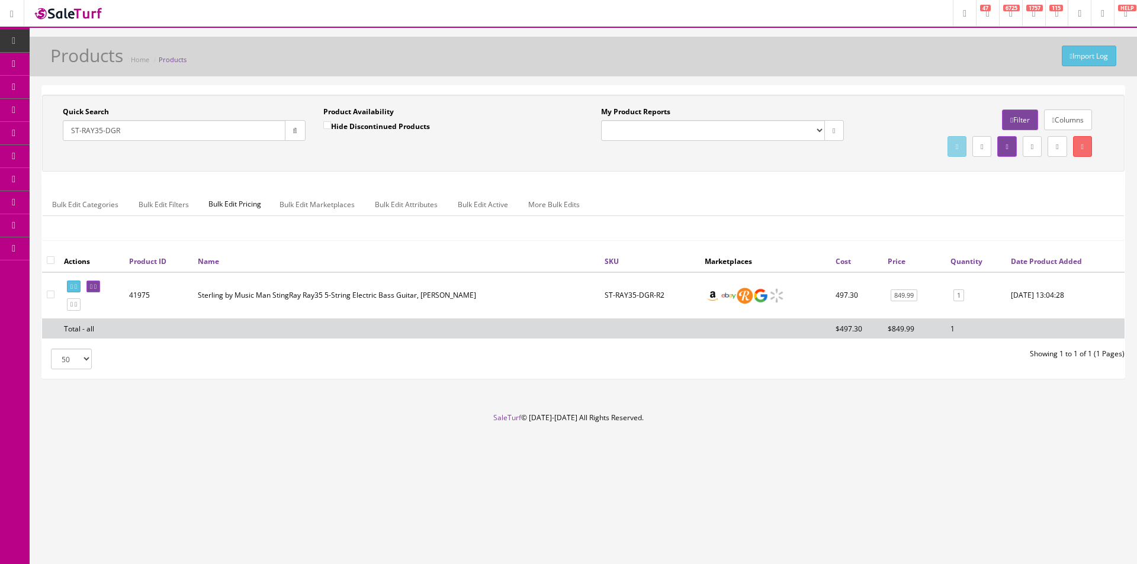
type input "ST-RAY35-DGR"
click at [50, 258] on input "checkbox" at bounding box center [51, 260] width 8 height 8
checkbox input "true"
checkbox input"] "true"
click at [1084, 145] on link at bounding box center [1082, 146] width 19 height 21
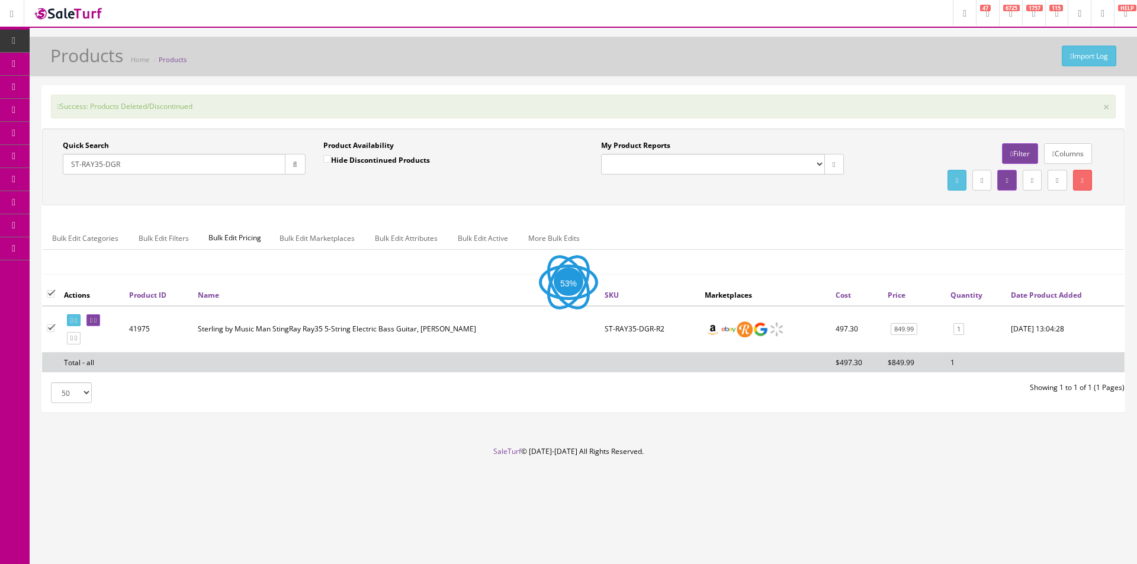
click at [101, 164] on input "ST-RAY35-DGR" at bounding box center [174, 164] width 223 height 21
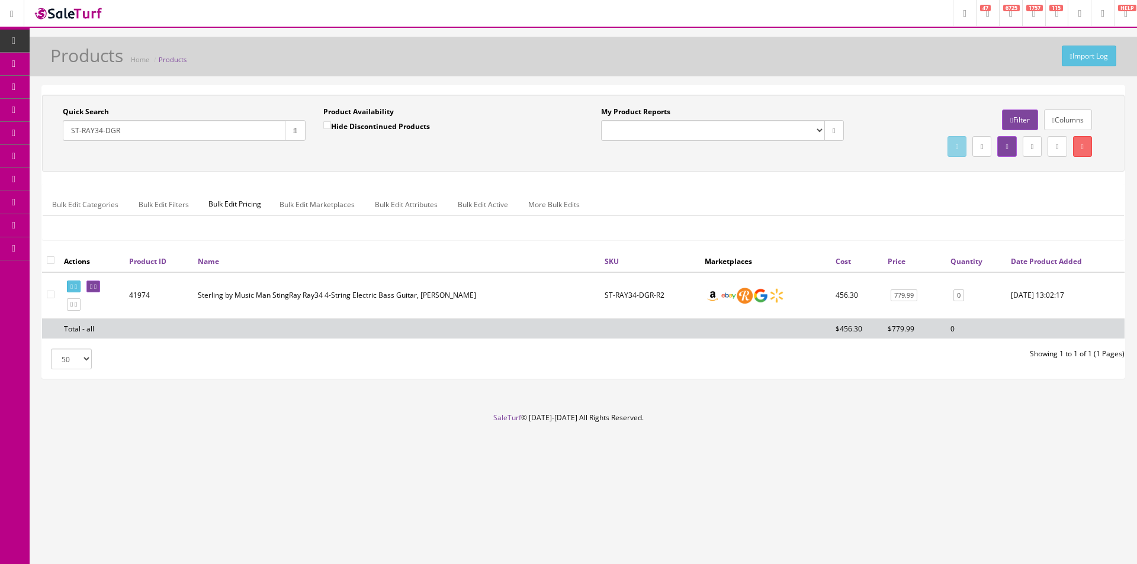
click at [257, 133] on input "ST-RAY34-DGR" at bounding box center [174, 130] width 223 height 21
click at [257, 132] on input "ST-RAY34-DGR" at bounding box center [174, 130] width 223 height 21
paste input "M23110047"
type input "SM23110047"
drag, startPoint x: 289, startPoint y: 130, endPoint x: 293, endPoint y: 149, distance: 19.4
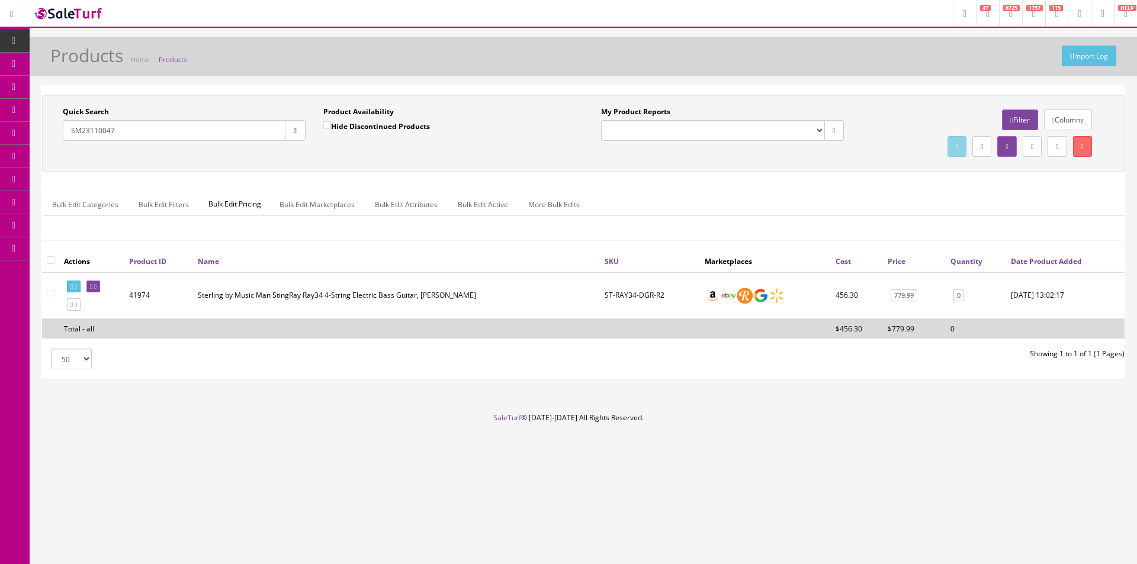
click at [290, 131] on button "button" at bounding box center [295, 130] width 21 height 21
click at [293, 149] on div "Quick Search SM23110047 Date From" at bounding box center [184, 128] width 261 height 43
click at [50, 259] on input "checkbox" at bounding box center [51, 260] width 8 height 8
checkbox input "true"
checkbox input"] "true"
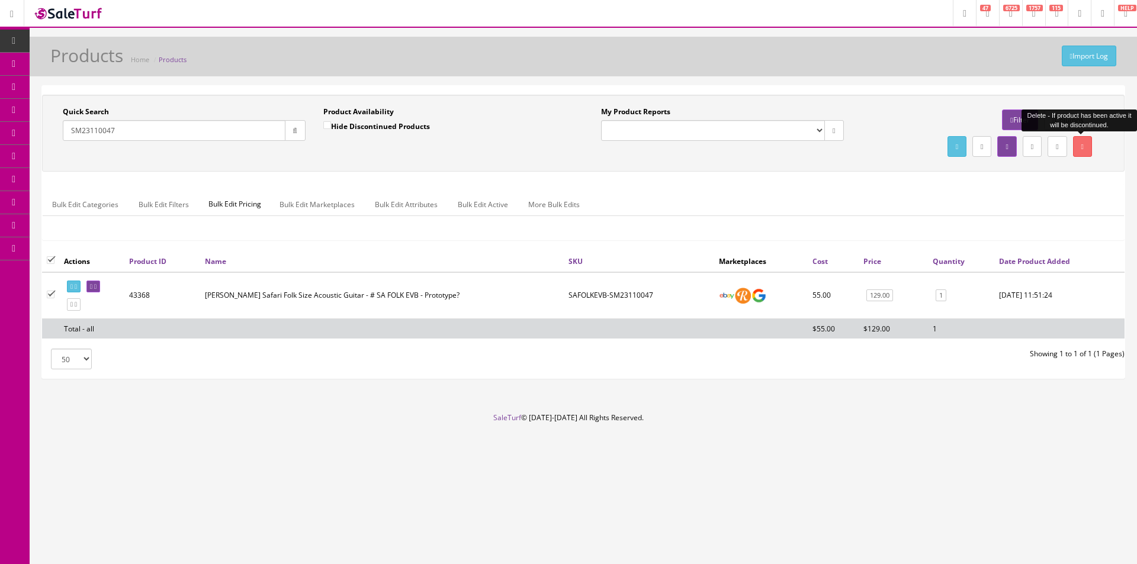
click at [1090, 153] on link at bounding box center [1082, 146] width 19 height 21
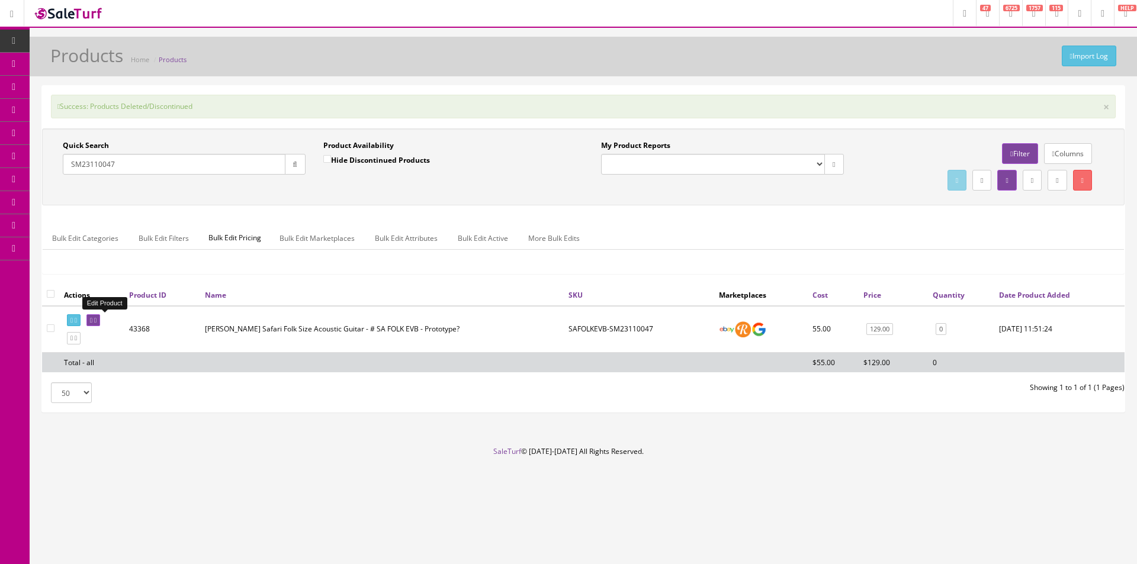
click at [97, 318] on icon at bounding box center [95, 320] width 2 height 7
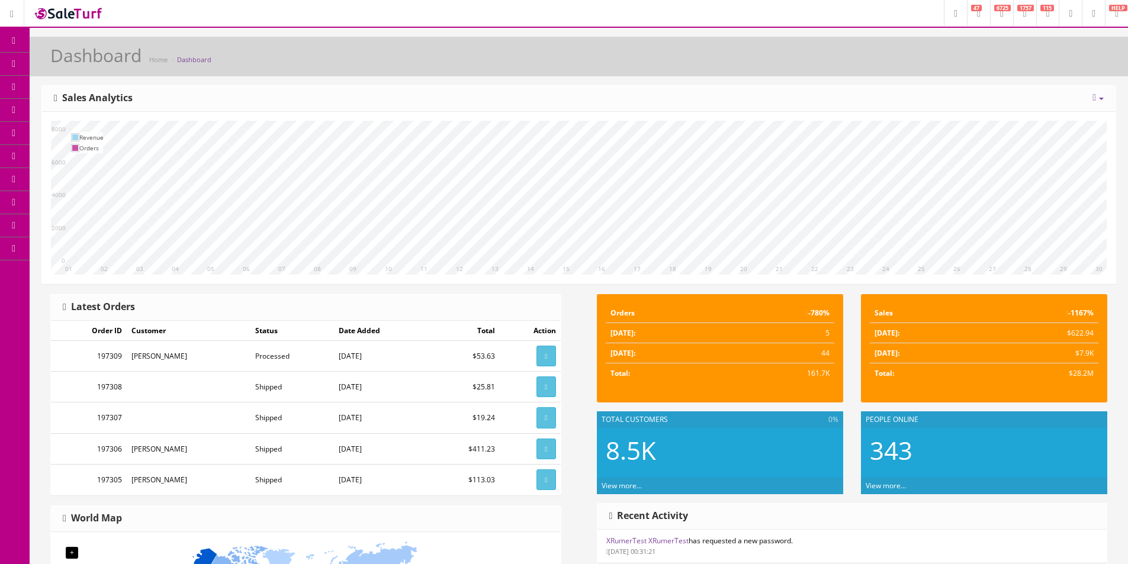
drag, startPoint x: 102, startPoint y: 136, endPoint x: 239, endPoint y: 119, distance: 137.3
click at [238, 119] on div "10 11 12 13 14 15 16 17 18 19 20 21 22 23 24 25 26 27 28 29 30 01 02 03 04 05 0…" at bounding box center [579, 198] width 1074 height 172
click at [239, 119] on div "10 11 12 13 14 15 16 17 18 19 20 21 22 23 24 25 26 27 28 29 30 01 02 03 04 05 0…" at bounding box center [579, 198] width 1074 height 172
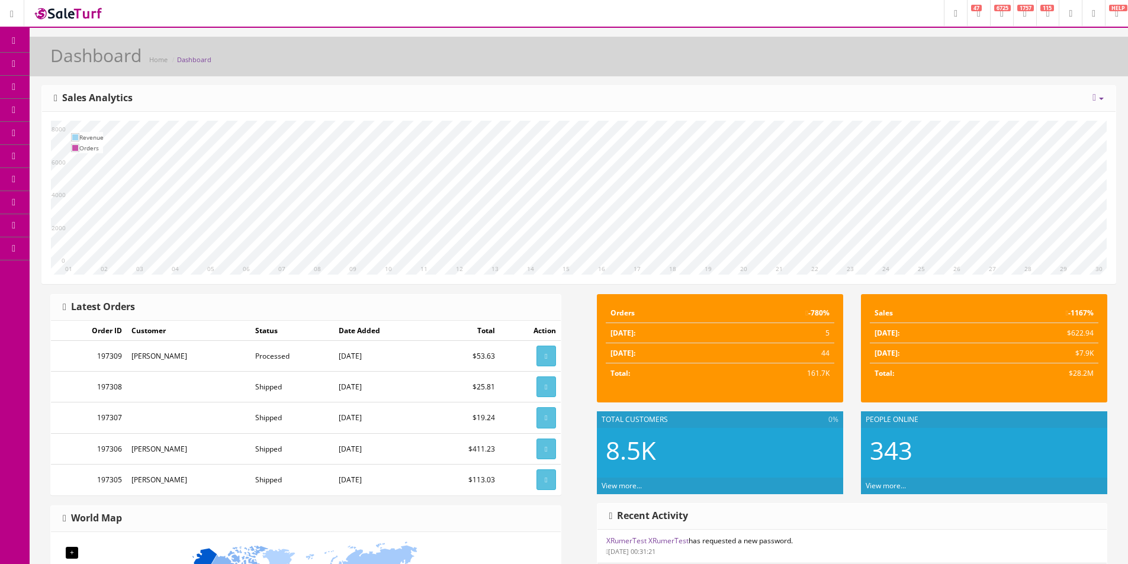
click at [240, 115] on div "10 11 12 13 14 15 16 17 18 19 20 21 22 23 24 25 26 27 28 29 30 01 02 03 04 05 0…" at bounding box center [579, 198] width 1074 height 172
click at [242, 112] on div "10 11 12 13 14 15 16 17 18 19 20 21 22 23 24 25 26 27 28 29 30 01 02 03 04 05 0…" at bounding box center [579, 198] width 1074 height 172
click at [747, 89] on div "Dashboard Home Dashboard [DATE] Week Month Year Year over Year Last Year over P…" at bounding box center [579, 489] width 1099 height 905
click at [1072, 452] on h2 "343" at bounding box center [984, 450] width 229 height 27
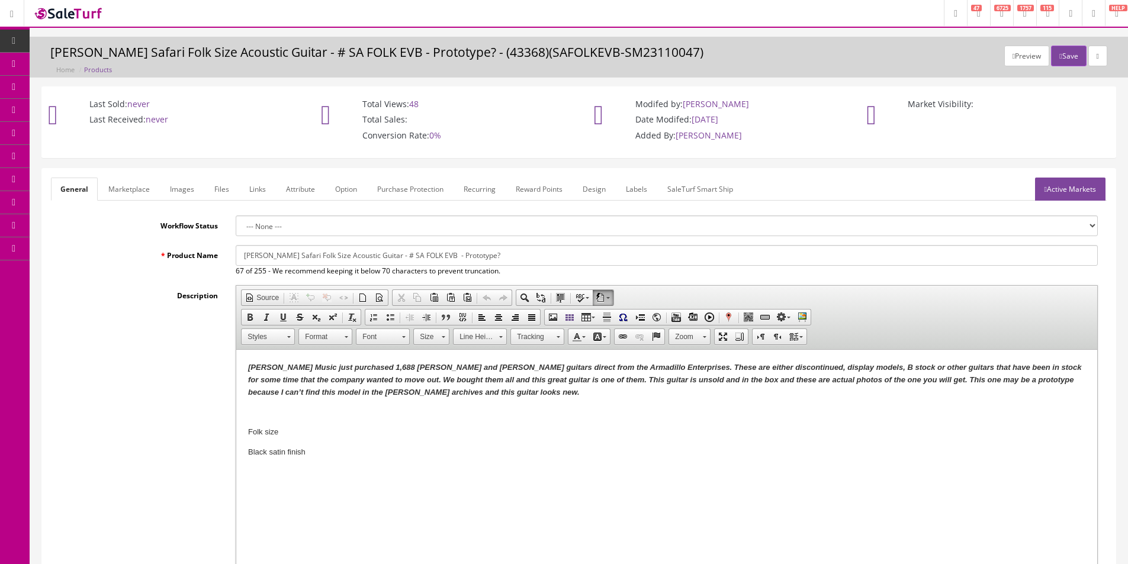
click at [416, 406] on p at bounding box center [666, 412] width 837 height 12
drag, startPoint x: 253, startPoint y: 410, endPoint x: 380, endPoint y: 477, distance: 143.6
click at [380, 471] on html "[PERSON_NAME] Music just purchased 1,688 [PERSON_NAME] and [PERSON_NAME] guitar…" at bounding box center [666, 410] width 861 height 121
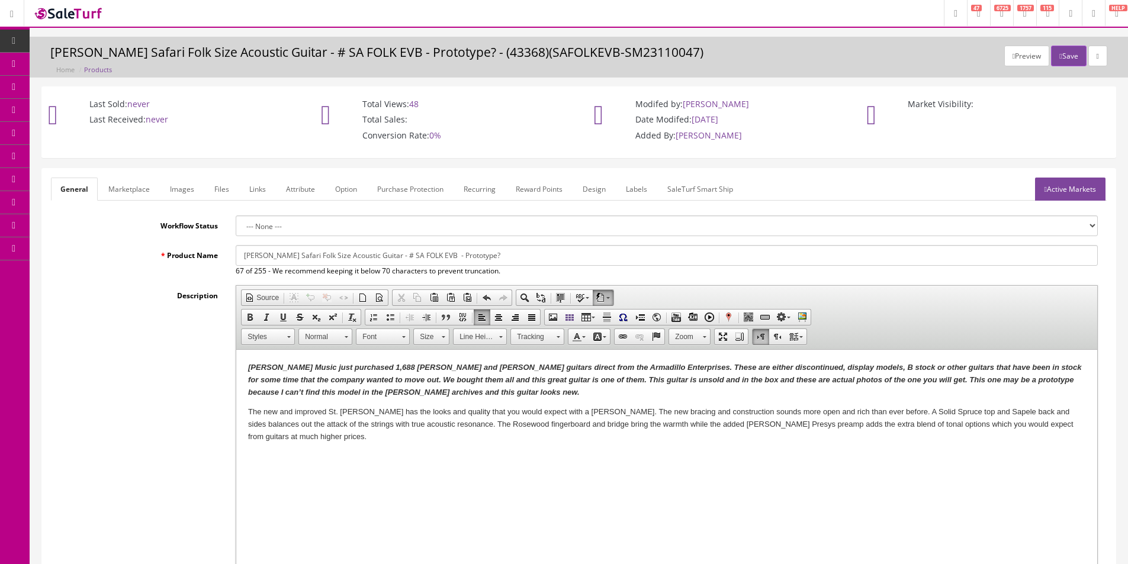
click at [1084, 422] on p "The new and improved St. [PERSON_NAME] has the looks and quality that you would…" at bounding box center [666, 424] width 837 height 37
paste body
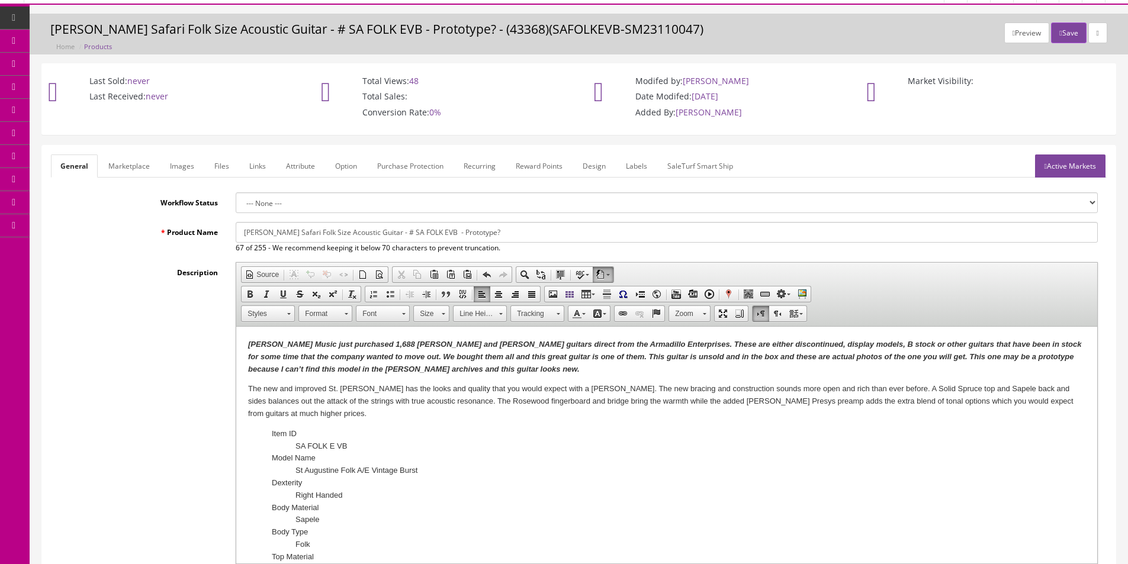
click at [354, 429] on dt "Item ID" at bounding box center [667, 434] width 790 height 12
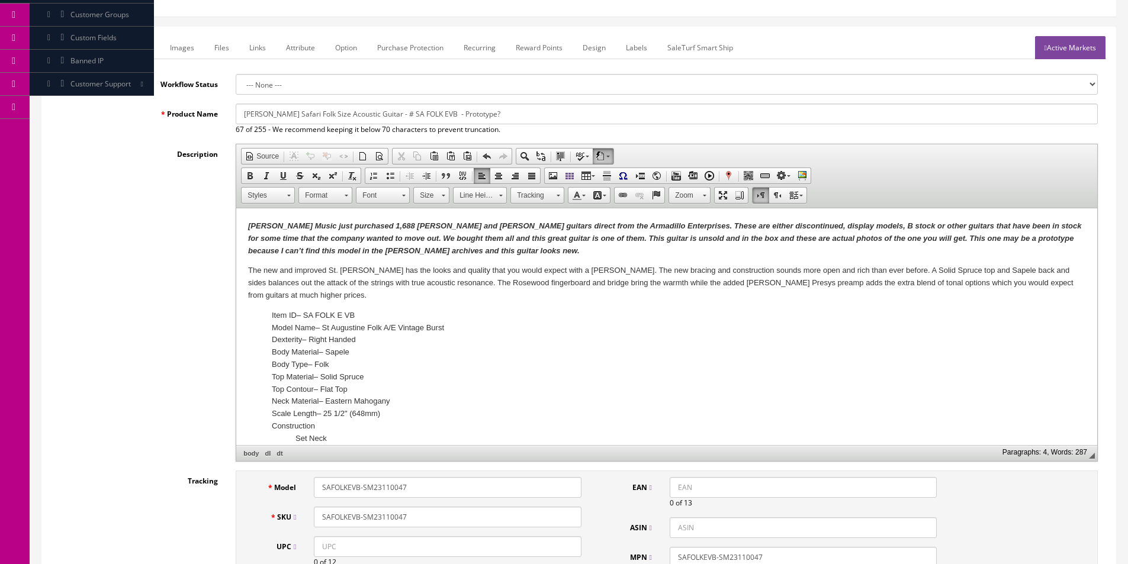
scroll to position [118, 0]
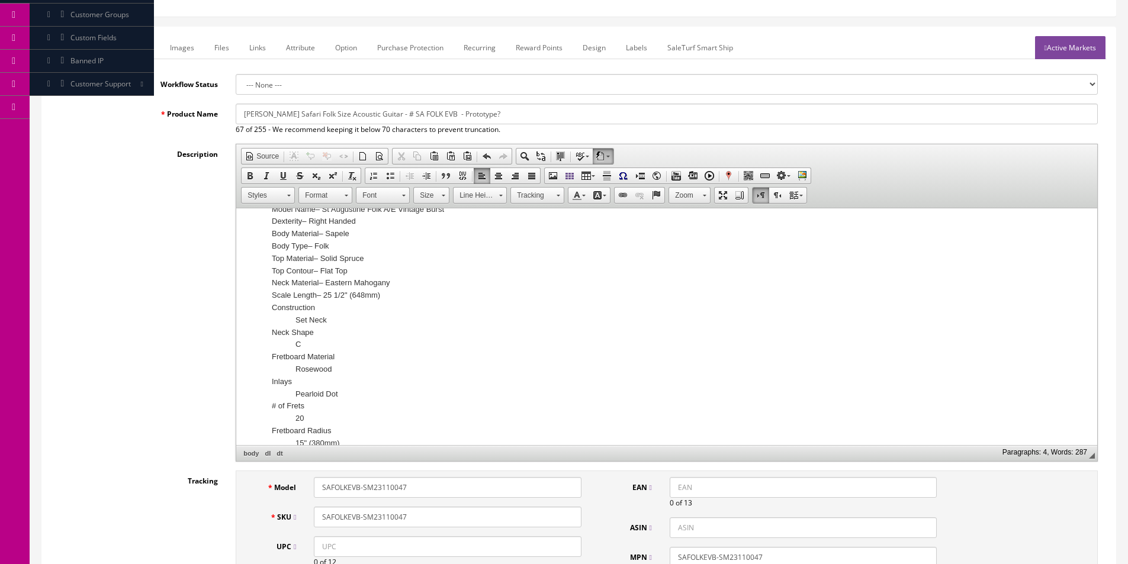
click at [349, 304] on dt "Construction" at bounding box center [667, 308] width 790 height 12
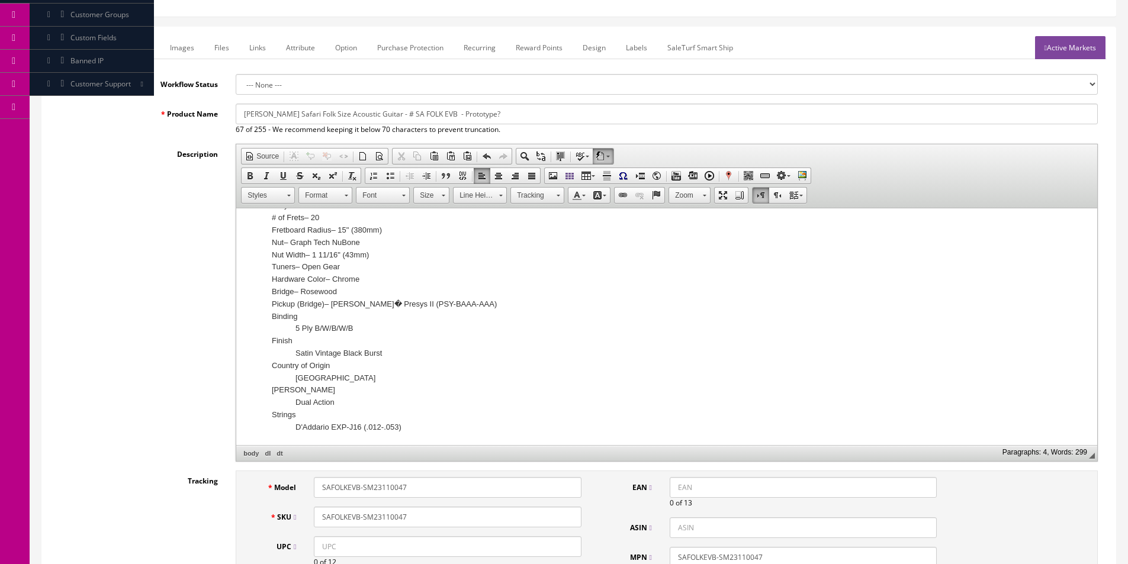
click at [363, 304] on dt "Pickup (Bridge) – [PERSON_NAME]� Presys II (PSY-BAAA-AAA)" at bounding box center [667, 304] width 790 height 12
click at [339, 309] on dt "Pickup (Bridge) – [PERSON_NAME] Presys II (PSY-BAAA-AAA)" at bounding box center [667, 304] width 790 height 12
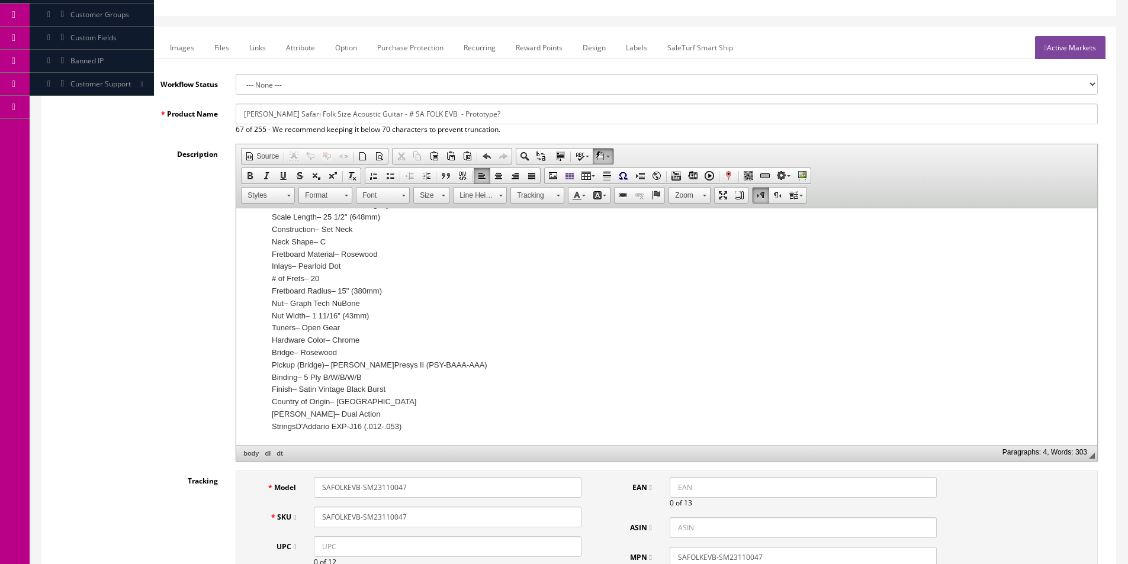
scroll to position [197, 0]
drag, startPoint x: 457, startPoint y: 413, endPoint x: 441, endPoint y: 396, distance: 24.3
click at [446, 393] on dl "Item ID – SA FOLK E VB Model Name – St Augustine Folk A/E Vintage Burst Dexteri…" at bounding box center [666, 273] width 837 height 320
drag, startPoint x: 440, startPoint y: 400, endPoint x: 430, endPoint y: 419, distance: 22.0
click at [440, 400] on dt "Country of Origin – [GEOGRAPHIC_DATA]" at bounding box center [667, 402] width 790 height 12
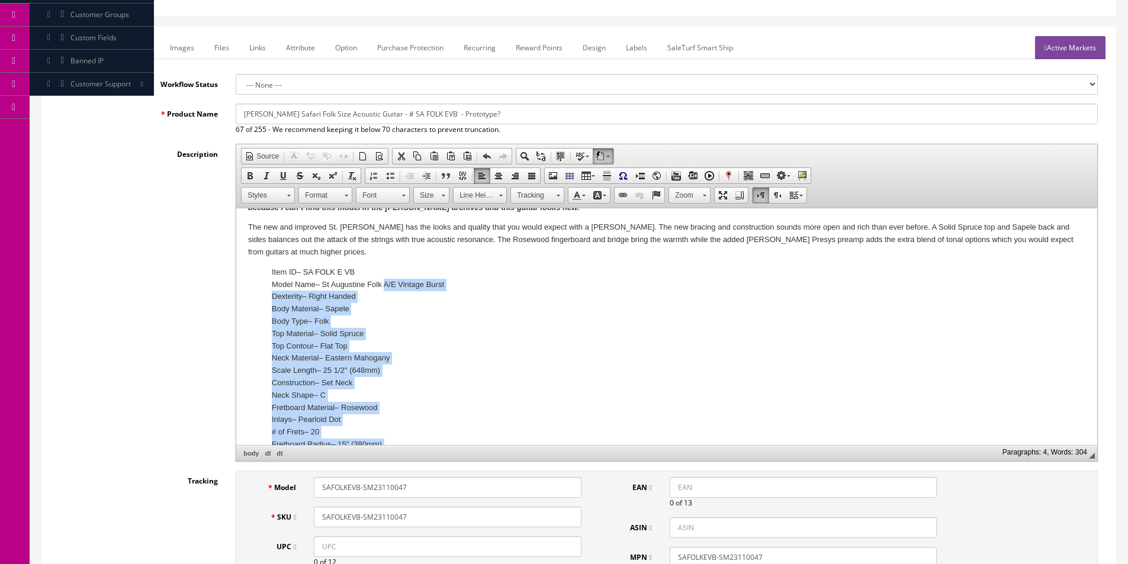
scroll to position [0, 0]
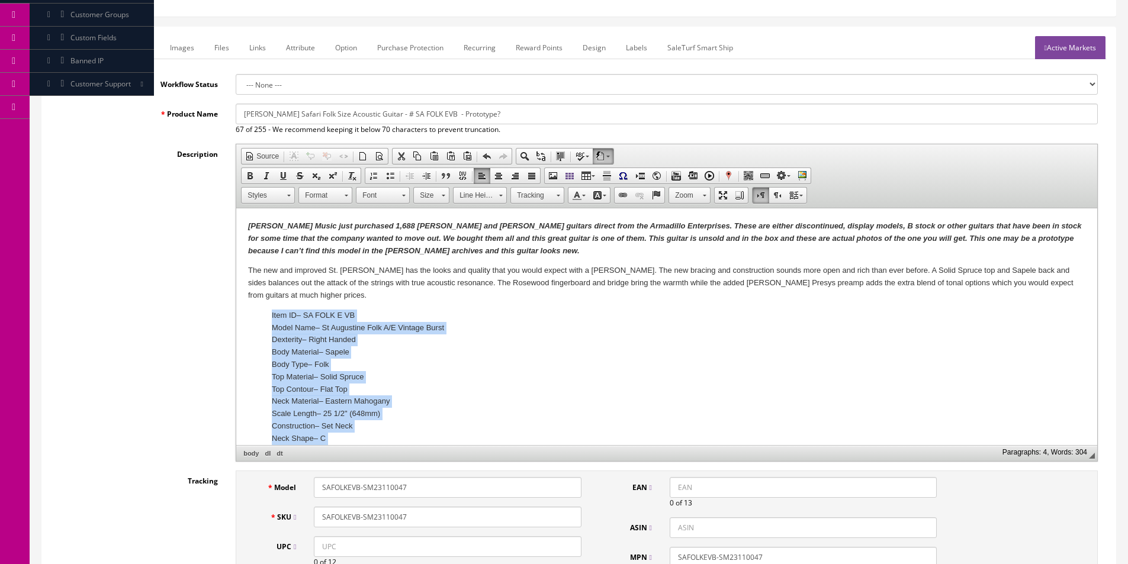
drag, startPoint x: 427, startPoint y: 429, endPoint x: 234, endPoint y: 317, distance: 223.5
click at [236, 317] on html "[PERSON_NAME] Music just purchased 1,688 [PERSON_NAME] and [PERSON_NAME] guitar…" at bounding box center [666, 425] width 861 height 434
click at [387, 170] on link "Insert/Remove Bulleted List" at bounding box center [390, 175] width 17 height 15
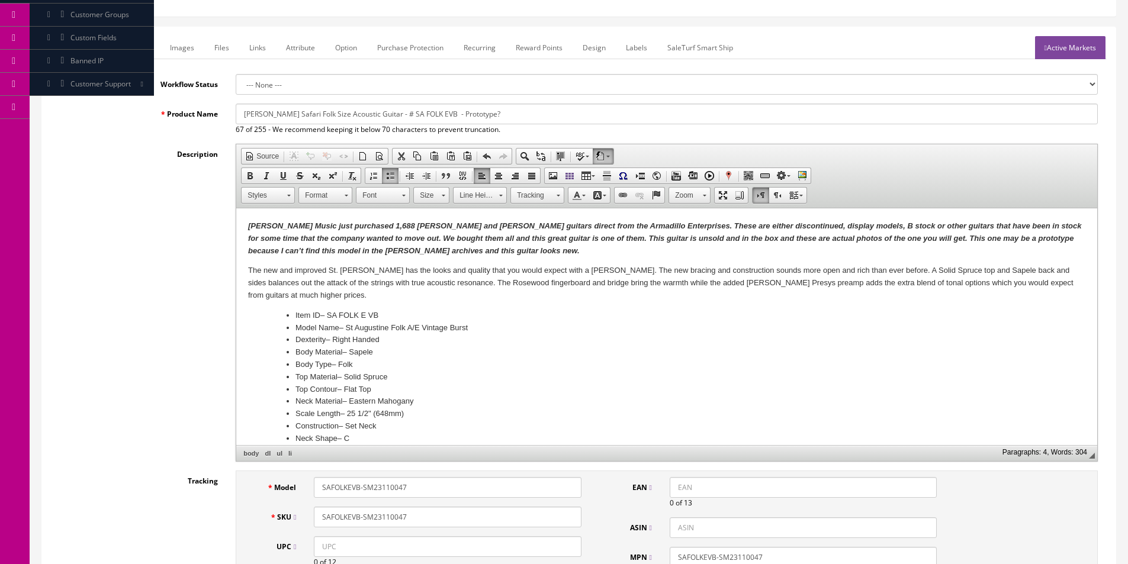
click at [417, 284] on p "The new and improved St. [PERSON_NAME] has the looks and quality that you would…" at bounding box center [666, 283] width 837 height 37
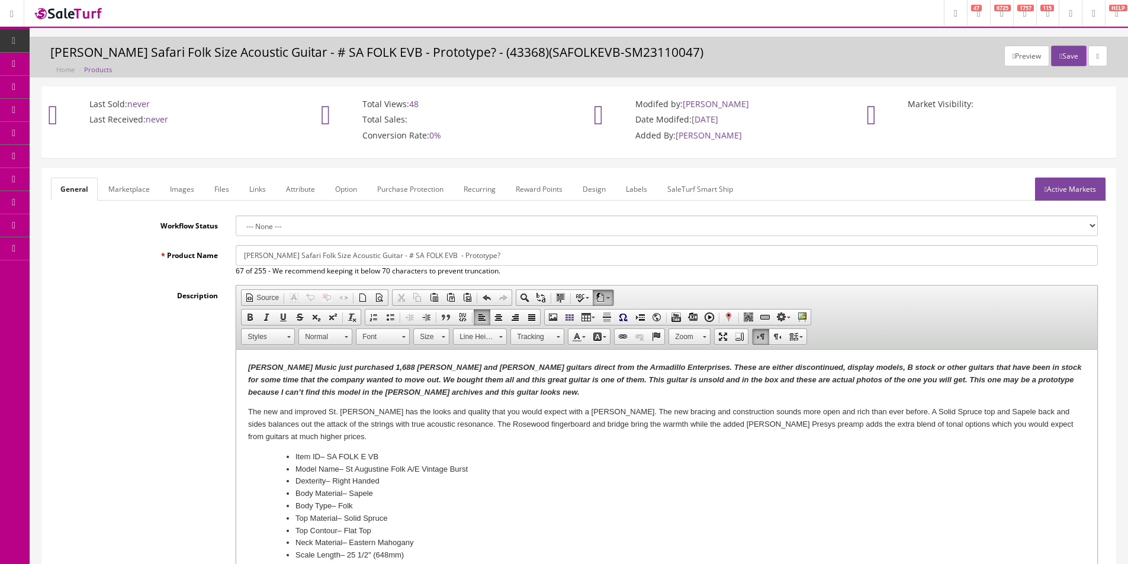
click at [251, 261] on input "[PERSON_NAME] Safari Folk Size Acoustic Guitar - # SA FOLK EVB - Prototype?" at bounding box center [667, 255] width 862 height 21
type input "DeaSafari Folk Size Acoustic Guitar - # SA FOLK EVB - Prototype?"
click at [179, 189] on link "Images" at bounding box center [181, 189] width 43 height 23
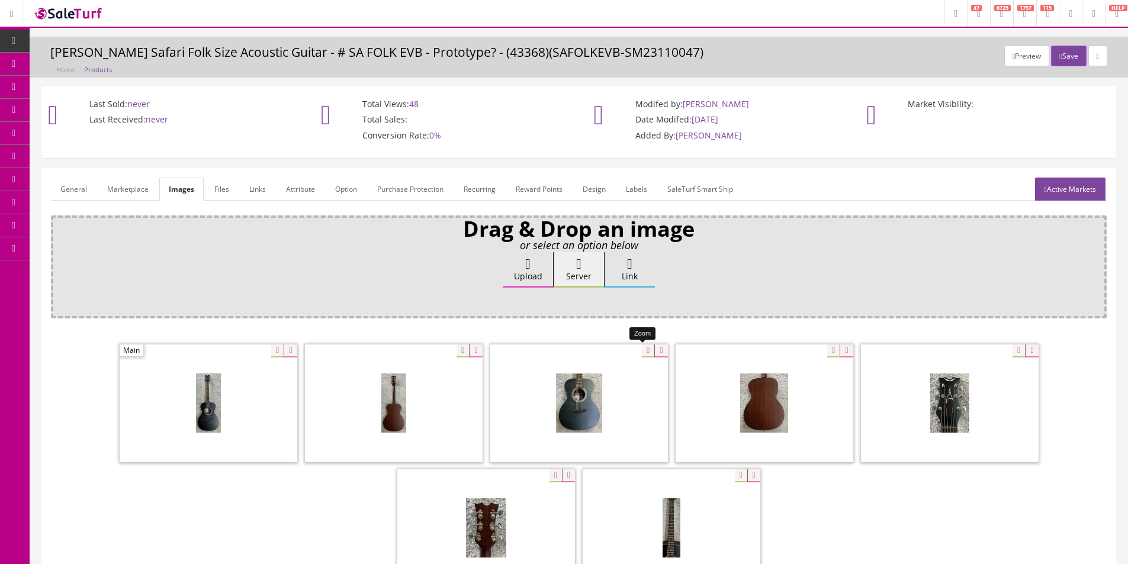
click at [648, 355] on div at bounding box center [579, 403] width 178 height 118
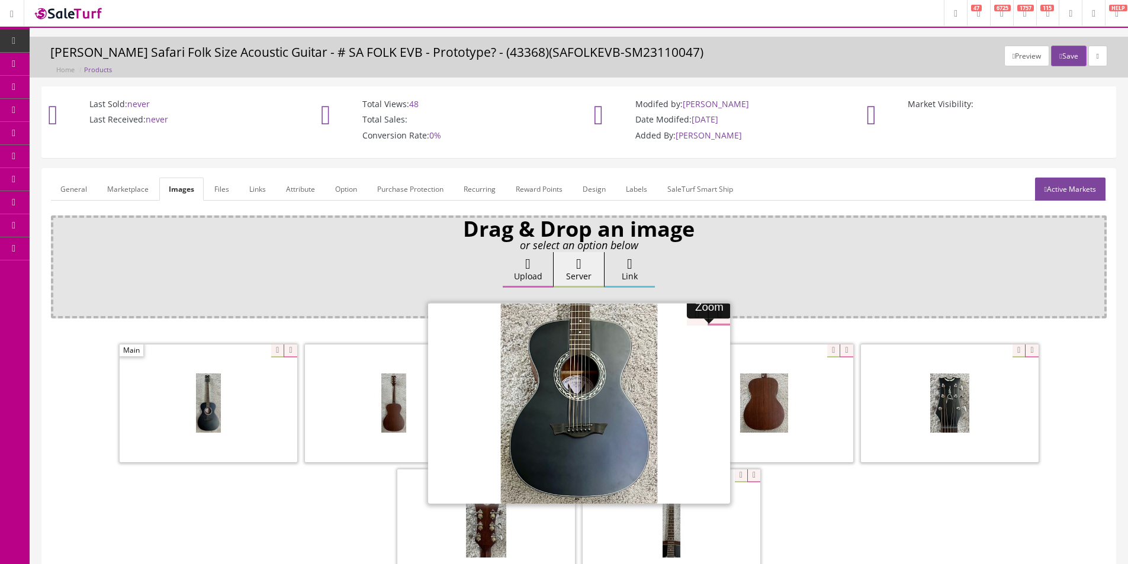
click at [689, 315] on div "Zoom" at bounding box center [709, 307] width 44 height 21
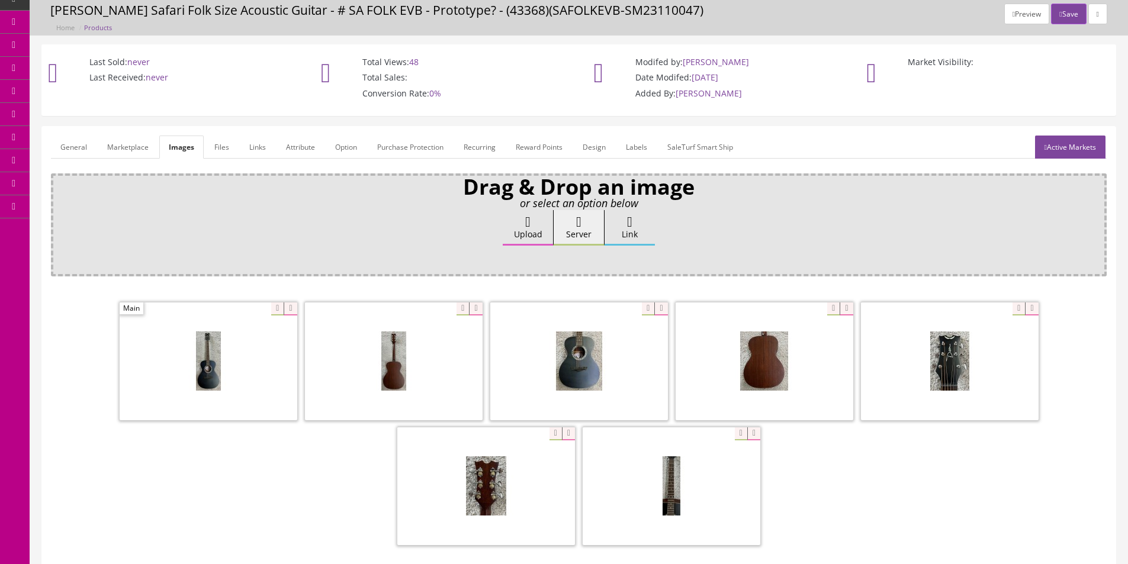
scroll to position [59, 0]
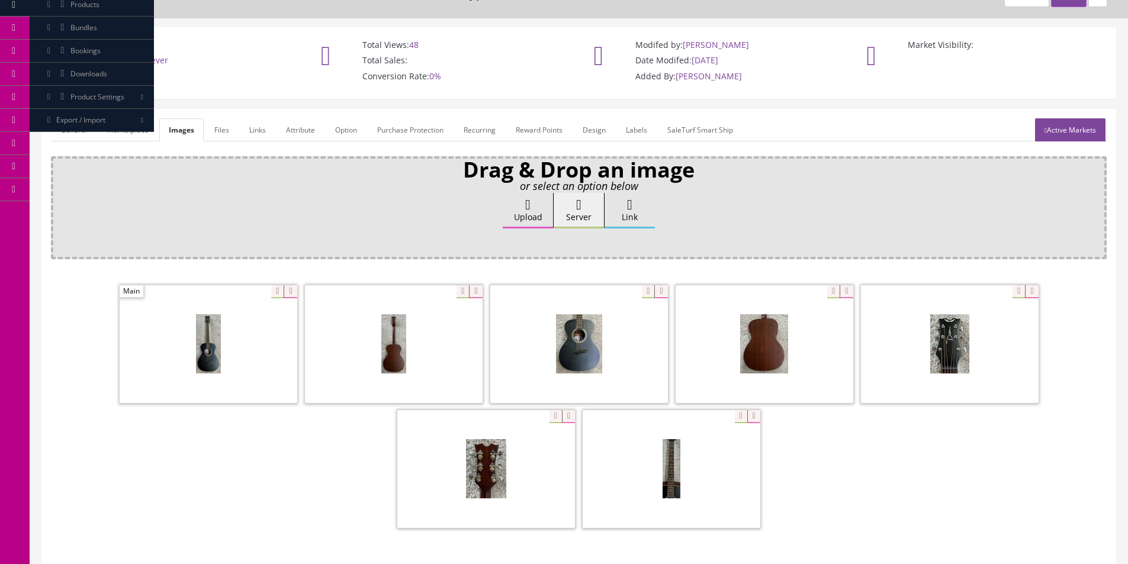
click at [66, 124] on link "General" at bounding box center [74, 129] width 46 height 23
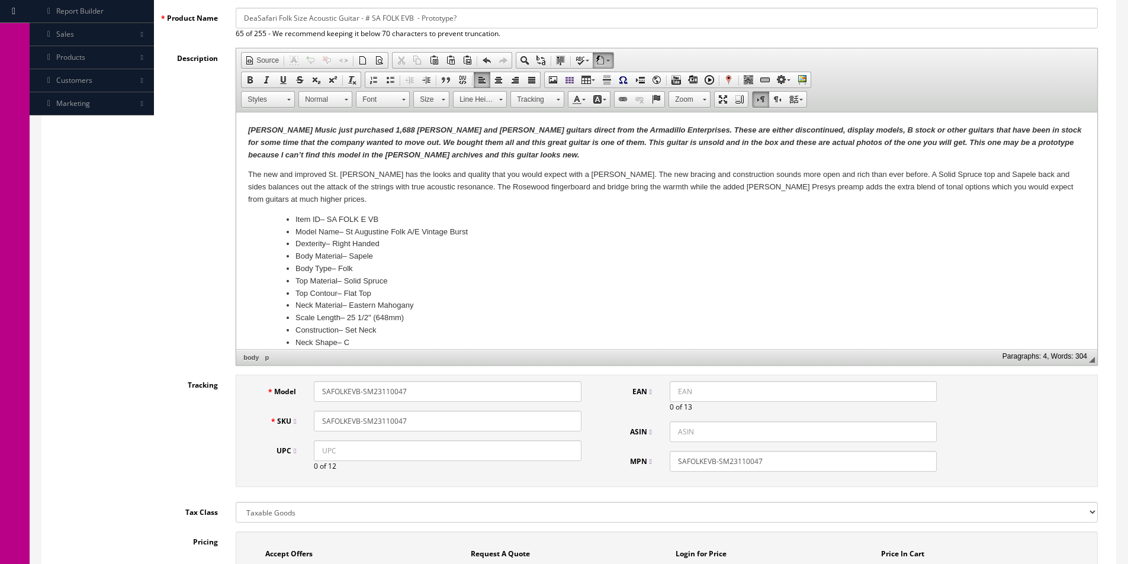
scroll to position [237, 0]
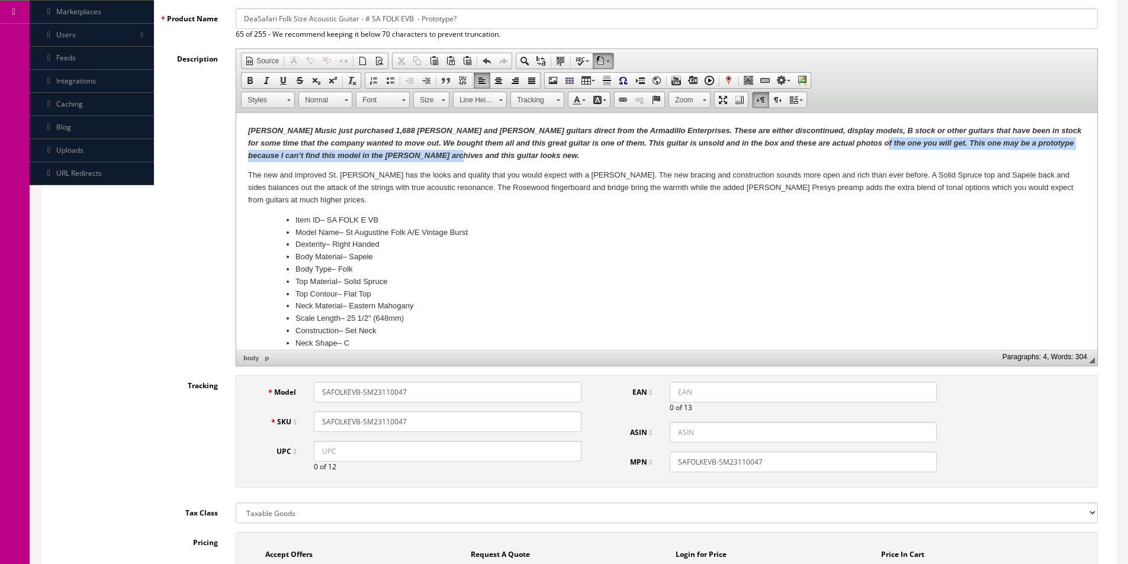
drag, startPoint x: 853, startPoint y: 141, endPoint x: 874, endPoint y: 159, distance: 27.2
click at [874, 159] on p "[PERSON_NAME] Music just purchased 1,688 [PERSON_NAME] and [PERSON_NAME] guitar…" at bounding box center [666, 143] width 837 height 37
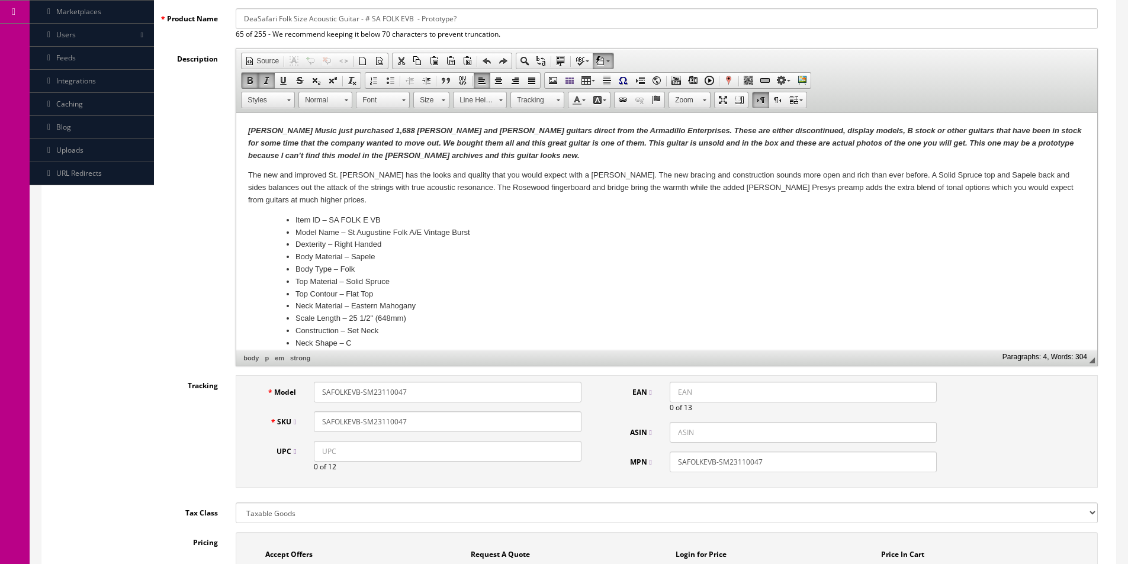
click at [869, 156] on p "[PERSON_NAME] Music just purchased 1,688 [PERSON_NAME] and [PERSON_NAME] guitar…" at bounding box center [666, 143] width 837 height 37
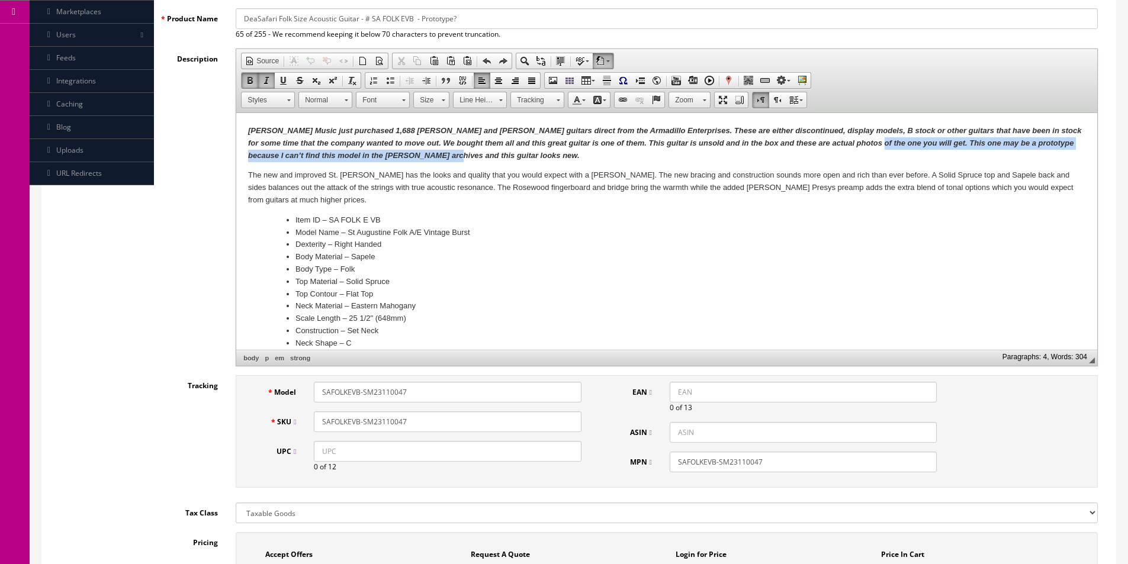
drag, startPoint x: 439, startPoint y: 155, endPoint x: 851, endPoint y: 143, distance: 412.4
click at [851, 143] on p "[PERSON_NAME] Music just purchased 1,688 [PERSON_NAME] and [PERSON_NAME] guitar…" at bounding box center [666, 143] width 837 height 37
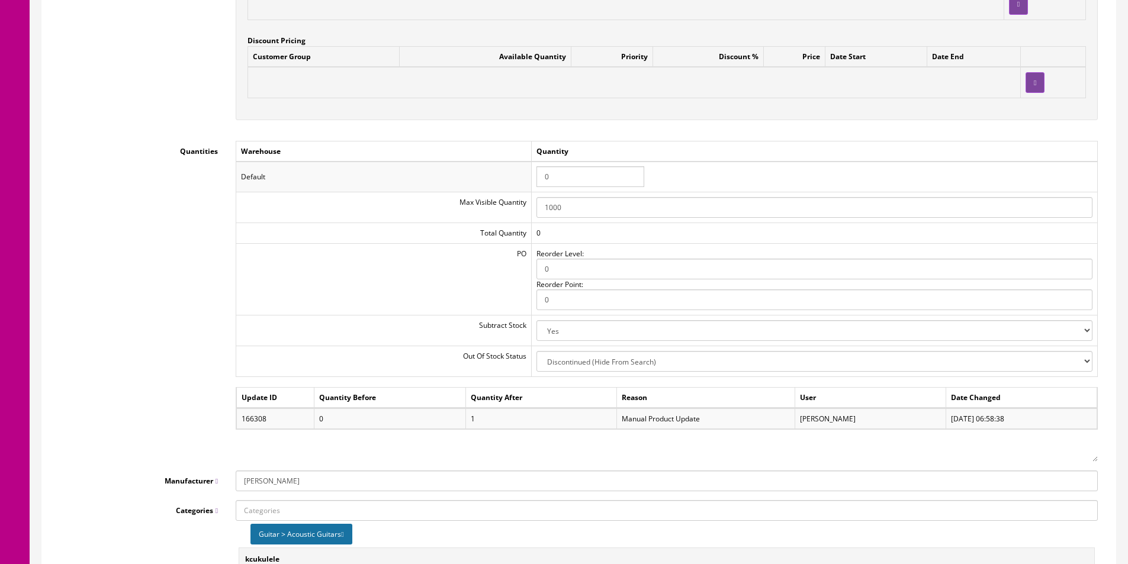
scroll to position [1303, 0]
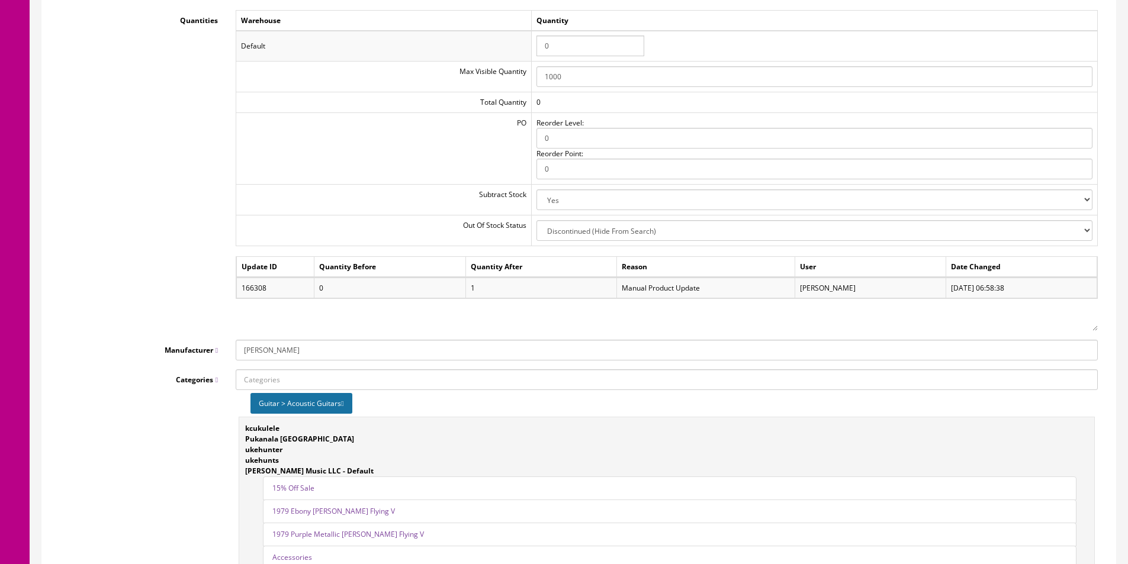
click at [343, 406] on icon at bounding box center [342, 403] width 2 height 7
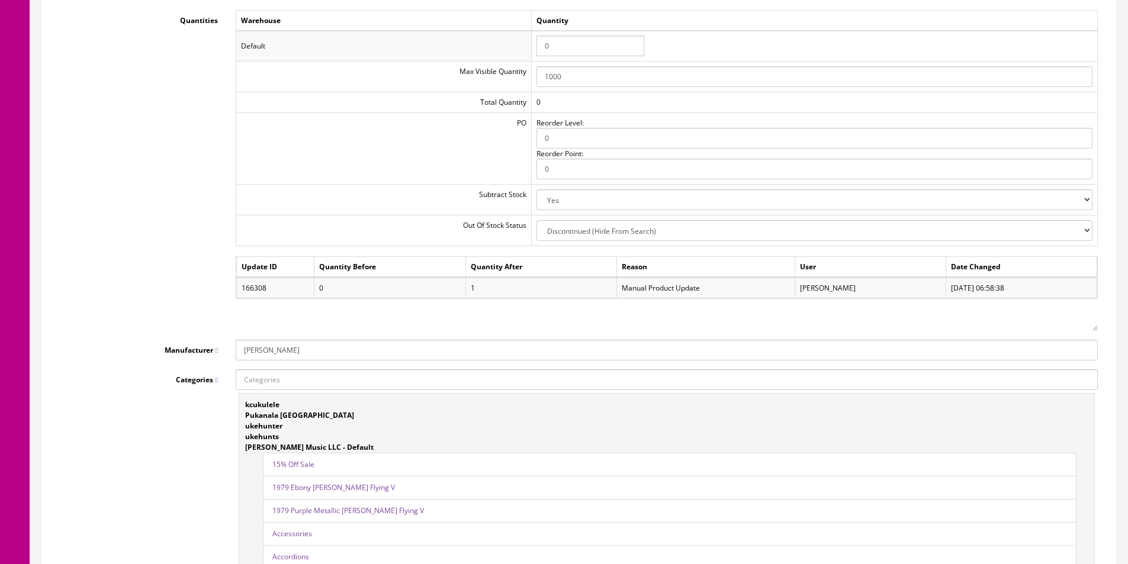
click at [367, 381] on input "Categories" at bounding box center [667, 380] width 862 height 21
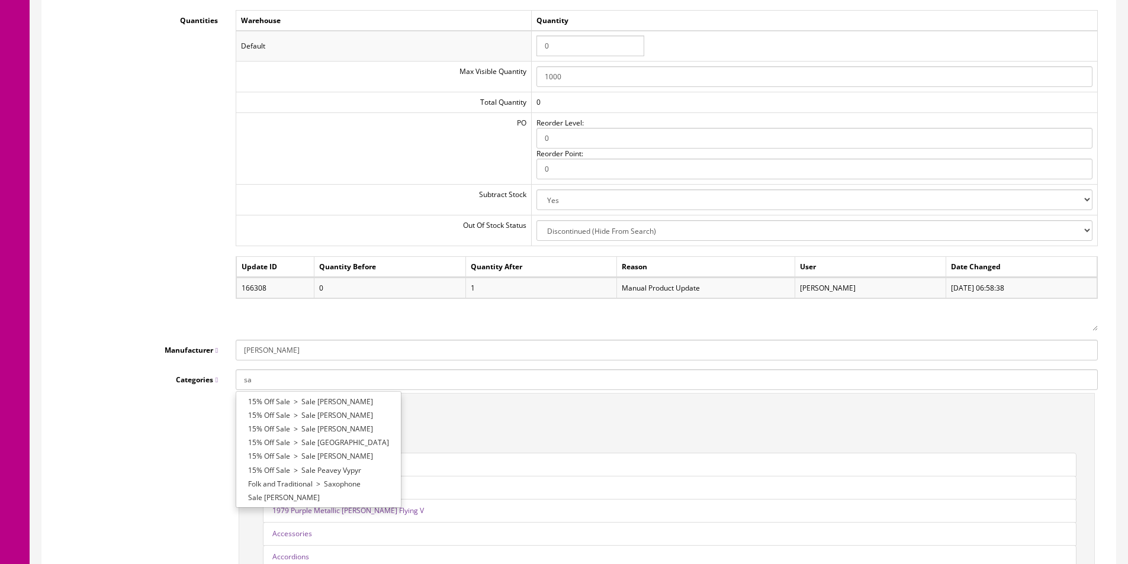
type input "s"
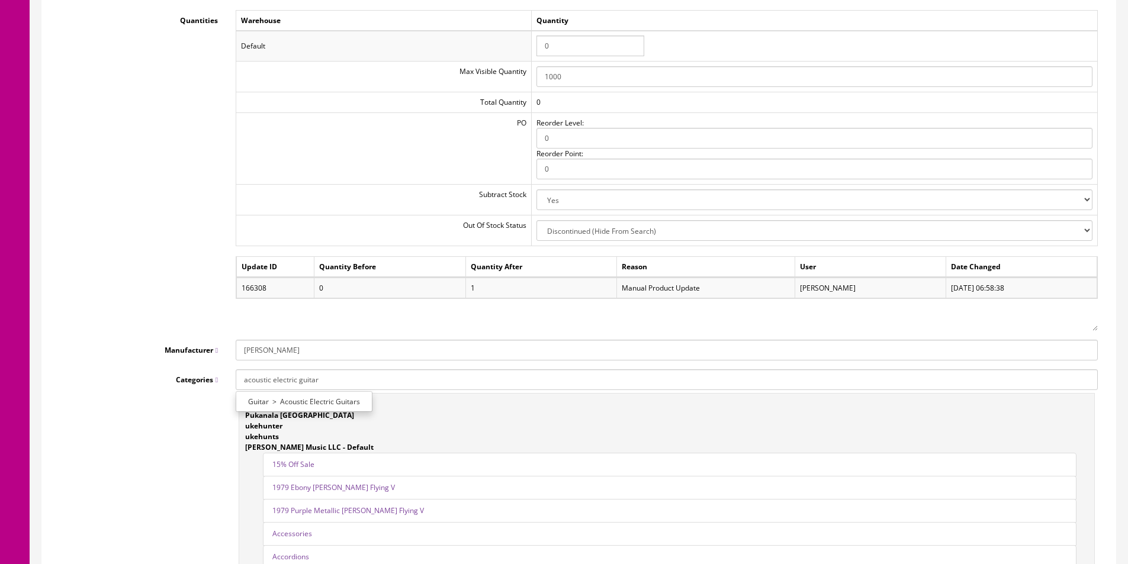
type input "acoustic electric guitar"
click at [343, 404] on link "Guitar > Acoustic Electric Guitars" at bounding box center [304, 402] width 136 height 14
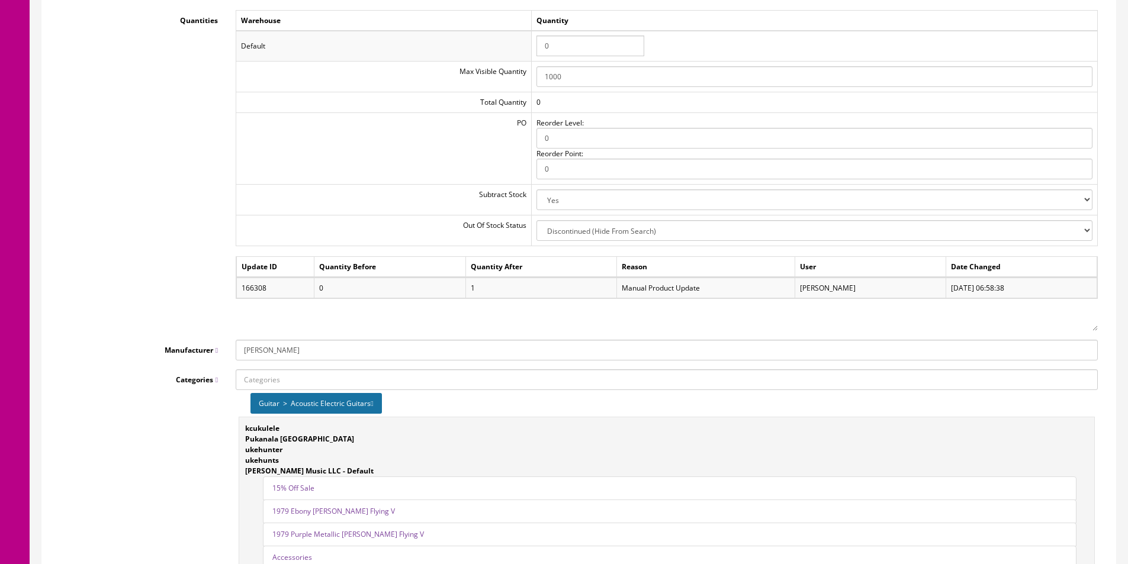
click at [255, 350] on input "[PERSON_NAME]" at bounding box center [667, 350] width 862 height 21
click at [274, 389] on link "[PERSON_NAME] Guitars" at bounding box center [288, 386] width 105 height 14
type input "[PERSON_NAME] Guitars"
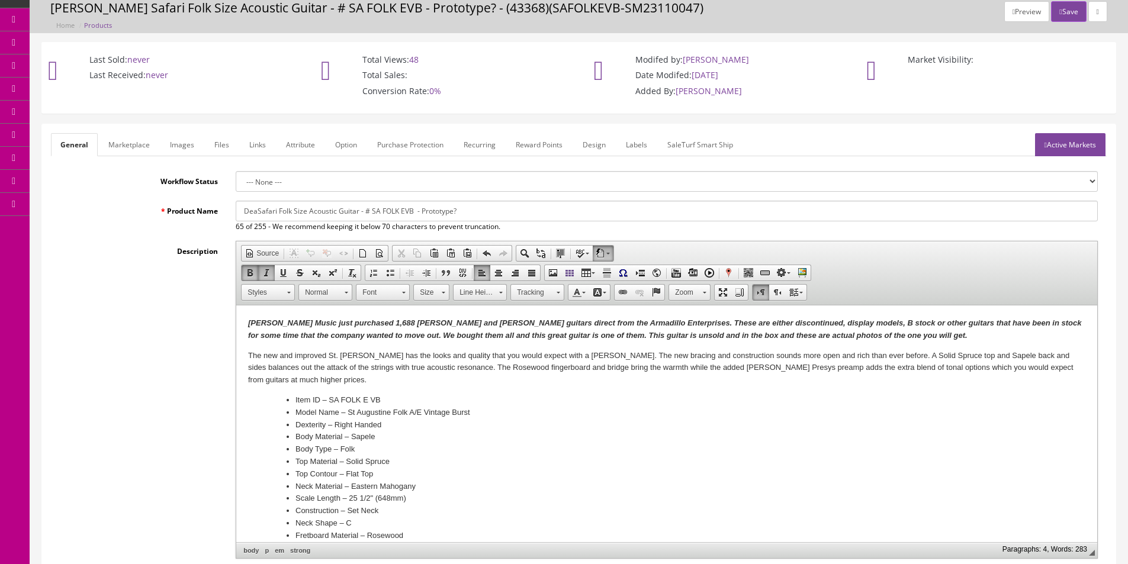
scroll to position [0, 0]
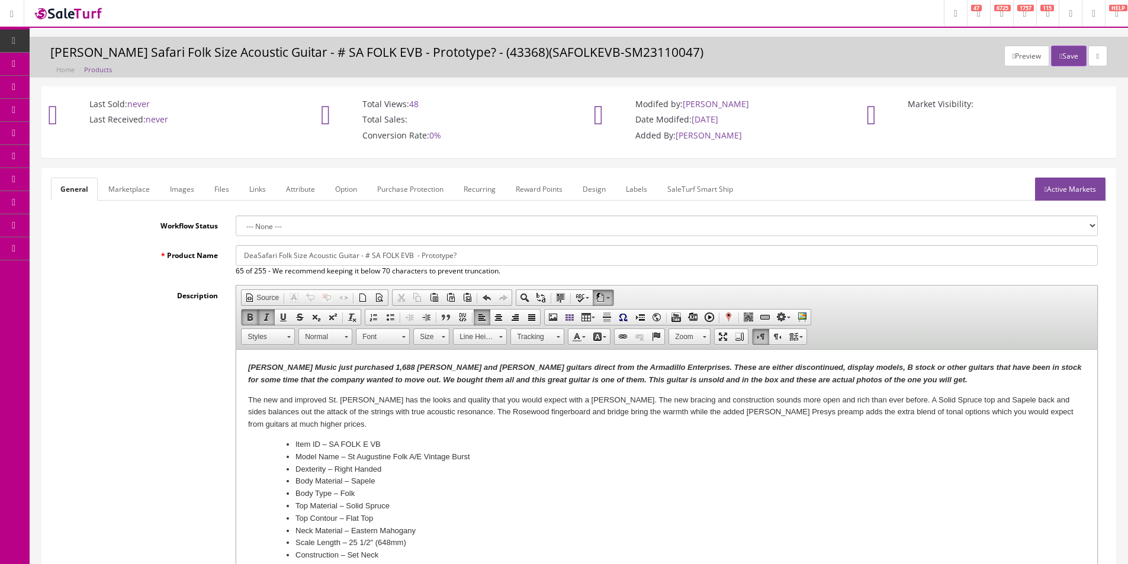
click at [289, 263] on input "DeaSafari Folk Size Acoustic Guitar - # SA FOLK EVB - Prototype?" at bounding box center [667, 255] width 862 height 21
drag, startPoint x: 289, startPoint y: 263, endPoint x: 293, endPoint y: 253, distance: 10.9
click at [293, 253] on input "DeaSafari Folk Size Acoustic Guitar - # SA FOLK EVB - Prototype?" at bounding box center [667, 255] width 862 height 21
click at [207, 187] on link "Files" at bounding box center [222, 189] width 34 height 23
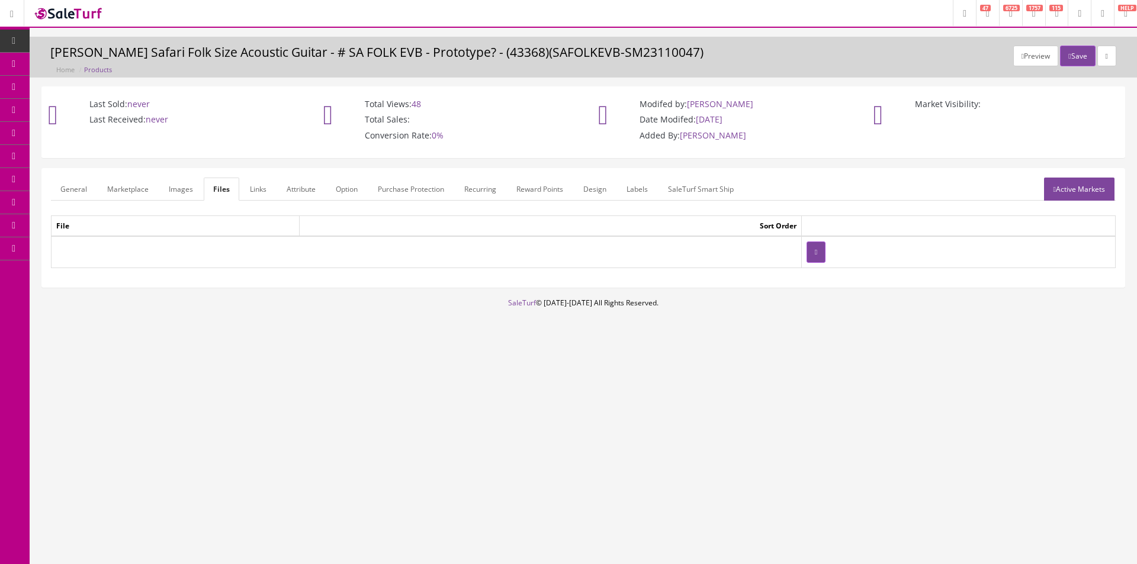
click at [192, 187] on link "Images" at bounding box center [180, 189] width 43 height 23
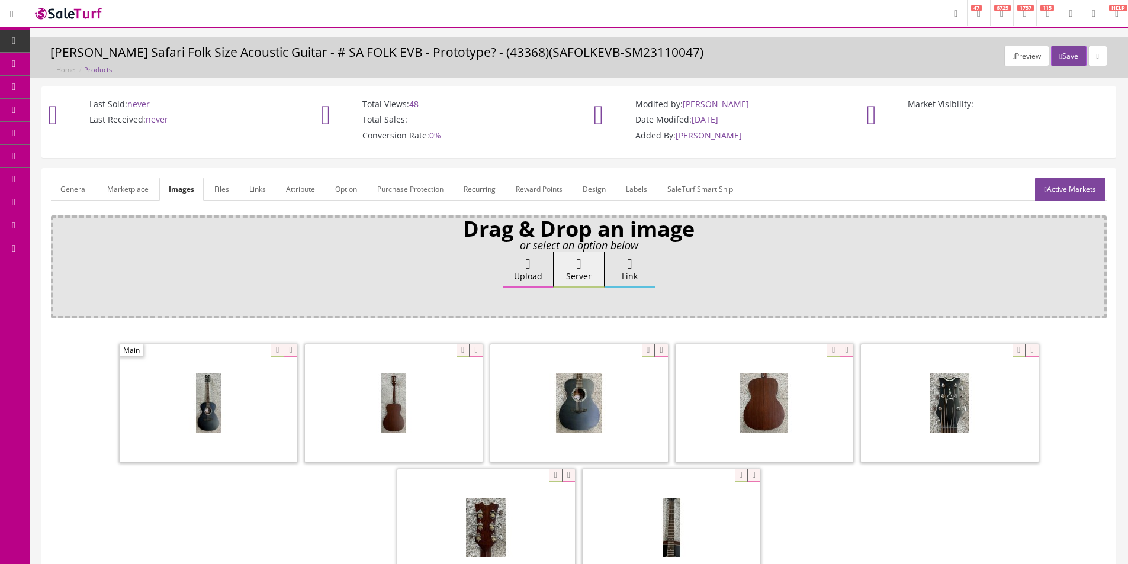
click at [81, 186] on link "General" at bounding box center [74, 189] width 46 height 23
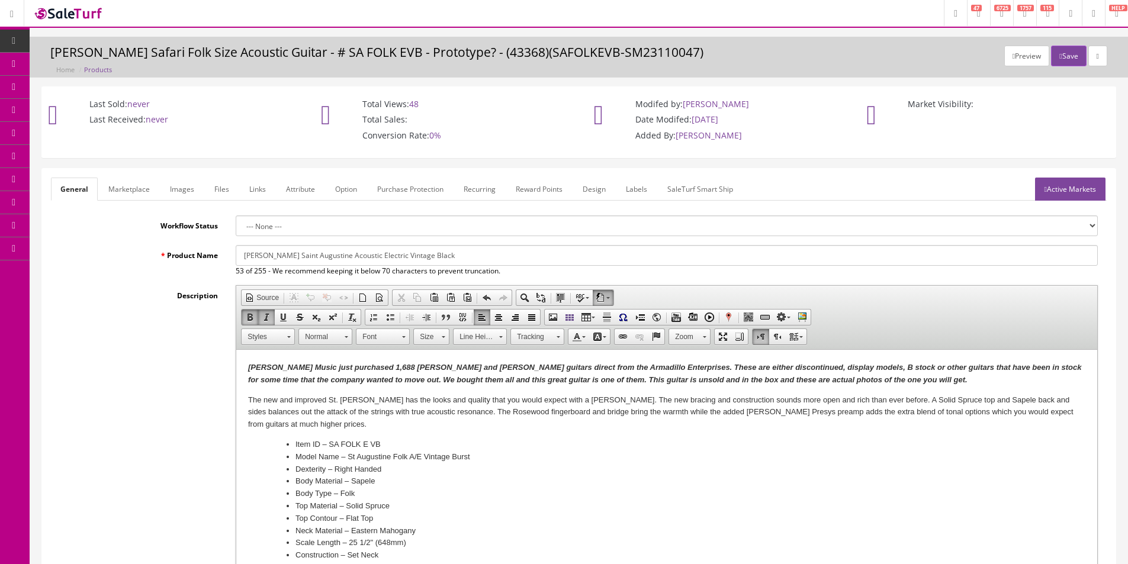
click at [438, 252] on input "[PERSON_NAME] Saint Augustine Acoustic Electric Vintage Black" at bounding box center [667, 255] width 862 height 21
click at [451, 461] on li "Model Name – St Augustine Folk A/E Vintage Burst" at bounding box center [667, 457] width 743 height 12
click at [463, 255] on input "[PERSON_NAME] Saint Augustine Acoustic Electric Vintage Black" at bounding box center [667, 255] width 862 height 21
click at [528, 257] on input "[PERSON_NAME] Saint Augustine Acoustic Electric Vintage Black Folk Size Guitar" at bounding box center [667, 255] width 862 height 21
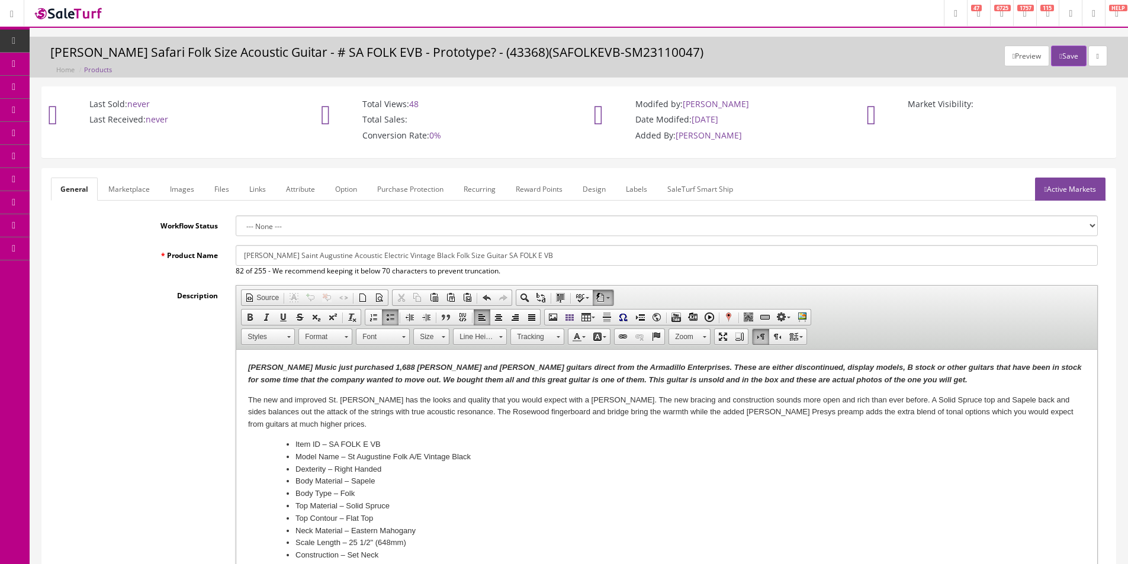
click at [563, 263] on input "[PERSON_NAME] Saint Augustine Acoustic Electric Vintage Black Folk Size Guitar …" at bounding box center [667, 255] width 862 height 21
click at [438, 255] on input "[PERSON_NAME] Saint Augustine Acoustic Electric Vintage Black Folk Size Guitar …" at bounding box center [667, 255] width 862 height 21
click at [410, 254] on input "[PERSON_NAME] Saint Augustine Acoustic Electric Vintage Black Folk Guitar SA FO…" at bounding box center [667, 255] width 862 height 21
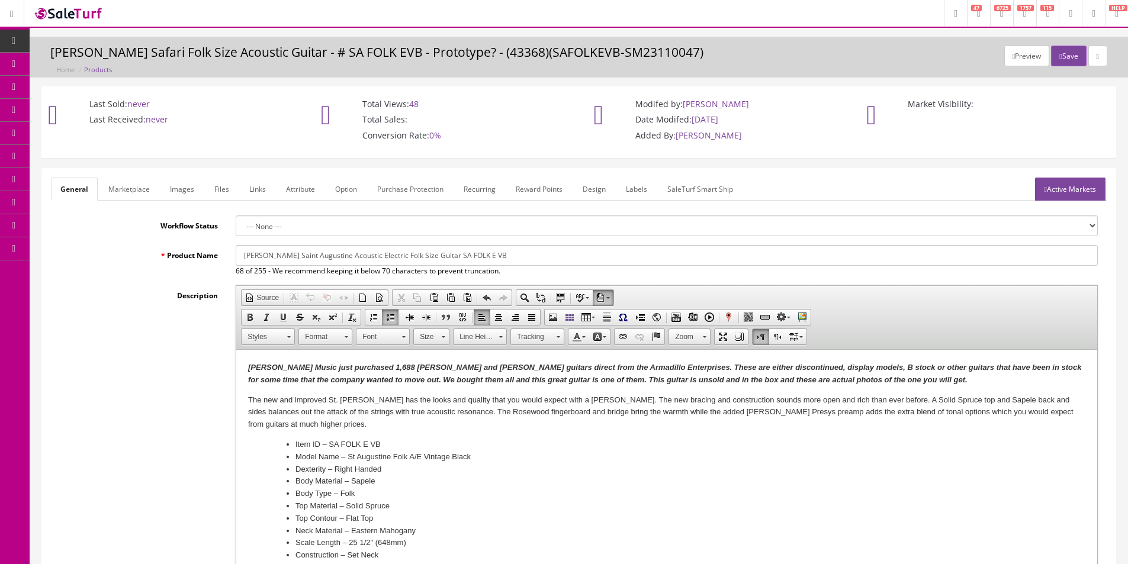
type input "[PERSON_NAME] Saint Augustine Acoustic Electric Folk Size Guitar SA FOLK E VB"
click at [125, 188] on link "Marketplace" at bounding box center [129, 189] width 60 height 23
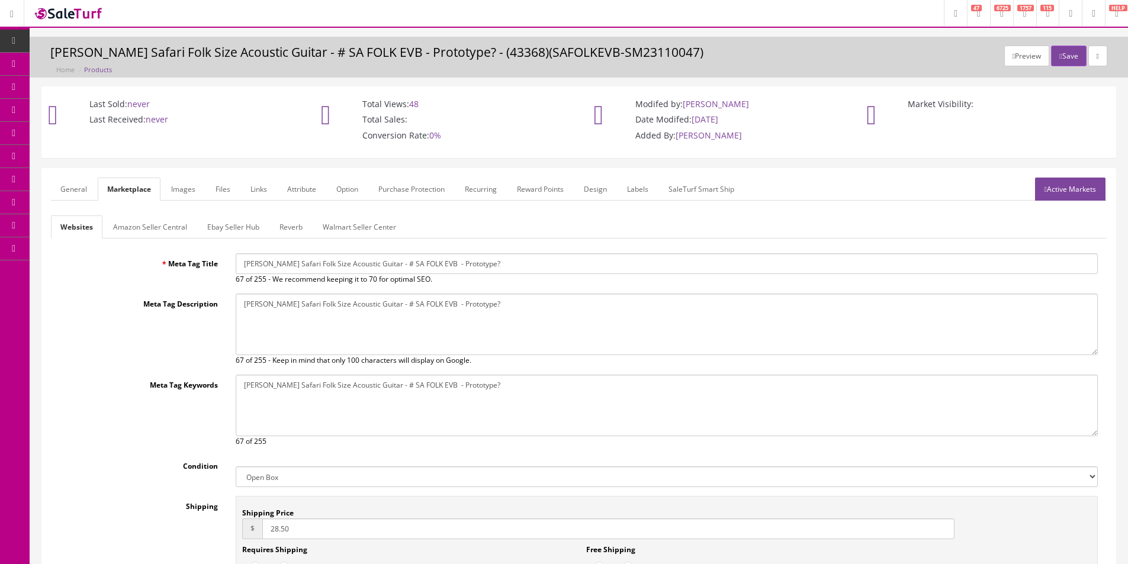
click at [381, 271] on input "[PERSON_NAME] Safari Folk Size Acoustic Guitar - # SA FOLK EVB - Prototype?" at bounding box center [667, 263] width 862 height 21
paste input "[PERSON_NAME] Saint Augustine Acoustic Electric Folk Size Guitar SA FOLK E VB"
type input "[PERSON_NAME] Saint Augustine Acoustic Electric Folk Size Guitar SA FOLK E VB"
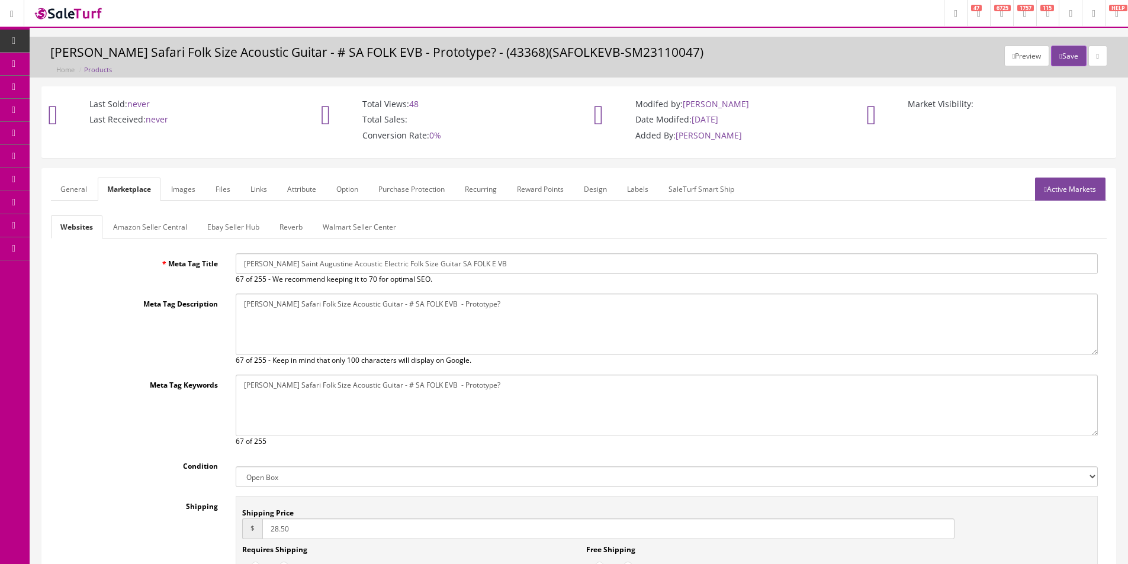
click at [406, 317] on textarea "[PERSON_NAME] Safari Folk Size Acoustic Guitar - # SA FOLK EVB - Prototype?" at bounding box center [667, 325] width 862 height 62
paste textarea "[PERSON_NAME] Saint Augustine Acoustic Electric Folk Size Guitar SA FOLK E VB"
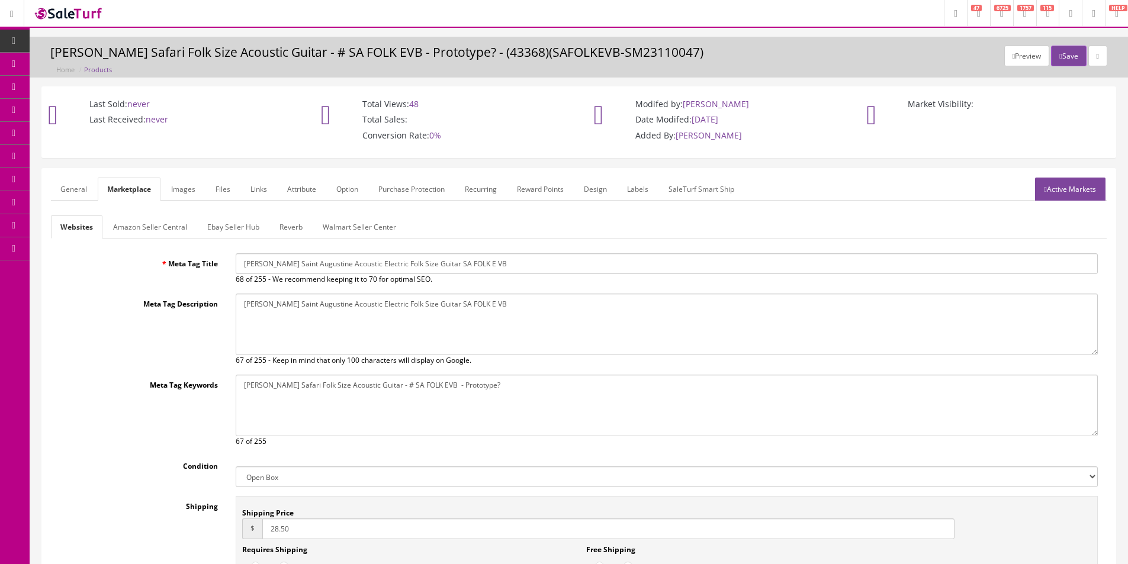
type textarea "[PERSON_NAME] Saint Augustine Acoustic Electric Folk Size Guitar SA FOLK E VB"
click at [425, 435] on textarea "[PERSON_NAME] Safari Folk Size Acoustic Guitar - # SA FOLK EVB - Prototype?" at bounding box center [667, 406] width 862 height 62
paste textarea "[PERSON_NAME] Saint Augustine Acoustic Electric Folk Size Guitar SA FOLK E VB"
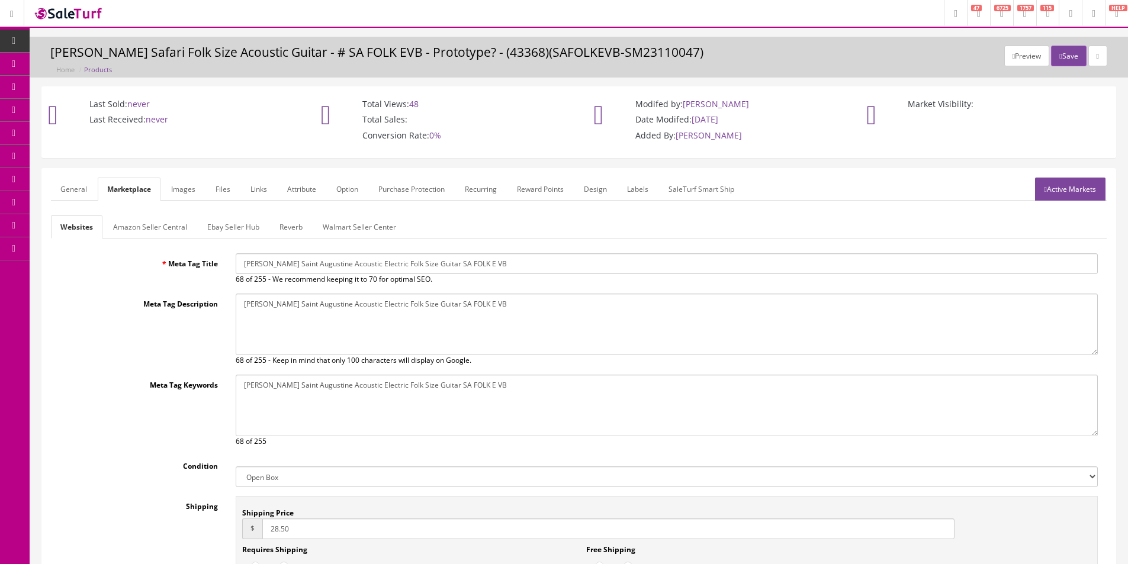
type textarea "[PERSON_NAME] Saint Augustine Acoustic Electric Folk Size Guitar SA FOLK E VB"
click at [119, 209] on form "General Marketplace Images Files Links Attribute Option Purchase Protection Rec…" at bounding box center [579, 414] width 1056 height 473
click at [130, 219] on link "Amazon Seller Central" at bounding box center [150, 227] width 93 height 23
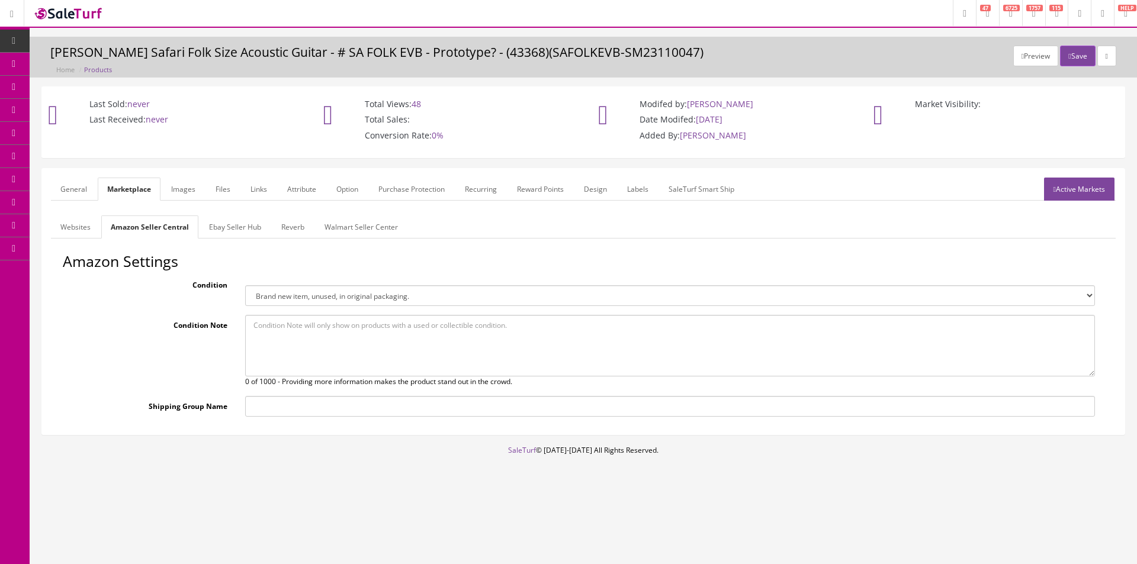
click at [236, 228] on link "Ebay Seller Hub" at bounding box center [235, 227] width 71 height 23
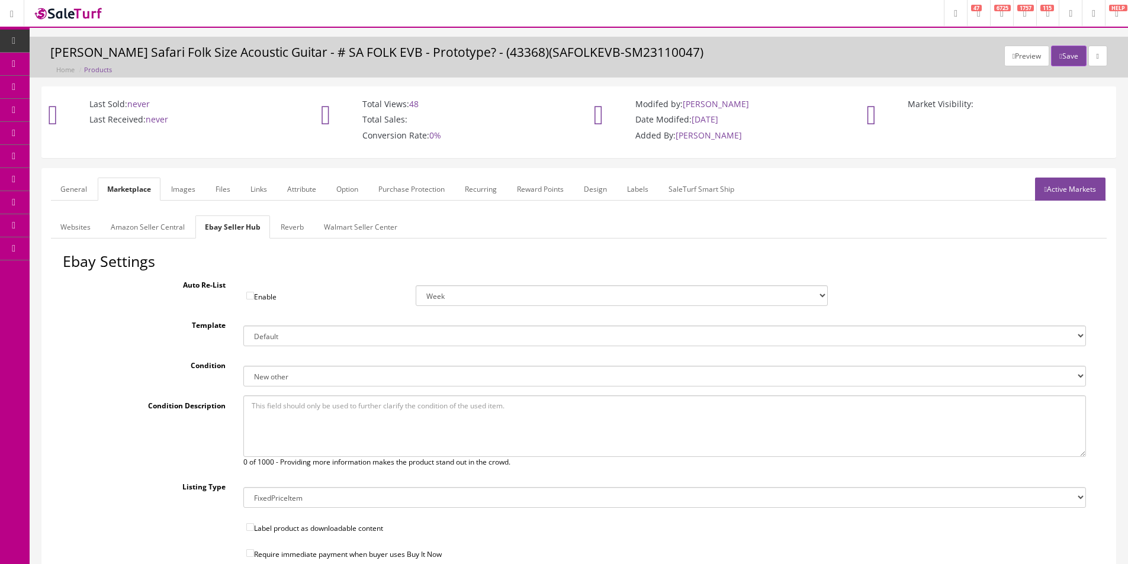
click at [282, 226] on link "Reverb" at bounding box center [292, 227] width 42 height 23
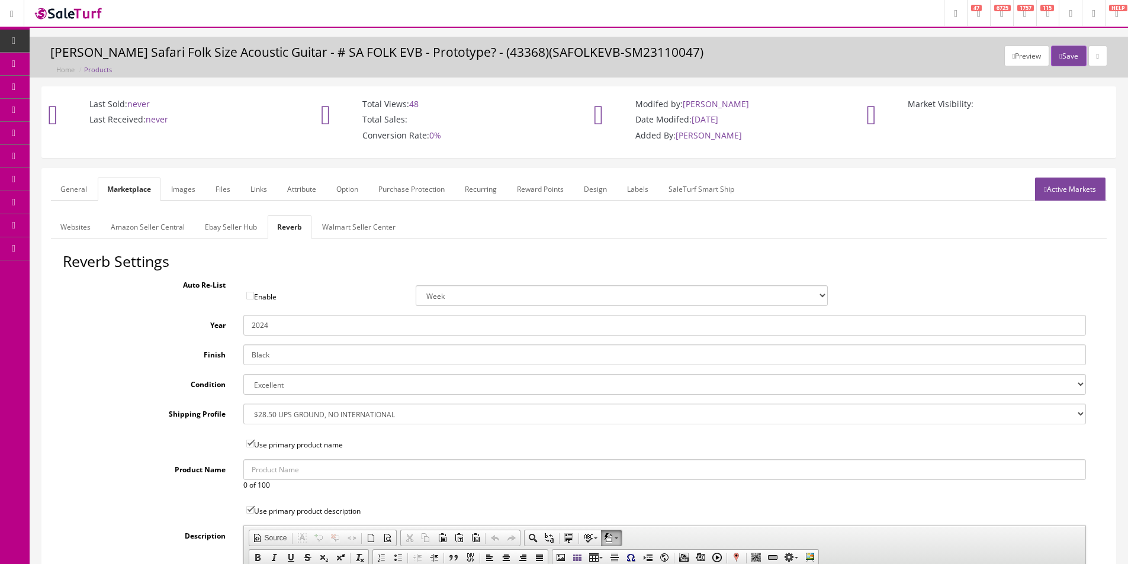
click at [282, 226] on link "Reverb" at bounding box center [290, 227] width 44 height 23
click at [196, 197] on link "Images" at bounding box center [183, 189] width 43 height 23
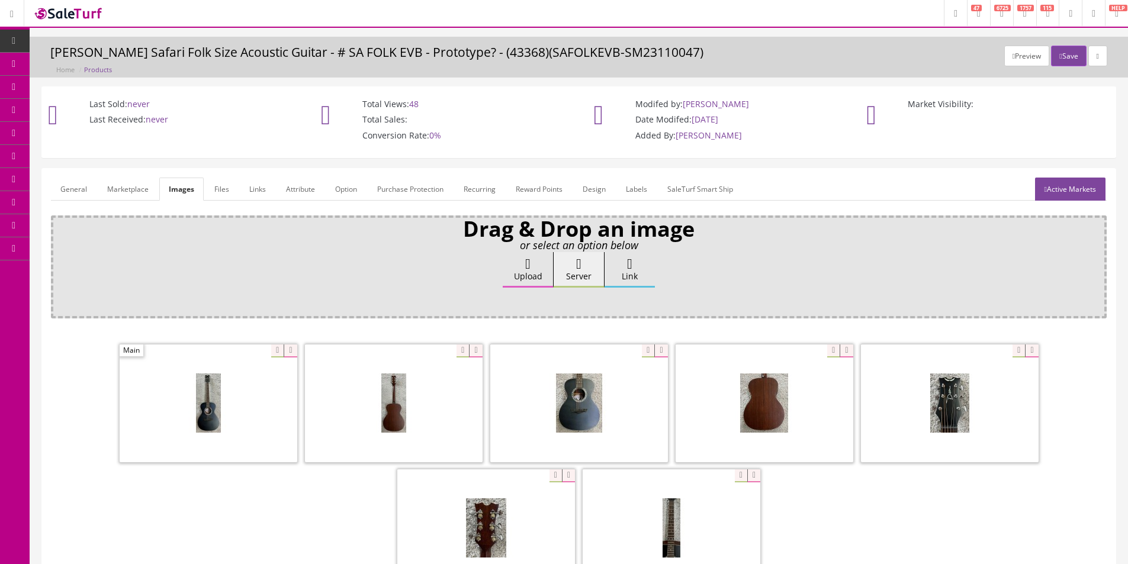
click at [1041, 182] on link "Active Markets" at bounding box center [1070, 189] width 70 height 23
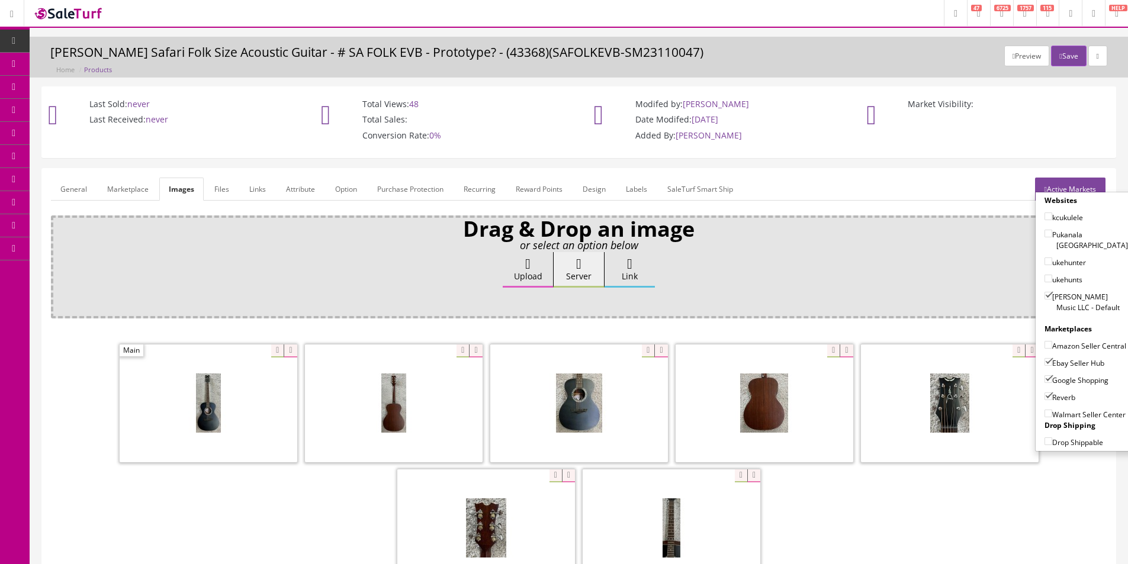
click at [1061, 184] on link "Active Markets" at bounding box center [1070, 189] width 70 height 23
